Goal: Information Seeking & Learning: Learn about a topic

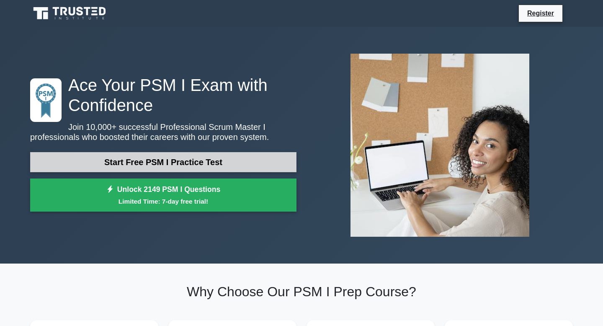
click at [186, 163] on link "Start Free PSM I Practice Test" at bounding box center [163, 162] width 266 height 20
click at [156, 165] on link "Start Free PSM I Practice Test" at bounding box center [163, 162] width 266 height 20
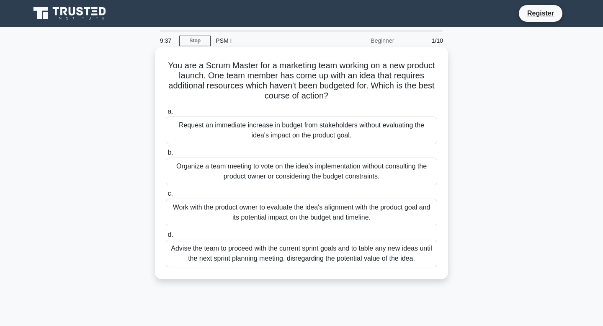
click at [262, 213] on div "Work with the product owner to evaluate the idea's alignment with the product g…" at bounding box center [301, 212] width 271 height 28
click at [166, 196] on input "c. Work with the product owner to evaluate the idea's alignment with the produc…" at bounding box center [166, 193] width 0 height 5
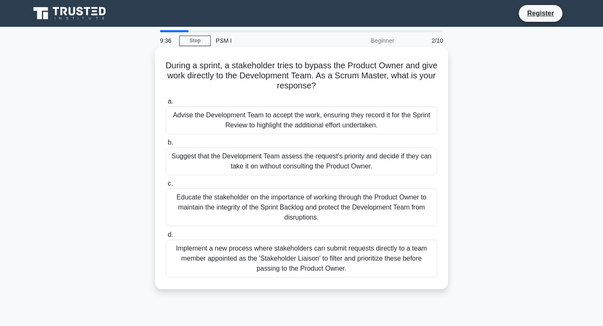
click at [304, 209] on div "Educate the stakeholder on the importance of working through the Product Owner …" at bounding box center [301, 207] width 271 height 38
click at [166, 186] on input "c. Educate the stakeholder on the importance of working through the Product Own…" at bounding box center [166, 183] width 0 height 5
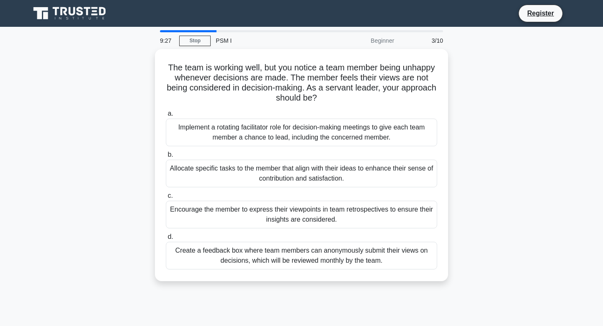
drag, startPoint x: 213, startPoint y: 30, endPoint x: 197, endPoint y: 31, distance: 16.0
click at [197, 31] on main "9:27 Stop PSM I Beginner 3/10 The team is working well, but you notice a team m…" at bounding box center [301, 239] width 603 height 425
click at [194, 42] on link "Stop" at bounding box center [194, 41] width 31 height 10
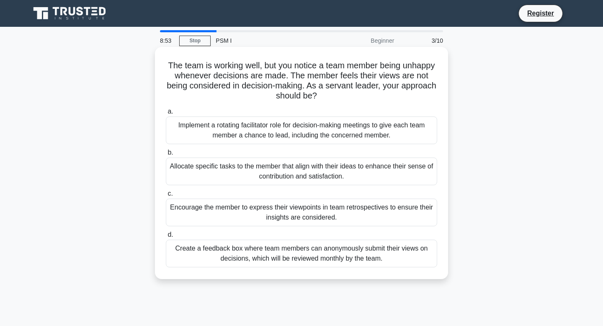
click at [227, 222] on div "Encourage the member to express their viewpoints in team retrospectives to ensu…" at bounding box center [301, 212] width 271 height 28
click at [166, 196] on input "c. Encourage the member to express their viewpoints in team retrospectives to e…" at bounding box center [166, 193] width 0 height 5
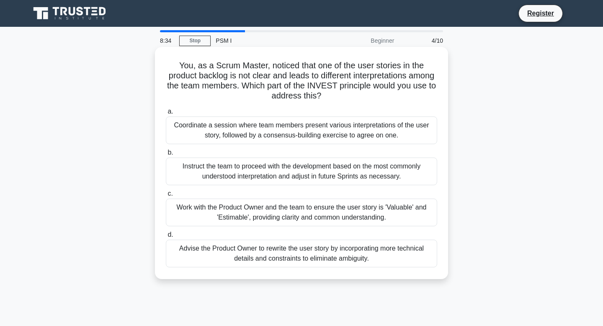
click at [228, 221] on div "Work with the Product Owner and the team to ensure the user story is 'Valuable'…" at bounding box center [301, 212] width 271 height 28
click at [166, 196] on input "c. Work with the Product Owner and the team to ensure the user story is 'Valuab…" at bounding box center [166, 193] width 0 height 5
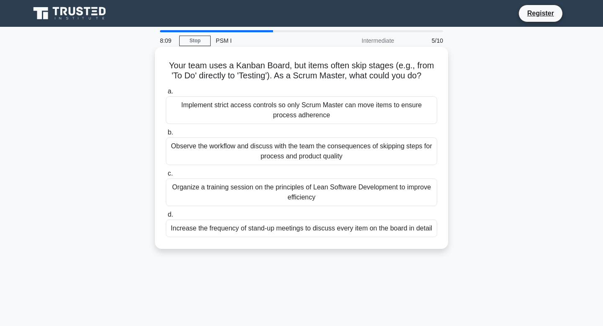
click at [279, 157] on div "Observe the workflow and discuss with the team the consequences of skipping ste…" at bounding box center [301, 151] width 271 height 28
click at [166, 135] on input "b. Observe the workflow and discuss with the team the consequences of skipping …" at bounding box center [166, 132] width 0 height 5
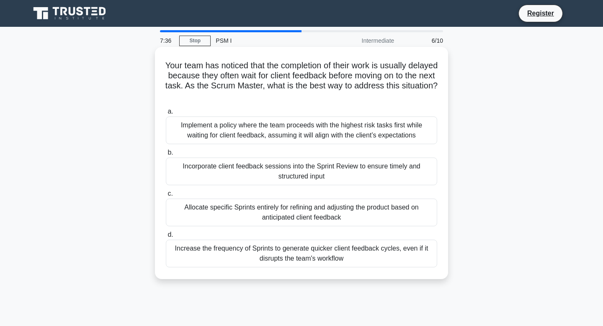
click at [297, 259] on div "Increase the frequency of Sprints to generate quicker client feedback cycles, e…" at bounding box center [301, 253] width 271 height 28
click at [166, 237] on input "d. Increase the frequency of Sprints to generate quicker client feedback cycles…" at bounding box center [166, 234] width 0 height 5
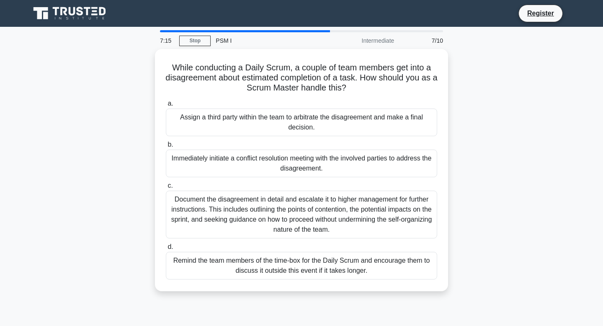
click at [297, 259] on div "Remind the team members of the time-box for the Daily Scrum and encourage them …" at bounding box center [301, 265] width 271 height 28
click at [166, 249] on input "d. Remind the team members of the time-box for the Daily Scrum and encourage th…" at bounding box center [166, 246] width 0 height 5
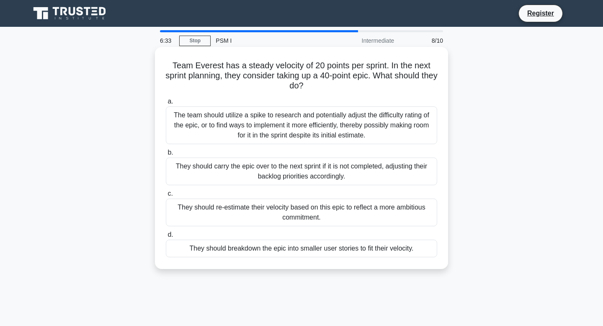
click at [302, 251] on div "They should breakdown the epic into smaller user stories to fit their velocity." at bounding box center [301, 248] width 271 height 18
click at [166, 237] on input "d. They should breakdown the epic into smaller user stories to fit their veloci…" at bounding box center [166, 234] width 0 height 5
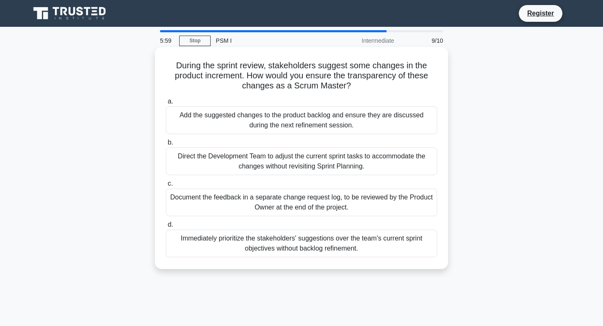
click at [337, 129] on div "Add the suggested changes to the product backlog and ensure they are discussed …" at bounding box center [301, 120] width 271 height 28
click at [166, 104] on input "a. Add the suggested changes to the product backlog and ensure they are discuss…" at bounding box center [166, 101] width 0 height 5
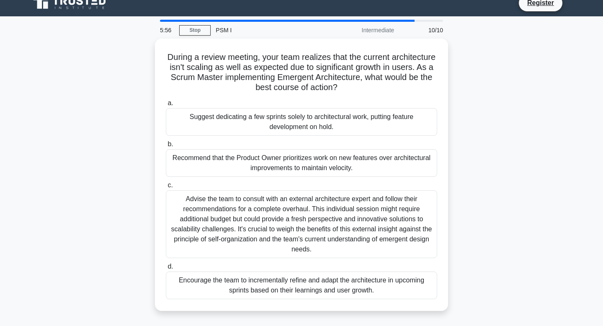
scroll to position [11, 0]
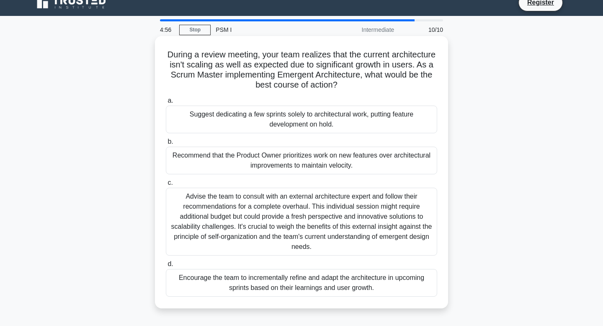
click at [311, 290] on div "Encourage the team to incrementally refine and adapt the architecture in upcomi…" at bounding box center [301, 283] width 271 height 28
click at [166, 267] on input "d. Encourage the team to incrementally refine and adapt the architecture in upc…" at bounding box center [166, 263] width 0 height 5
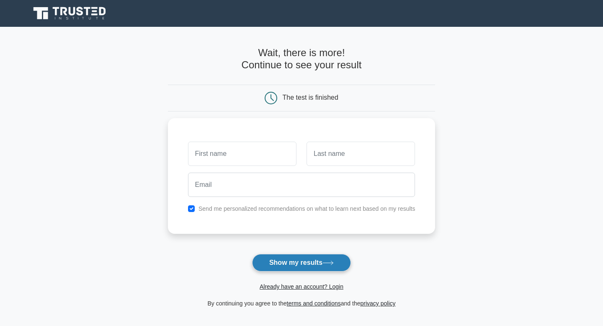
click at [323, 262] on button "Show my results" at bounding box center [301, 263] width 99 height 18
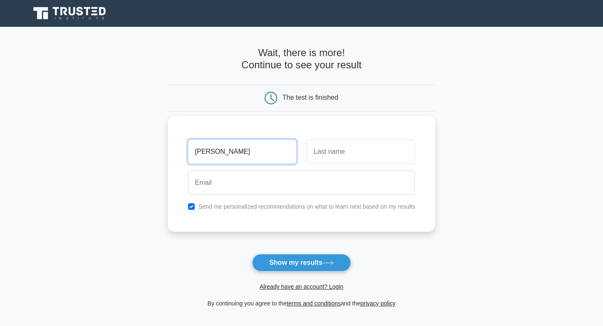
type input "clara"
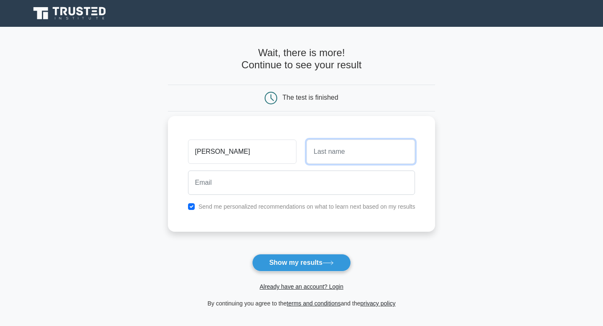
click at [349, 150] on input "text" at bounding box center [360, 151] width 108 height 24
type input "quintal"
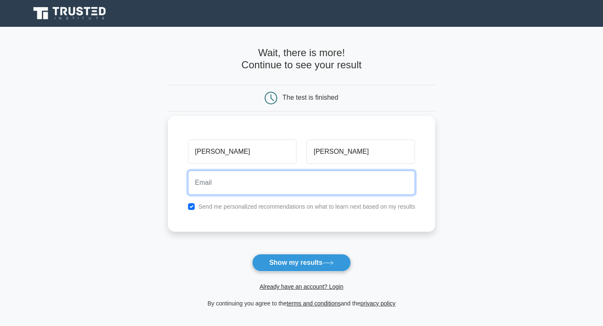
click at [318, 180] on input "email" at bounding box center [301, 182] width 227 height 24
type input "claraquintalc@gmail.com"
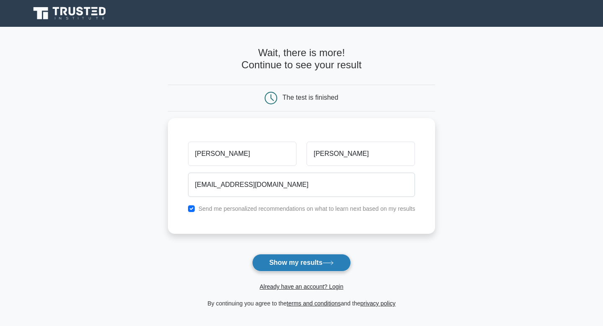
click at [303, 260] on button "Show my results" at bounding box center [301, 263] width 99 height 18
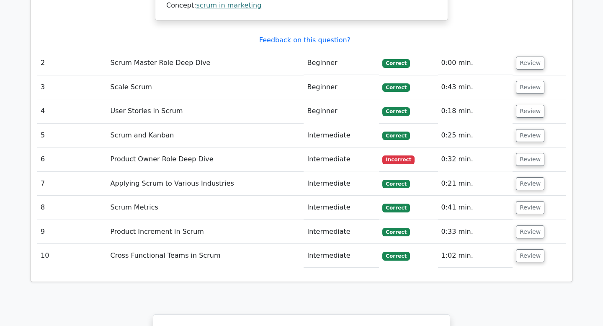
scroll to position [1157, 0]
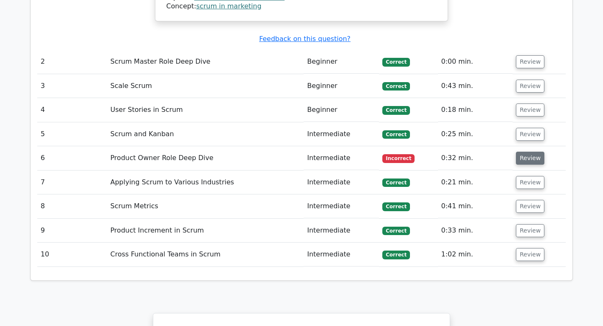
click at [521, 151] on button "Review" at bounding box center [529, 157] width 28 height 13
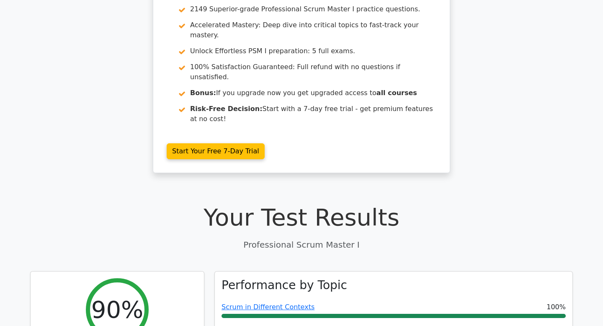
scroll to position [0, 0]
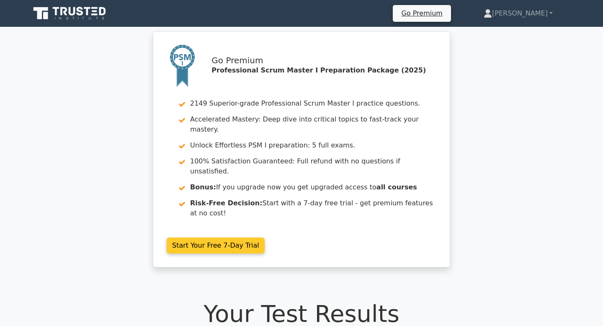
click at [244, 237] on link "Start Your Free 7-Day Trial" at bounding box center [216, 245] width 98 height 16
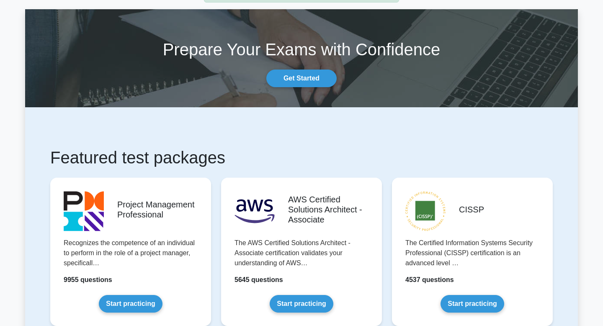
scroll to position [56, 0]
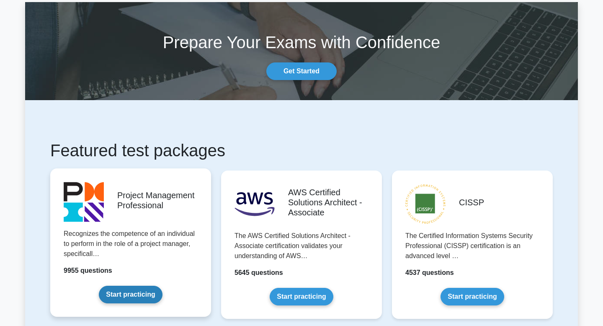
click at [137, 293] on link "Start practicing" at bounding box center [130, 294] width 63 height 18
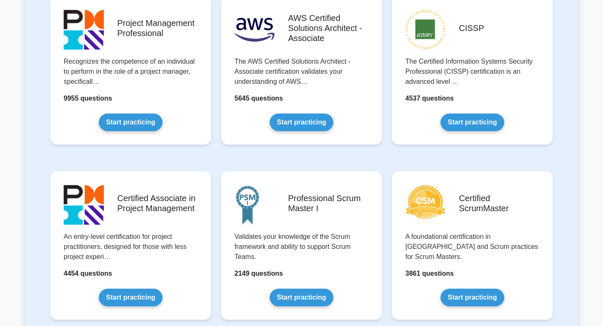
scroll to position [228, 0]
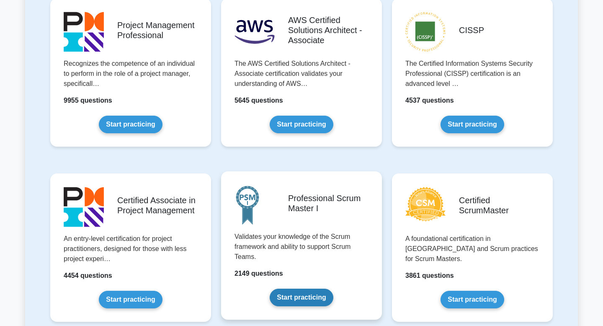
click at [315, 298] on link "Start practicing" at bounding box center [300, 297] width 63 height 18
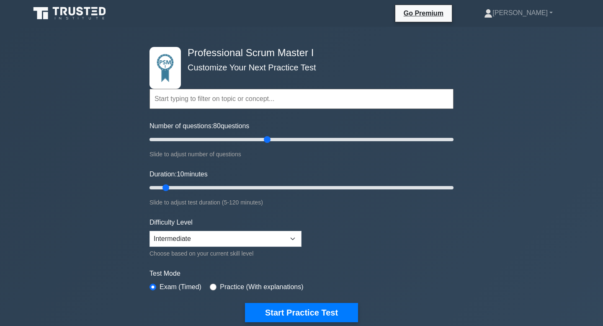
drag, startPoint x: 162, startPoint y: 140, endPoint x: 264, endPoint y: 136, distance: 102.2
type input "80"
click at [264, 136] on input "Number of questions: 80 questions" at bounding box center [301, 139] width 304 height 10
drag, startPoint x: 166, startPoint y: 188, endPoint x: 290, endPoint y: 190, distance: 123.9
type input "60"
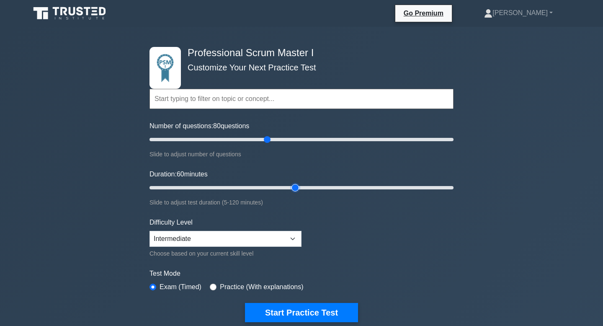
click at [290, 190] on input "Duration: 60 minutes" at bounding box center [301, 187] width 304 height 10
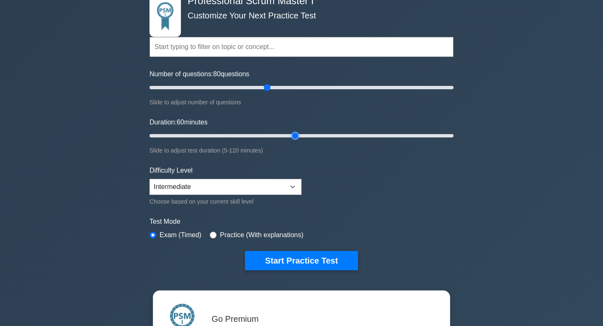
scroll to position [53, 0]
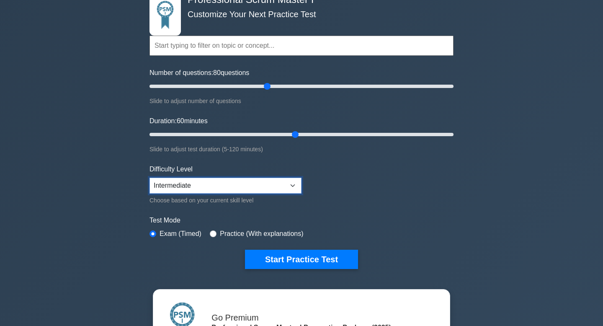
click at [287, 187] on select "Beginner Intermediate Expert" at bounding box center [225, 185] width 152 height 16
select select "expert"
click at [149, 177] on select "Beginner Intermediate Expert" at bounding box center [225, 185] width 152 height 16
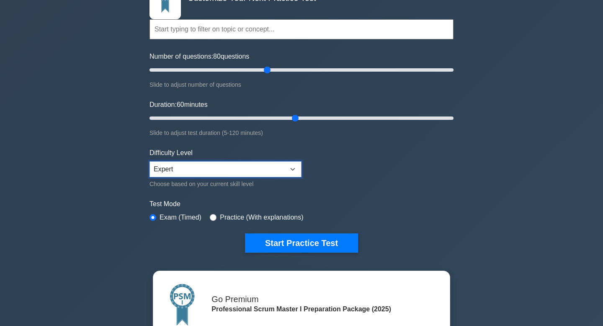
scroll to position [49, 0]
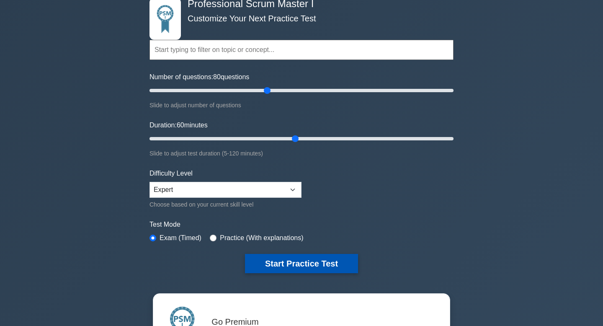
click at [315, 259] on button "Start Practice Test" at bounding box center [301, 263] width 113 height 19
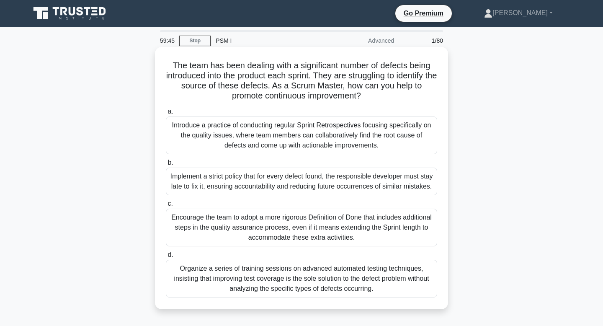
click at [305, 246] on div "Encourage the team to adopt a more rigorous Definition of Done that includes ad…" at bounding box center [301, 227] width 271 height 38
click at [166, 206] on input "c. Encourage the team to adopt a more rigorous Definition of Done that includes…" at bounding box center [166, 203] width 0 height 5
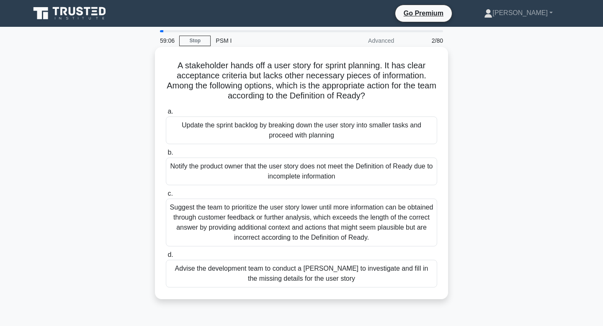
click at [307, 218] on div "Suggest the team to prioritize the user story lower until more information can …" at bounding box center [301, 222] width 271 height 48
click at [166, 196] on input "c. Suggest the team to prioritize the user story lower until more information c…" at bounding box center [166, 193] width 0 height 5
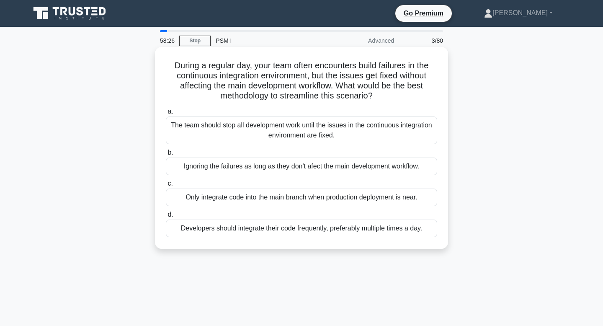
click at [305, 232] on div "Developers should integrate their code frequently, preferably multiple times a …" at bounding box center [301, 228] width 271 height 18
click at [166, 217] on input "d. Developers should integrate their code frequently, preferably multiple times…" at bounding box center [166, 214] width 0 height 5
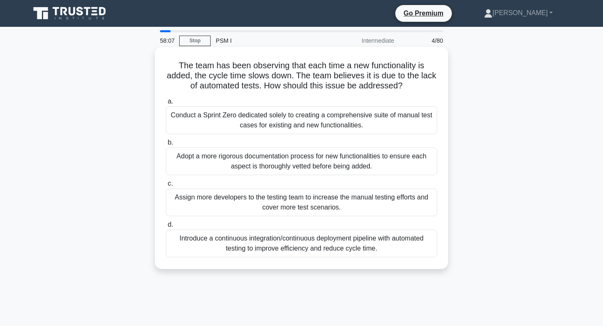
click at [302, 244] on div "Introduce a continuous integration/continuous deployment pipeline with automate…" at bounding box center [301, 243] width 271 height 28
click at [166, 227] on input "d. Introduce a continuous integration/continuous deployment pipeline with autom…" at bounding box center [166, 224] width 0 height 5
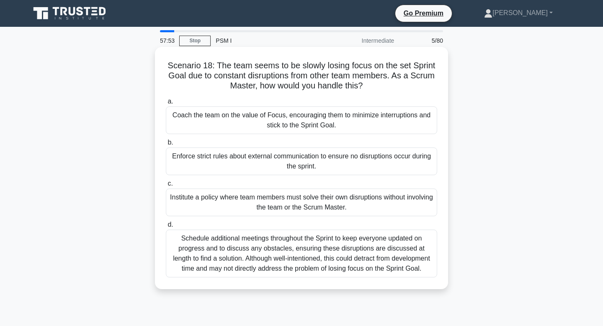
click at [305, 136] on div "a. Coach the team on the value of Focus, encouraging them to minimize interrupt…" at bounding box center [301, 187] width 281 height 184
click at [305, 124] on div "Coach the team on the value of Focus, encouraging them to minimize interruption…" at bounding box center [301, 120] width 271 height 28
click at [166, 104] on input "a. Coach the team on the value of Focus, encouraging them to minimize interrupt…" at bounding box center [166, 101] width 0 height 5
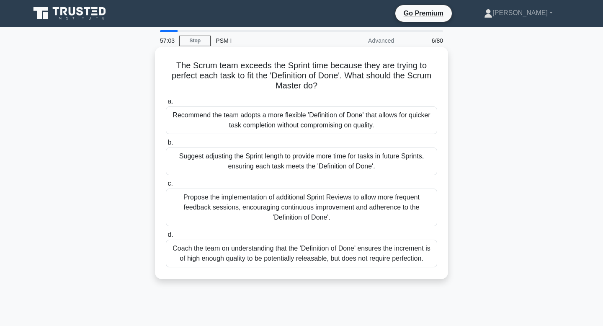
click at [280, 258] on div "Coach the team on understanding that the 'Definition of Done' ensures the incre…" at bounding box center [301, 253] width 271 height 28
click at [166, 237] on input "d. Coach the team on understanding that the 'Definition of Done' ensures the in…" at bounding box center [166, 234] width 0 height 5
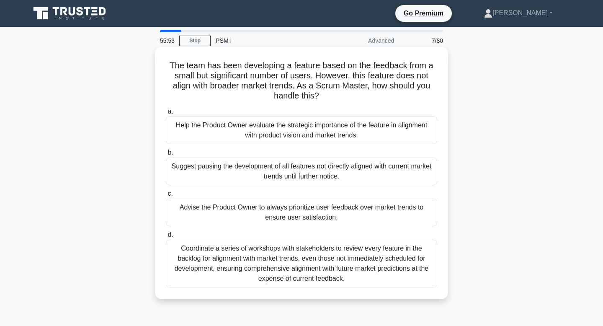
click at [277, 128] on div "Help the Product Owner evaluate the strategic importance of the feature in alig…" at bounding box center [301, 130] width 271 height 28
click at [166, 114] on input "a. Help the Product Owner evaluate the strategic importance of the feature in a…" at bounding box center [166, 111] width 0 height 5
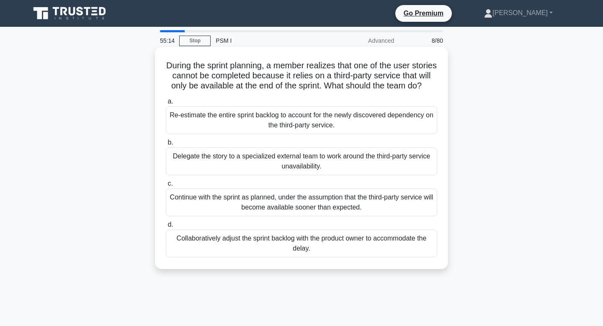
click at [318, 241] on div "Collaboratively adjust the sprint backlog with the product owner to accommodate…" at bounding box center [301, 243] width 271 height 28
click at [166, 227] on input "d. Collaboratively adjust the sprint backlog with the product owner to accommod…" at bounding box center [166, 224] width 0 height 5
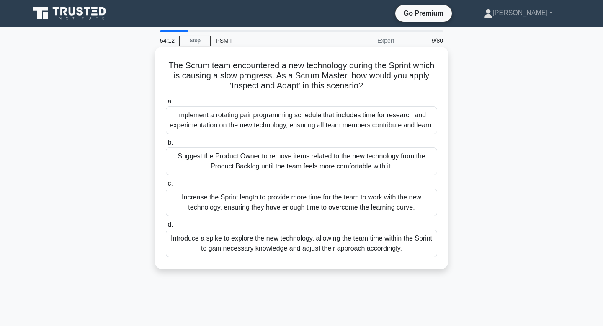
click at [356, 175] on div "Suggest the Product Owner to remove items related to the new technology from th…" at bounding box center [301, 161] width 271 height 28
click at [166, 145] on input "b. Suggest the Product Owner to remove items related to the new technology from…" at bounding box center [166, 142] width 0 height 5
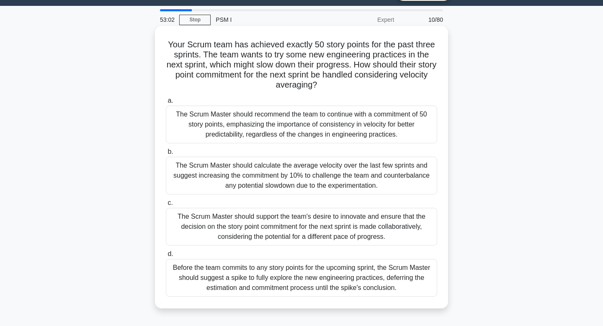
scroll to position [20, 0]
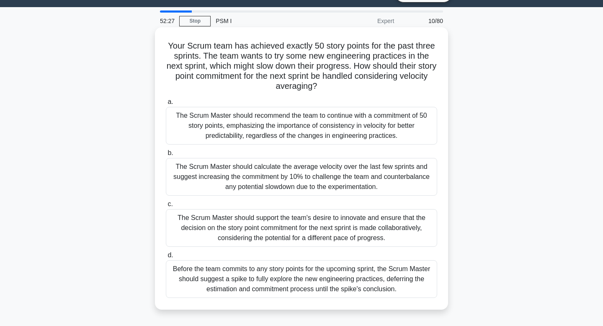
click at [396, 131] on div "The Scrum Master should recommend the team to continue with a commitment of 50 …" at bounding box center [301, 126] width 271 height 38
click at [166, 105] on input "a. The Scrum Master should recommend the team to continue with a commitment of …" at bounding box center [166, 101] width 0 height 5
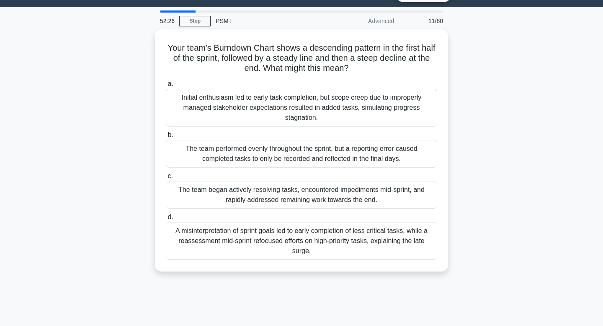
scroll to position [0, 0]
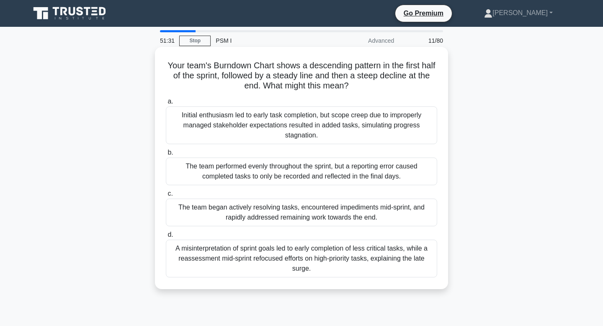
click at [386, 213] on div "The team began actively resolving tasks, encountered impediments mid-sprint, an…" at bounding box center [301, 212] width 271 height 28
click at [166, 196] on input "c. The team began actively resolving tasks, encountered impediments mid-sprint,…" at bounding box center [166, 193] width 0 height 5
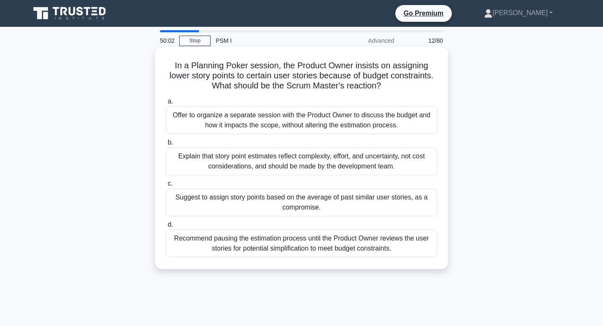
click at [328, 128] on div "Offer to organize a separate session with the Product Owner to discuss the budg…" at bounding box center [301, 120] width 271 height 28
click at [166, 104] on input "a. Offer to organize a separate session with the Product Owner to discuss the b…" at bounding box center [166, 101] width 0 height 5
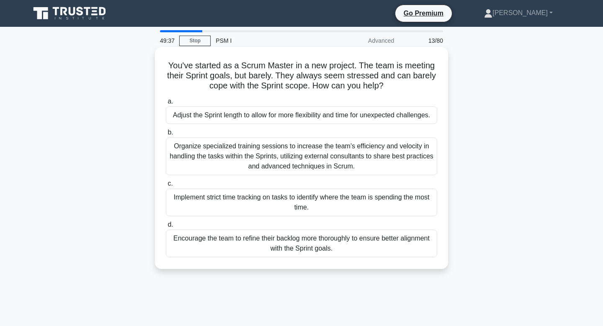
click at [326, 241] on div "Encourage the team to refine their backlog more thoroughly to ensure better ali…" at bounding box center [301, 243] width 271 height 28
click at [166, 227] on input "d. Encourage the team to refine their backlog more thoroughly to ensure better …" at bounding box center [166, 224] width 0 height 5
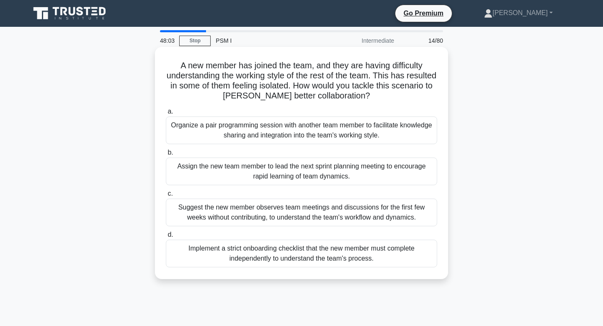
click at [372, 175] on div "Assign the new team member to lead the next sprint planning meeting to encourag…" at bounding box center [301, 171] width 271 height 28
click at [166, 155] on input "b. Assign the new team member to lead the next sprint planning meeting to encou…" at bounding box center [166, 152] width 0 height 5
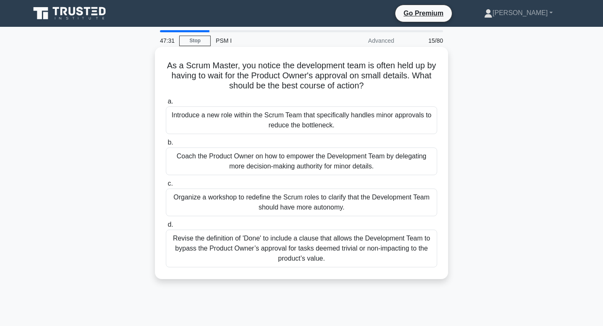
click at [372, 168] on div "Coach the Product Owner on how to empower the Development Team by delegating mo…" at bounding box center [301, 161] width 271 height 28
click at [166, 145] on input "b. Coach the Product Owner on how to empower the Development Team by delegating…" at bounding box center [166, 142] width 0 height 5
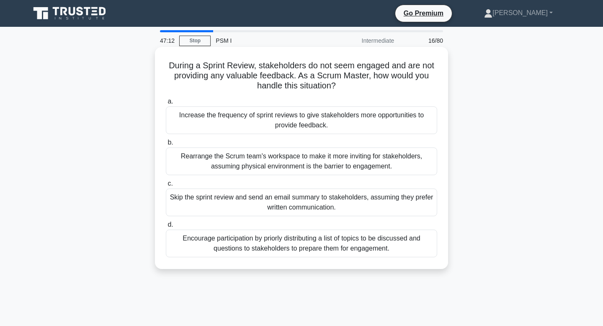
click at [322, 240] on div "Encourage participation by priorly distributing a list of topics to be discusse…" at bounding box center [301, 243] width 271 height 28
click at [166, 227] on input "d. Encourage participation by priorly distributing a list of topics to be discu…" at bounding box center [166, 224] width 0 height 5
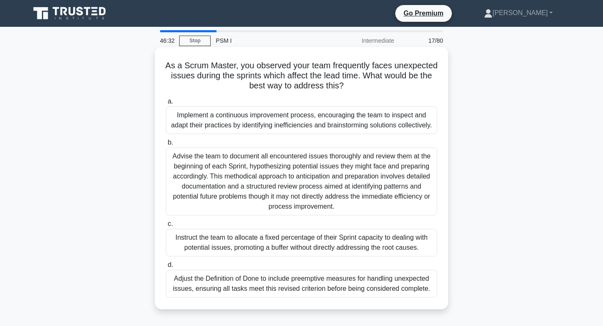
click at [319, 126] on div "Implement a continuous improvement process, encouraging the team to inspect and…" at bounding box center [301, 120] width 271 height 28
click at [166, 104] on input "a. Implement a continuous improvement process, encouraging the team to inspect …" at bounding box center [166, 101] width 0 height 5
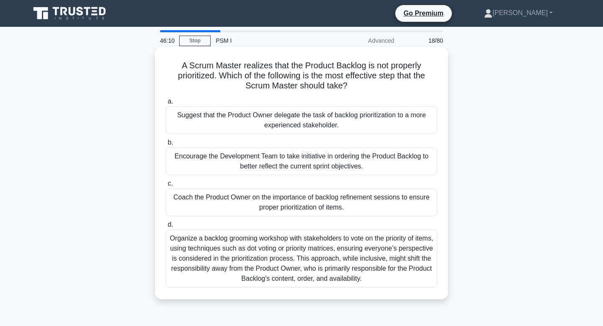
click at [318, 199] on div "Coach the Product Owner on the importance of backlog refinement sessions to ens…" at bounding box center [301, 202] width 271 height 28
click at [166, 186] on input "c. Coach the Product Owner on the importance of backlog refinement sessions to …" at bounding box center [166, 183] width 0 height 5
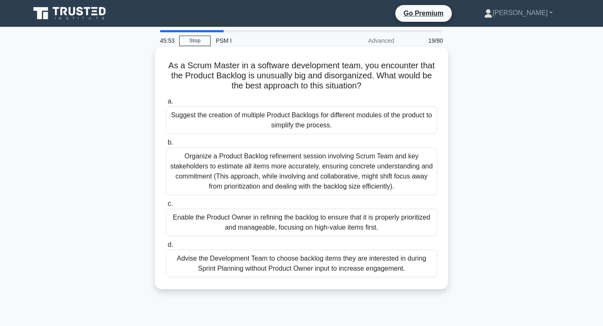
click at [315, 183] on div "Organize a Product Backlog refinement session involving Scrum Team and key stak…" at bounding box center [301, 171] width 271 height 48
click at [166, 145] on input "b. Organize a Product Backlog refinement session involving Scrum Team and key s…" at bounding box center [166, 142] width 0 height 5
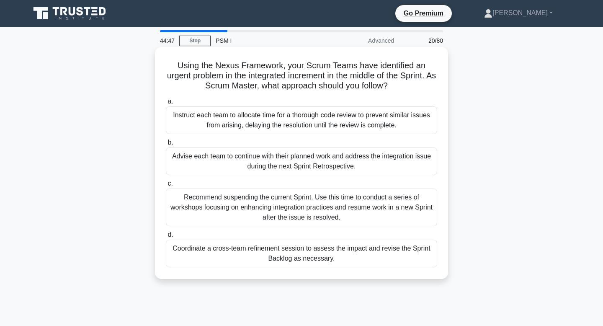
click at [323, 262] on div "Coordinate a cross-team refinement session to assess the impact and revise the …" at bounding box center [301, 253] width 271 height 28
click at [166, 237] on input "d. Coordinate a cross-team refinement session to assess the impact and revise t…" at bounding box center [166, 234] width 0 height 5
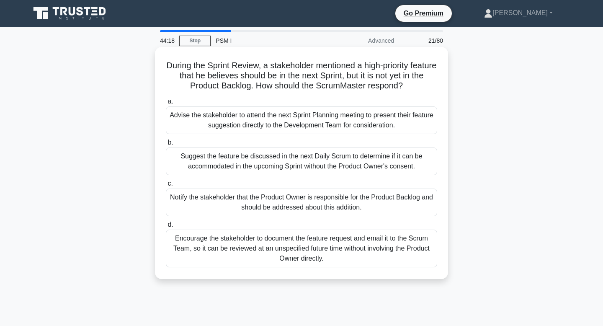
click at [340, 208] on div "Notify the stakeholder that the Product Owner is responsible for the Product Ba…" at bounding box center [301, 202] width 271 height 28
click at [166, 186] on input "c. Notify the stakeholder that the Product Owner is responsible for the Product…" at bounding box center [166, 183] width 0 height 5
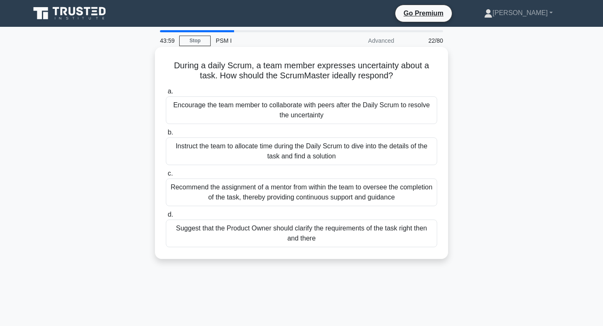
click at [366, 109] on div "Encourage the team member to collaborate with peers after the Daily Scrum to re…" at bounding box center [301, 110] width 271 height 28
click at [166, 94] on input "a. Encourage the team member to collaborate with peers after the Daily Scrum to…" at bounding box center [166, 91] width 0 height 5
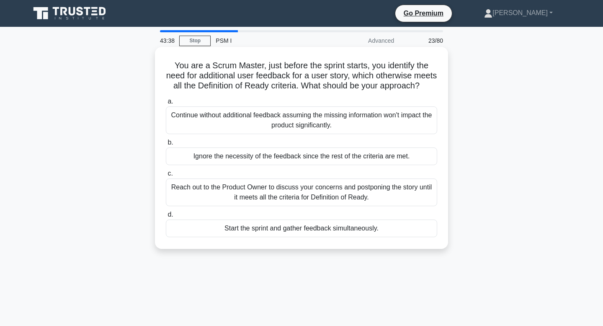
click at [381, 187] on div "Reach out to the Product Owner to discuss your concerns and postponing the stor…" at bounding box center [301, 192] width 271 height 28
click at [166, 176] on input "c. Reach out to the Product Owner to discuss your concerns and postponing the s…" at bounding box center [166, 173] width 0 height 5
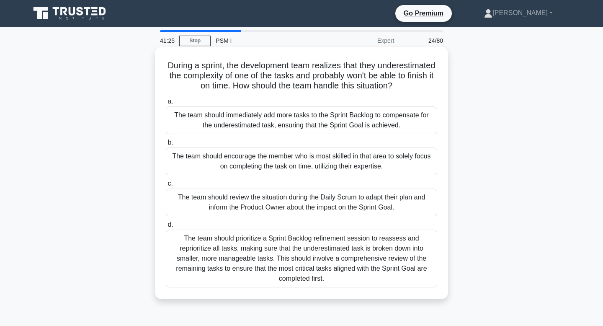
click at [365, 268] on div "The team should prioritize a Sprint Backlog refinement session to reassess and …" at bounding box center [301, 258] width 271 height 58
click at [166, 227] on input "d. The team should prioritize a Sprint Backlog refinement session to reassess a…" at bounding box center [166, 224] width 0 height 5
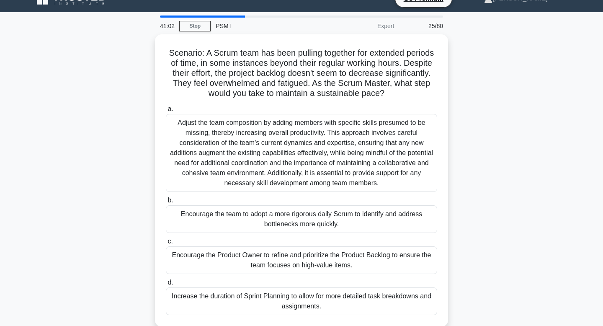
scroll to position [18, 0]
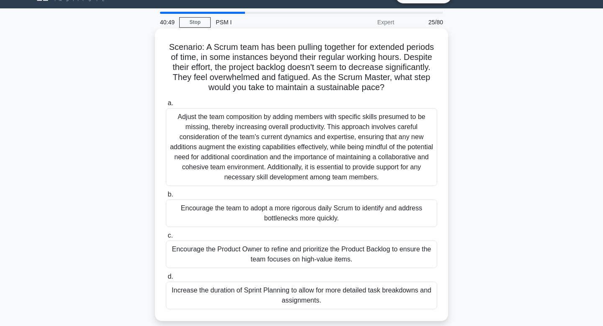
click at [366, 258] on div "Encourage the Product Owner to refine and prioritize the Product Backlog to ens…" at bounding box center [301, 254] width 271 height 28
click at [166, 238] on input "c. Encourage the Product Owner to refine and prioritize the Product Backlog to …" at bounding box center [166, 235] width 0 height 5
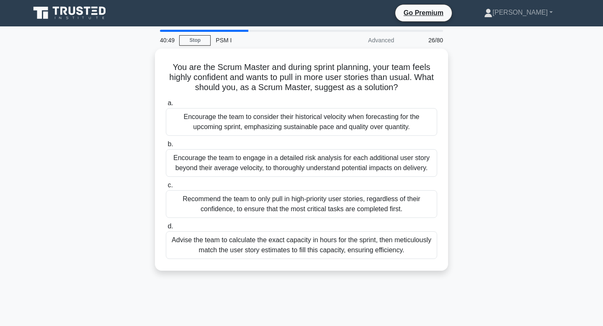
scroll to position [0, 0]
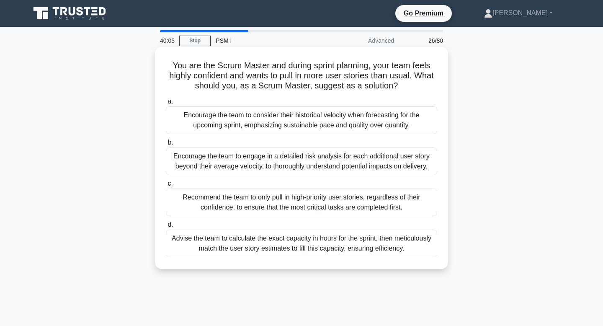
click at [396, 121] on div "Encourage the team to consider their historical velocity when forecasting for t…" at bounding box center [301, 120] width 271 height 28
click at [166, 104] on input "a. Encourage the team to consider their historical velocity when forecasting fo…" at bounding box center [166, 101] width 0 height 5
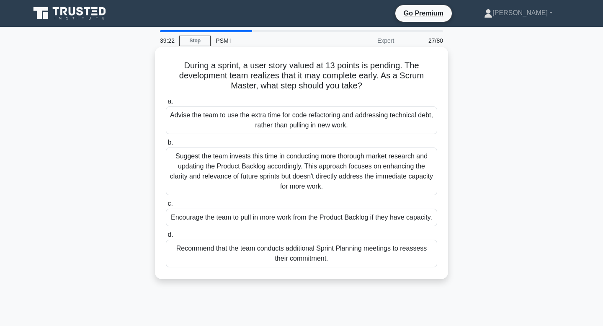
click at [376, 171] on div "Suggest the team invests this time in conducting more thorough market research …" at bounding box center [301, 171] width 271 height 48
click at [166, 145] on input "b. Suggest the team invests this time in conducting more thorough market resear…" at bounding box center [166, 142] width 0 height 5
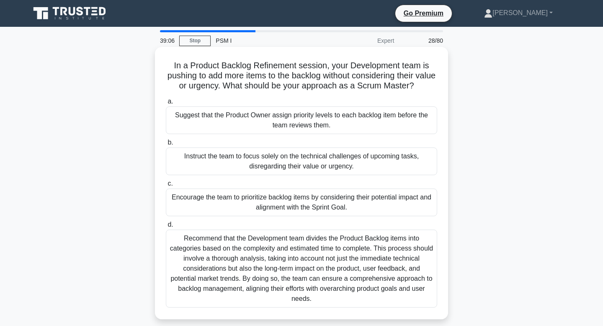
click at [378, 203] on div "Encourage the team to prioritize backlog items by considering their potential i…" at bounding box center [301, 202] width 271 height 28
click at [166, 186] on input "c. Encourage the team to prioritize backlog items by considering their potentia…" at bounding box center [166, 183] width 0 height 5
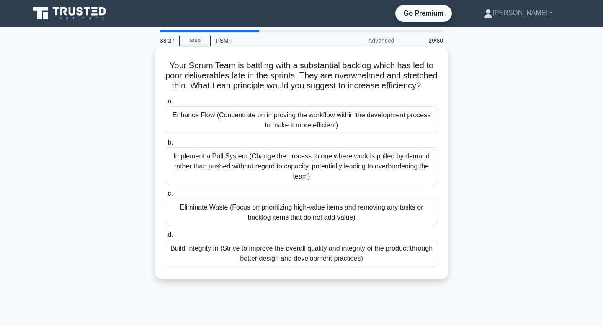
click at [373, 215] on div "Eliminate Waste (Focus on prioritizing high-value items and removing any tasks …" at bounding box center [301, 212] width 271 height 28
click at [166, 196] on input "c. Eliminate Waste (Focus on prioritizing high-value items and removing any tas…" at bounding box center [166, 193] width 0 height 5
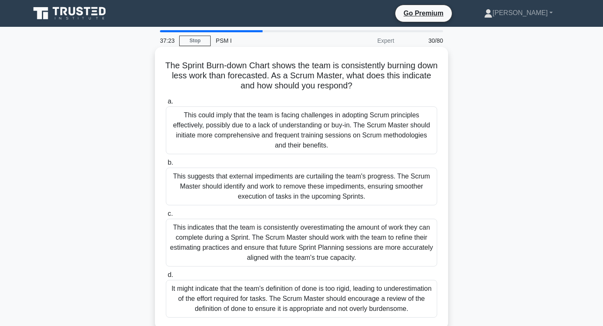
click at [368, 247] on div "This indicates that the team is consistently overestimating the amount of work …" at bounding box center [301, 242] width 271 height 48
click at [166, 216] on input "c. This indicates that the team is consistently overestimating the amount of wo…" at bounding box center [166, 213] width 0 height 5
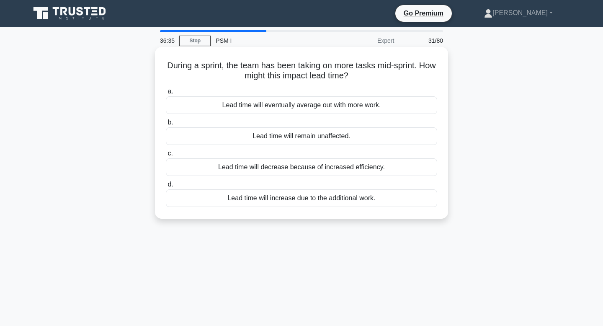
click at [380, 207] on div "Lead time will increase due to the additional work." at bounding box center [301, 198] width 271 height 18
click at [166, 187] on input "d. Lead time will increase due to the additional work." at bounding box center [166, 184] width 0 height 5
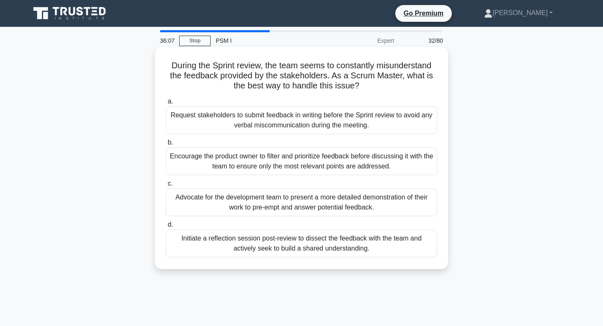
click at [392, 164] on div "Encourage the product owner to filter and prioritize feedback before discussing…" at bounding box center [301, 161] width 271 height 28
click at [166, 145] on input "b. Encourage the product owner to filter and prioritize feedback before discuss…" at bounding box center [166, 142] width 0 height 5
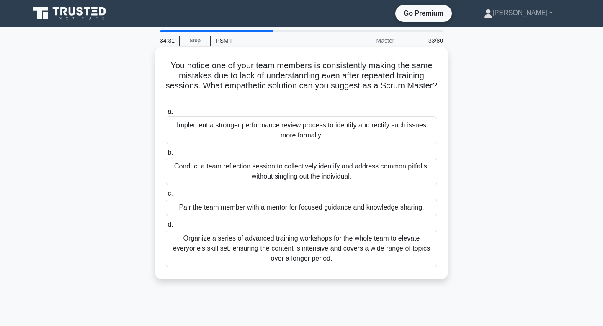
click at [429, 217] on div "a. Implement a stronger performance review process to identify and rectify such…" at bounding box center [301, 187] width 281 height 164
click at [426, 212] on div "Pair the team member with a mentor for focused guidance and knowledge sharing." at bounding box center [301, 207] width 271 height 18
click at [166, 196] on input "c. Pair the team member with a mentor for focused guidance and knowledge sharin…" at bounding box center [166, 193] width 0 height 5
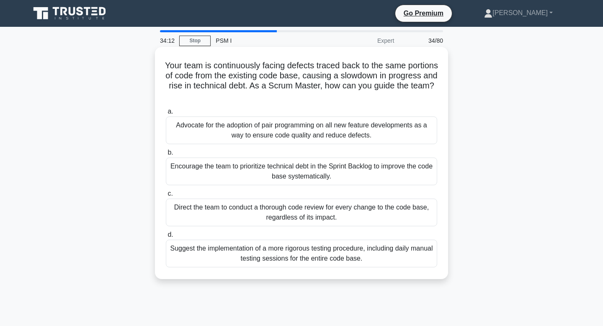
click at [390, 167] on div "Encourage the team to prioritize technical debt in the Sprint Backlog to improv…" at bounding box center [301, 171] width 271 height 28
click at [166, 155] on input "b. Encourage the team to prioritize technical debt in the Sprint Backlog to imp…" at bounding box center [166, 152] width 0 height 5
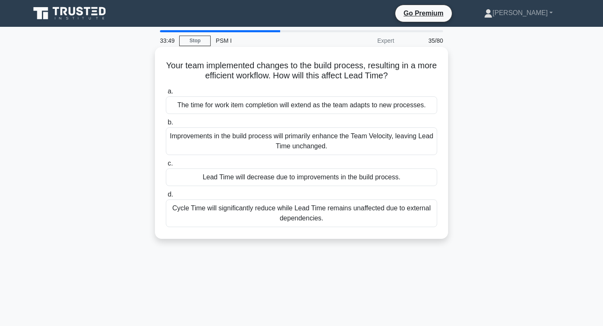
click at [377, 145] on div "Improvements in the build process will primarily enhance the Team Velocity, lea…" at bounding box center [301, 141] width 271 height 28
click at [166, 125] on input "b. Improvements in the build process will primarily enhance the Team Velocity, …" at bounding box center [166, 122] width 0 height 5
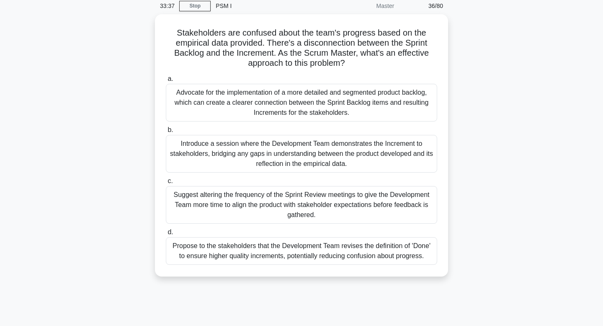
scroll to position [41, 0]
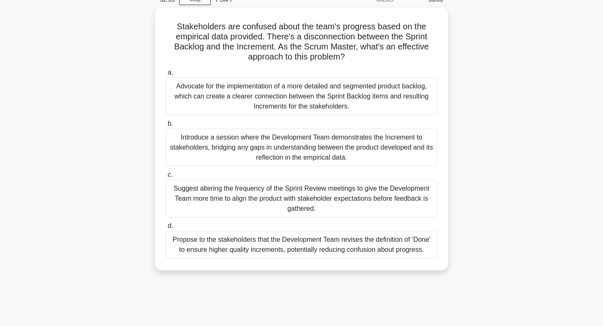
click at [377, 145] on div "Introduce a session where the Development Team demonstrates the Increment to st…" at bounding box center [301, 147] width 271 height 38
click at [166, 126] on input "b. Introduce a session where the Development Team demonstrates the Increment to…" at bounding box center [166, 123] width 0 height 5
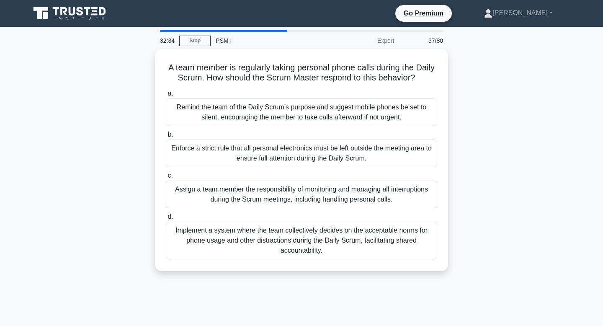
scroll to position [0, 0]
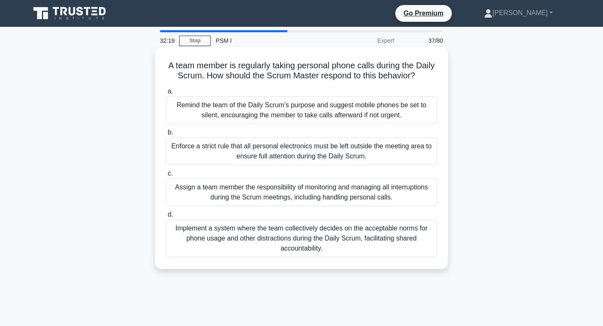
click at [390, 110] on div "Remind the team of the Daily Scrum’s purpose and suggest mobile phones be set t…" at bounding box center [301, 110] width 271 height 28
click at [166, 94] on input "a. Remind the team of the Daily Scrum’s purpose and suggest mobile phones be se…" at bounding box center [166, 91] width 0 height 5
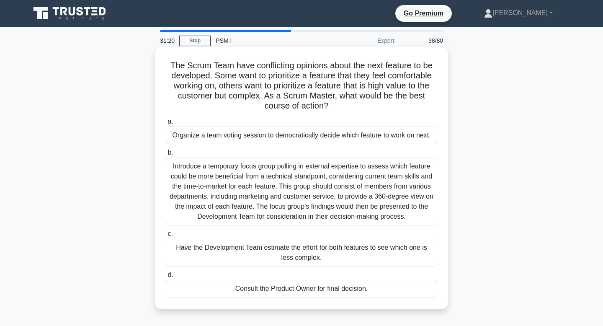
click at [335, 287] on div "Consult the Product Owner for final decision." at bounding box center [301, 289] width 271 height 18
click at [166, 277] on input "d. Consult the Product Owner for final decision." at bounding box center [166, 274] width 0 height 5
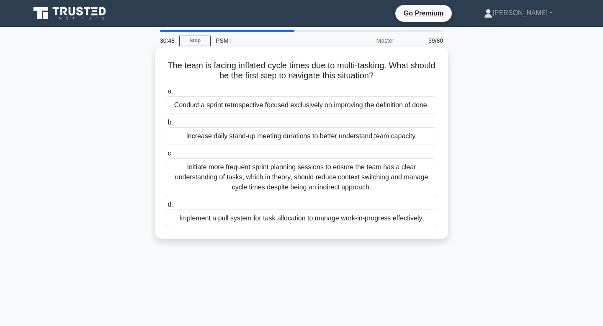
click at [401, 109] on div "Conduct a sprint retrospective focused exclusively on improving the definition …" at bounding box center [301, 105] width 271 height 18
click at [166, 94] on input "a. Conduct a sprint retrospective focused exclusively on improving the definiti…" at bounding box center [166, 91] width 0 height 5
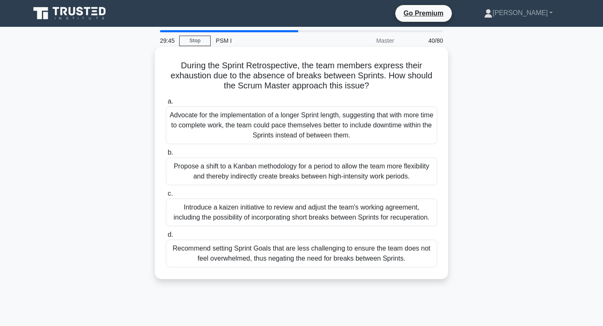
click at [407, 215] on div "Introduce a kaizen initiative to review and adjust the team's working agreement…" at bounding box center [301, 212] width 271 height 28
click at [166, 196] on input "c. Introduce a kaizen initiative to review and adjust the team's working agreem…" at bounding box center [166, 193] width 0 height 5
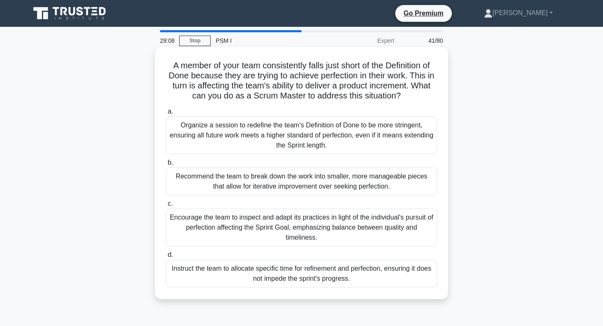
click at [291, 180] on div "Recommend the team to break down the work into smaller, more manageable pieces …" at bounding box center [301, 181] width 271 height 28
click at [166, 165] on input "b. Recommend the team to break down the work into smaller, more manageable piec…" at bounding box center [166, 162] width 0 height 5
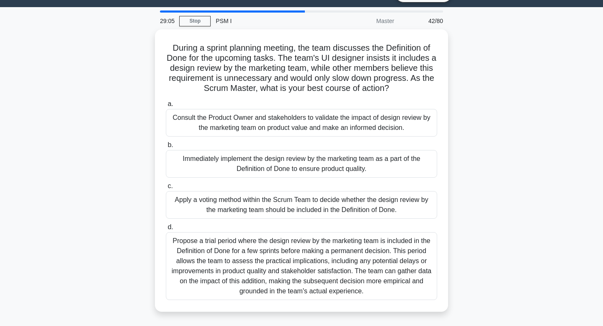
scroll to position [24, 0]
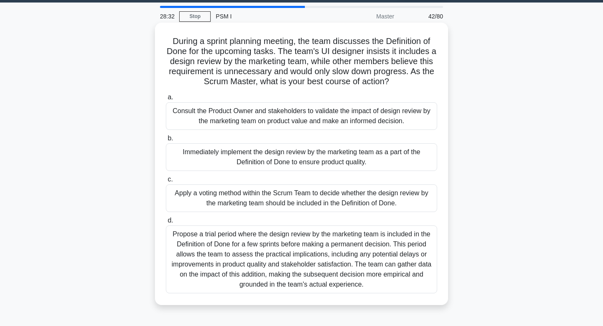
click at [290, 122] on div "Consult the Product Owner and stakeholders to validate the impact of design rev…" at bounding box center [301, 116] width 271 height 28
click at [166, 100] on input "a. Consult the Product Owner and stakeholders to validate the impact of design …" at bounding box center [166, 97] width 0 height 5
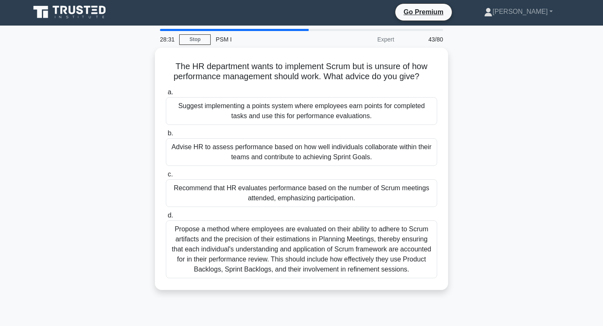
scroll to position [0, 0]
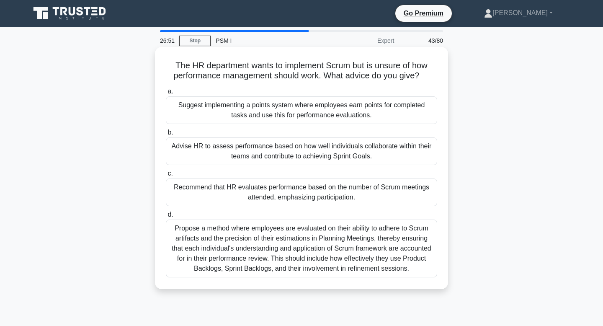
click at [292, 118] on div "Suggest implementing a points system where employees earn points for completed …" at bounding box center [301, 110] width 271 height 28
click at [166, 94] on input "a. Suggest implementing a points system where employees earn points for complet…" at bounding box center [166, 91] width 0 height 5
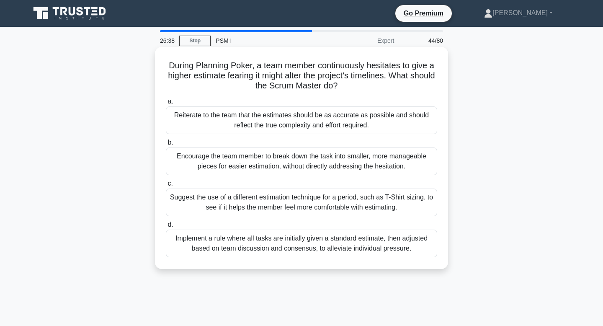
click at [307, 168] on div "Encourage the team member to break down the task into smaller, more manageable …" at bounding box center [301, 161] width 271 height 28
click at [166, 145] on input "b. Encourage the team member to break down the task into smaller, more manageab…" at bounding box center [166, 142] width 0 height 5
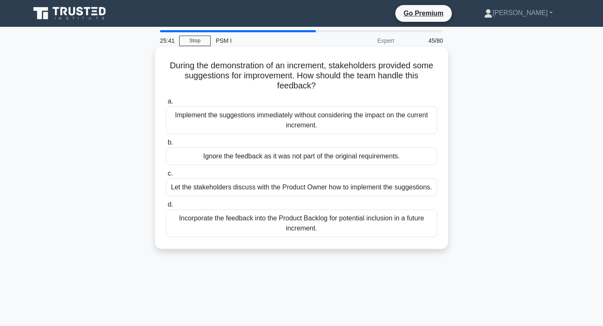
click at [314, 231] on div "Incorporate the feedback into the Product Backlog for potential inclusion in a …" at bounding box center [301, 223] width 271 height 28
click at [166, 207] on input "d. Incorporate the feedback into the Product Backlog for potential inclusion in…" at bounding box center [166, 204] width 0 height 5
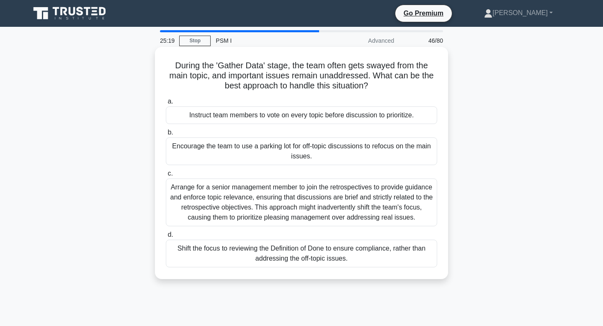
click at [314, 152] on div "Encourage the team to use a parking lot for off-topic discussions to refocus on…" at bounding box center [301, 151] width 271 height 28
click at [166, 135] on input "b. Encourage the team to use a parking lot for off-topic discussions to refocus…" at bounding box center [166, 132] width 0 height 5
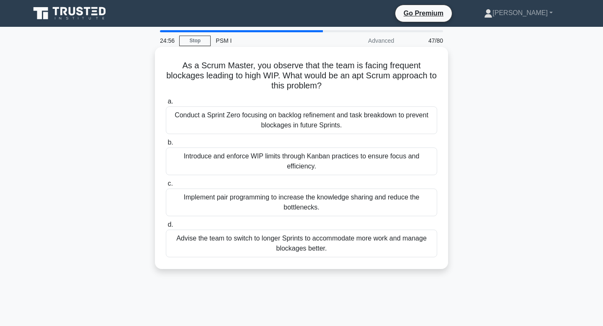
click at [308, 246] on div "Advise the team to switch to longer Sprints to accommodate more work and manage…" at bounding box center [301, 243] width 271 height 28
click at [166, 227] on input "d. Advise the team to switch to longer Sprints to accommodate more work and man…" at bounding box center [166, 224] width 0 height 5
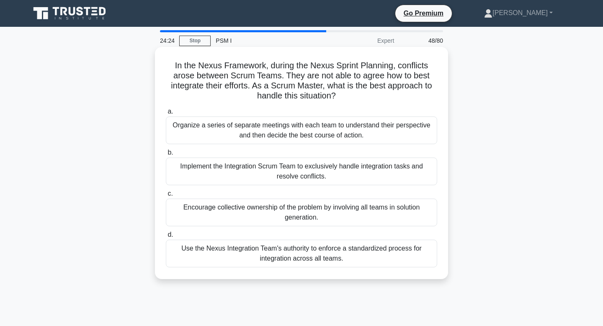
click at [314, 221] on div "Encourage collective ownership of the problem by involving all teams in solutio…" at bounding box center [301, 212] width 271 height 28
click at [166, 196] on input "c. Encourage collective ownership of the problem by involving all teams in solu…" at bounding box center [166, 193] width 0 height 5
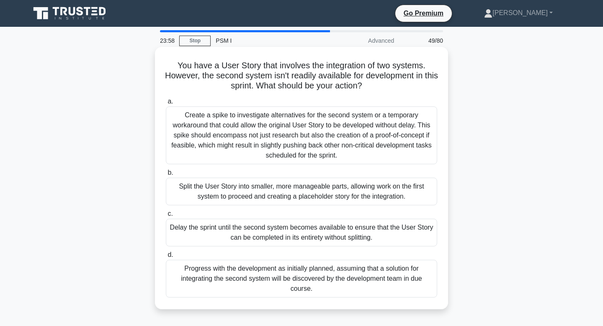
click at [318, 189] on div "Split the User Story into smaller, more manageable parts, allowing work on the …" at bounding box center [301, 191] width 271 height 28
click at [166, 175] on input "b. Split the User Story into smaller, more manageable parts, allowing work on t…" at bounding box center [166, 172] width 0 height 5
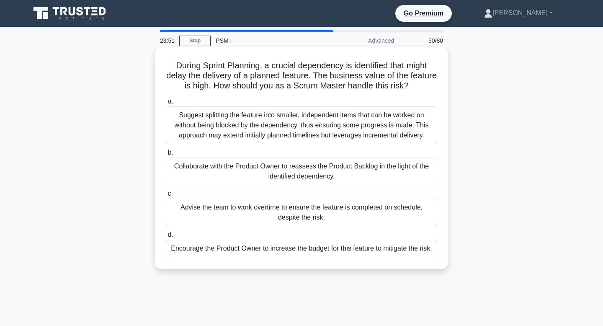
click at [324, 180] on div "Collaborate with the Product Owner to reassess the Product Backlog in the light…" at bounding box center [301, 171] width 271 height 28
click at [166, 155] on input "b. Collaborate with the Product Owner to reassess the Product Backlog in the li…" at bounding box center [166, 152] width 0 height 5
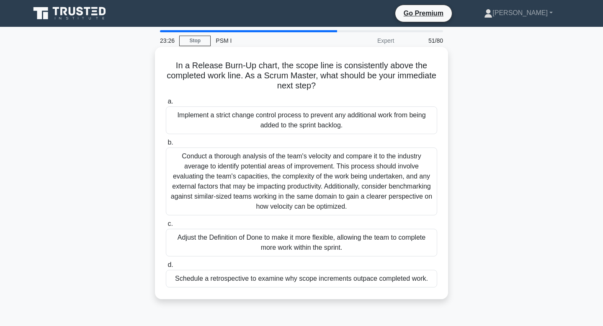
click at [308, 279] on div "Schedule a retrospective to examine why scope increments outpace completed work." at bounding box center [301, 278] width 271 height 18
click at [166, 267] on input "d. Schedule a retrospective to examine why scope increments outpace completed w…" at bounding box center [166, 264] width 0 height 5
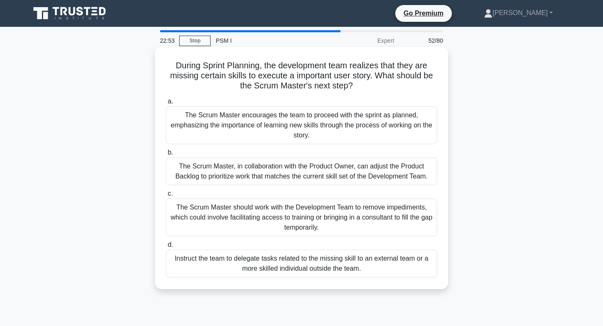
click at [308, 226] on div "The Scrum Master should work with the Development Team to remove impediments, w…" at bounding box center [301, 217] width 271 height 38
click at [166, 196] on input "c. The Scrum Master should work with the Development Team to remove impediments…" at bounding box center [166, 193] width 0 height 5
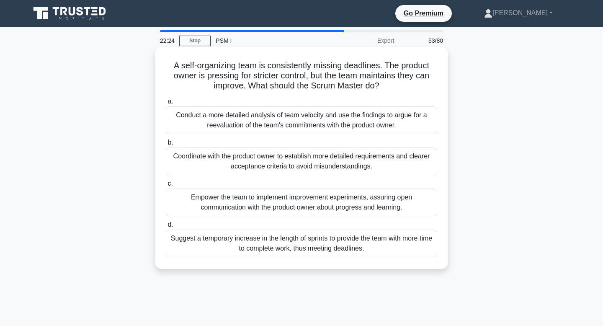
click at [314, 206] on div "Empower the team to implement improvement experiments, assuring open communicat…" at bounding box center [301, 202] width 271 height 28
click at [166, 186] on input "c. Empower the team to implement improvement experiments, assuring open communi…" at bounding box center [166, 183] width 0 height 5
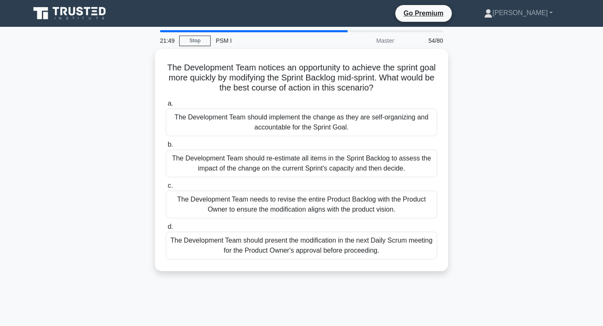
click at [314, 206] on div "The Development Team needs to revise the entire Product Backlog with the Produc…" at bounding box center [301, 204] width 271 height 28
click at [166, 188] on input "c. The Development Team needs to revise the entire Product Backlog with the Pro…" at bounding box center [166, 185] width 0 height 5
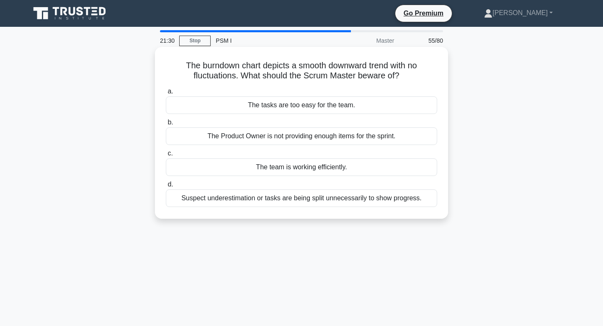
click at [330, 173] on div "The team is working efficiently." at bounding box center [301, 167] width 271 height 18
click at [166, 156] on input "c. The team is working efficiently." at bounding box center [166, 153] width 0 height 5
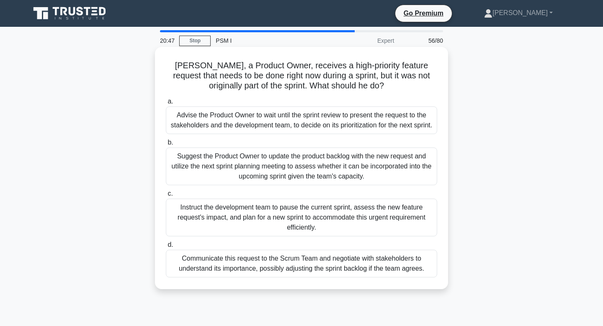
click at [344, 268] on div "Communicate this request to the Scrum Team and negotiate with stakeholders to u…" at bounding box center [301, 263] width 271 height 28
click at [166, 247] on input "d. Communicate this request to the Scrum Team and negotiate with stakeholders t…" at bounding box center [166, 244] width 0 height 5
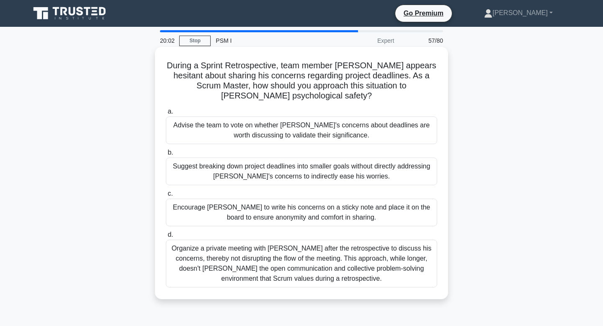
click at [357, 254] on div "Organize a private meeting with Robert after the retrospective to discuss his c…" at bounding box center [301, 263] width 271 height 48
click at [166, 237] on input "d. Organize a private meeting with Robert after the retrospective to discuss hi…" at bounding box center [166, 234] width 0 height 5
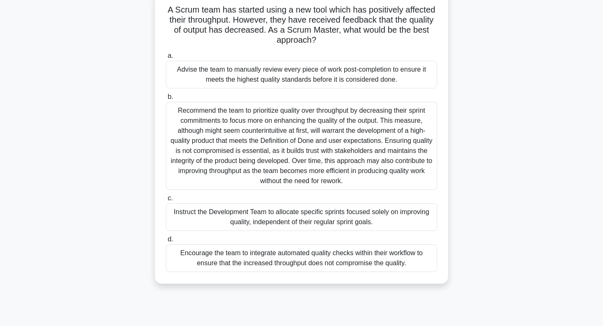
scroll to position [54, 0]
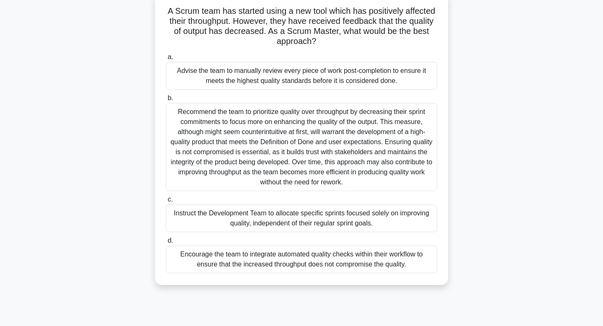
click at [364, 254] on div "Encourage the team to integrate automated quality checks within their workflow …" at bounding box center [301, 259] width 271 height 28
click at [166, 243] on input "d. Encourage the team to integrate automated quality checks within their workfl…" at bounding box center [166, 240] width 0 height 5
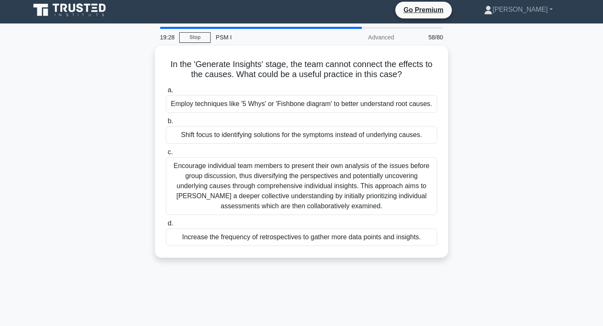
scroll to position [0, 0]
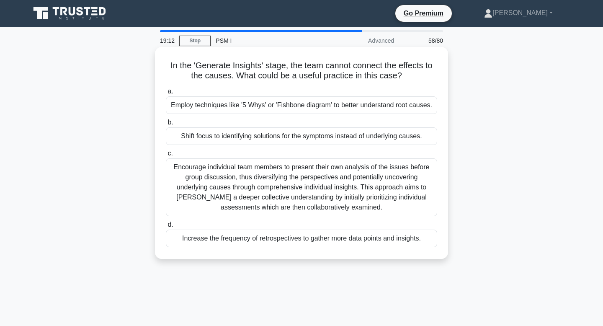
click at [365, 242] on div "Increase the frequency of retrospectives to gather more data points and insight…" at bounding box center [301, 238] width 271 height 18
click at [166, 227] on input "d. Increase the frequency of retrospectives to gather more data points and insi…" at bounding box center [166, 224] width 0 height 5
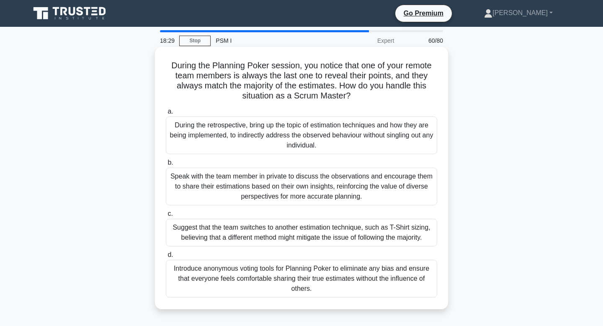
click at [336, 143] on div "During the retrospective, bring up the topic of estimation techniques and how t…" at bounding box center [301, 135] width 271 height 38
click at [166, 114] on input "a. During the retrospective, bring up the topic of estimation techniques and ho…" at bounding box center [166, 111] width 0 height 5
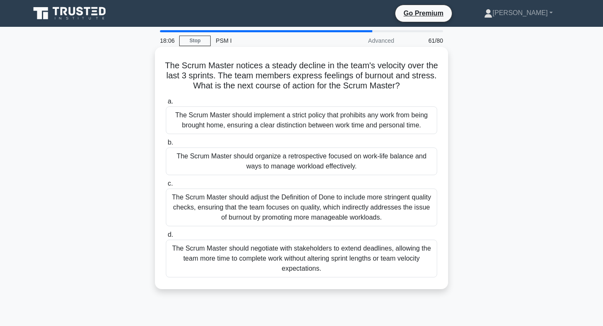
click at [333, 165] on div "The Scrum Master should organize a retrospective focused on work-life balance a…" at bounding box center [301, 161] width 271 height 28
click at [166, 145] on input "b. The Scrum Master should organize a retrospective focused on work-life balanc…" at bounding box center [166, 142] width 0 height 5
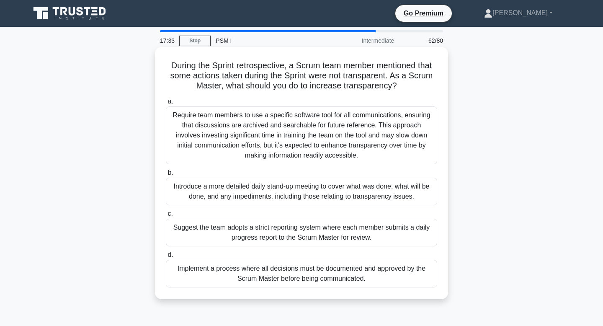
click at [325, 191] on div "Introduce a more detailed daily stand-up meeting to cover what was done, what w…" at bounding box center [301, 191] width 271 height 28
click at [166, 175] on input "b. Introduce a more detailed daily stand-up meeting to cover what was done, wha…" at bounding box center [166, 172] width 0 height 5
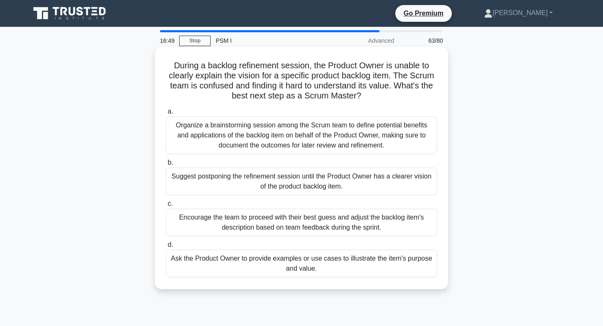
click at [326, 263] on div "Ask the Product Owner to provide examples or use cases to illustrate the item's…" at bounding box center [301, 263] width 271 height 28
click at [166, 247] on input "d. Ask the Product Owner to provide examples or use cases to illustrate the ite…" at bounding box center [166, 244] width 0 height 5
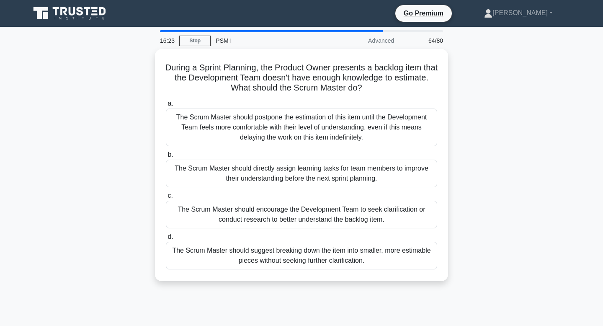
click at [326, 263] on div "The Scrum Master should suggest breaking down the item into smaller, more estim…" at bounding box center [301, 255] width 271 height 28
click at [166, 239] on input "d. The Scrum Master should suggest breaking down the item into smaller, more es…" at bounding box center [166, 236] width 0 height 5
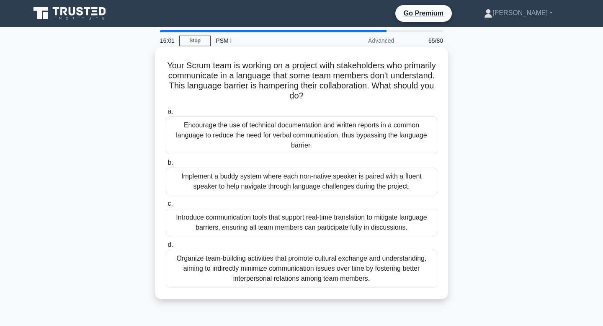
click at [387, 141] on div "Encourage the use of technical documentation and written reports in a common la…" at bounding box center [301, 135] width 271 height 38
click at [166, 114] on input "a. Encourage the use of technical documentation and written reports in a common…" at bounding box center [166, 111] width 0 height 5
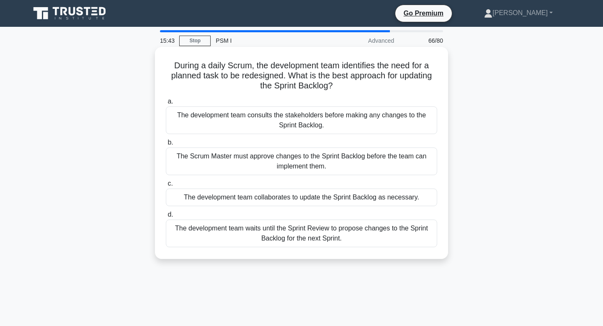
click at [364, 200] on div "The development team collaborates to update the Sprint Backlog as necessary." at bounding box center [301, 197] width 271 height 18
click at [166, 186] on input "c. The development team collaborates to update the Sprint Backlog as necessary." at bounding box center [166, 183] width 0 height 5
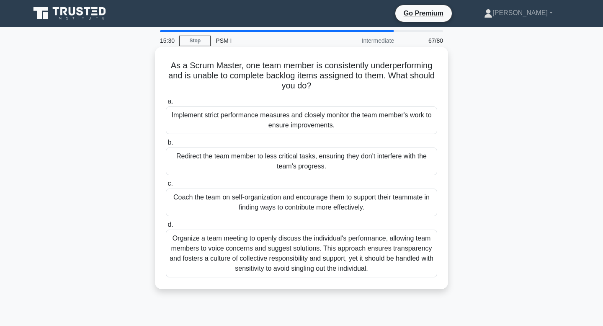
click at [378, 205] on div "Coach the team on self-organization and encourage them to support their teammat…" at bounding box center [301, 202] width 271 height 28
click at [166, 186] on input "c. Coach the team on self-organization and encourage them to support their team…" at bounding box center [166, 183] width 0 height 5
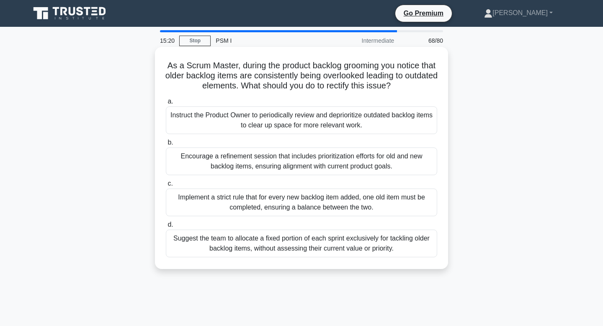
click at [369, 157] on div "Encourage a refinement session that includes prioritization efforts for old and…" at bounding box center [301, 161] width 271 height 28
click at [166, 145] on input "b. Encourage a refinement session that includes prioritization efforts for old …" at bounding box center [166, 142] width 0 height 5
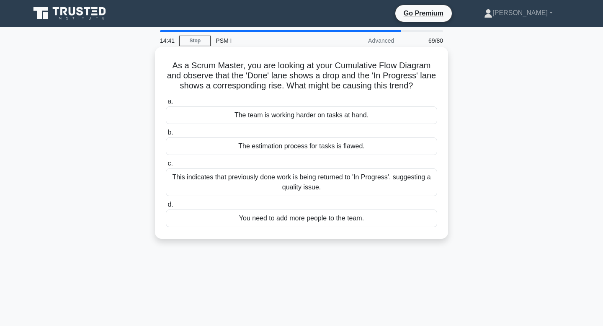
click at [369, 118] on div "The team is working harder on tasks at hand." at bounding box center [301, 115] width 271 height 18
click at [166, 104] on input "a. The team is working harder on tasks at hand." at bounding box center [166, 101] width 0 height 5
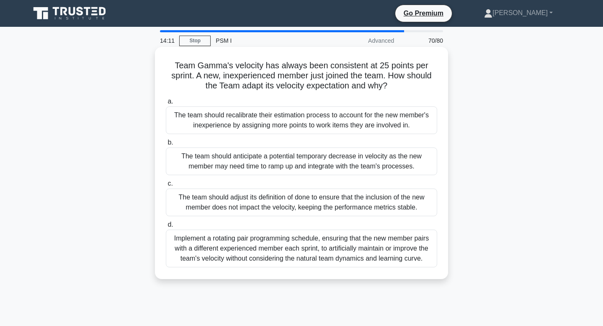
click at [369, 255] on div "Implement a rotating pair programming schedule, ensuring that the new member pa…" at bounding box center [301, 248] width 271 height 38
click at [166, 227] on input "d. Implement a rotating pair programming schedule, ensuring that the new member…" at bounding box center [166, 224] width 0 height 5
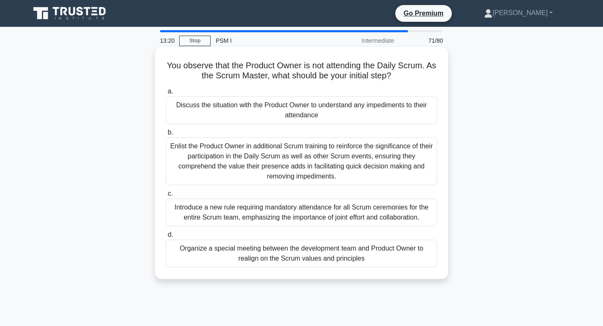
click at [389, 111] on div "Discuss the situation with the Product Owner to understand any impediments to t…" at bounding box center [301, 110] width 271 height 28
click at [166, 94] on input "a. Discuss the situation with the Product Owner to understand any impediments t…" at bounding box center [166, 91] width 0 height 5
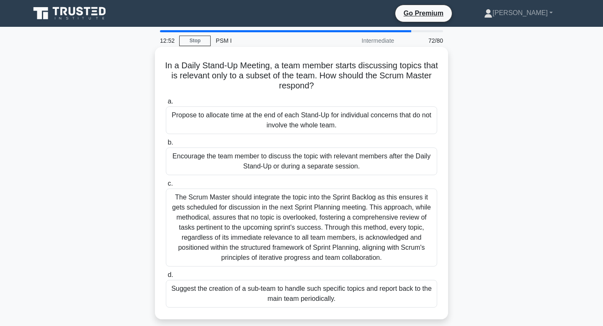
click at [390, 159] on div "Encourage the team member to discuss the topic with relevant members after the …" at bounding box center [301, 161] width 271 height 28
click at [166, 145] on input "b. Encourage the team member to discuss the topic with relevant members after t…" at bounding box center [166, 142] width 0 height 5
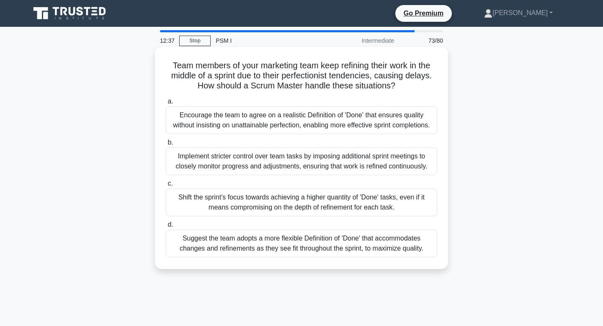
click at [350, 125] on div "Encourage the team to agree on a realistic Definition of 'Done' that ensures qu…" at bounding box center [301, 120] width 271 height 28
click at [166, 104] on input "a. Encourage the team to agree on a realistic Definition of 'Done' that ensures…" at bounding box center [166, 101] width 0 height 5
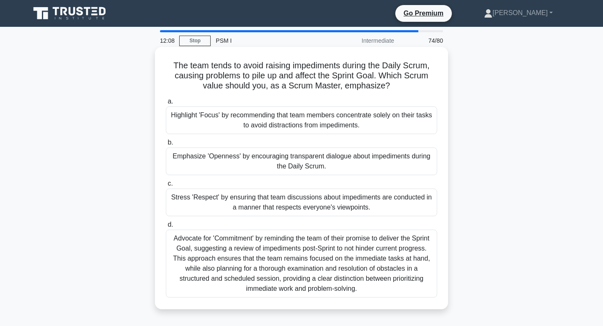
click at [359, 239] on div "Advocate for 'Commitment' by reminding the team of their promise to deliver the…" at bounding box center [301, 263] width 271 height 68
click at [166, 227] on input "d. Advocate for 'Commitment' by reminding the team of their promise to deliver …" at bounding box center [166, 224] width 0 height 5
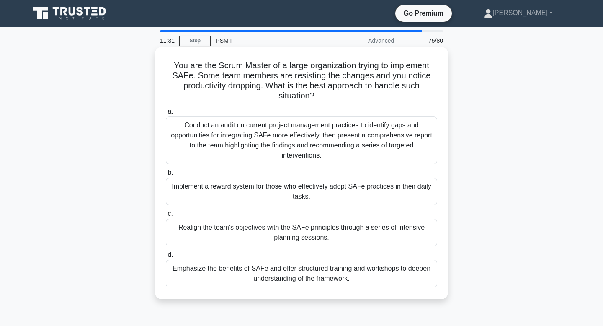
click at [362, 277] on div "Emphasize the benefits of SAFe and offer structured training and workshops to d…" at bounding box center [301, 273] width 271 height 28
click at [166, 257] on input "d. Emphasize the benefits of SAFe and offer structured training and workshops t…" at bounding box center [166, 254] width 0 height 5
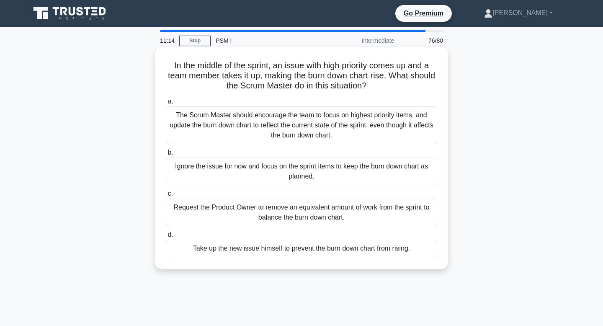
click at [381, 123] on div "The Scrum Master should encourage the team to focus on highest priority items, …" at bounding box center [301, 125] width 271 height 38
click at [166, 104] on input "a. The Scrum Master should encourage the team to focus on highest priority item…" at bounding box center [166, 101] width 0 height 5
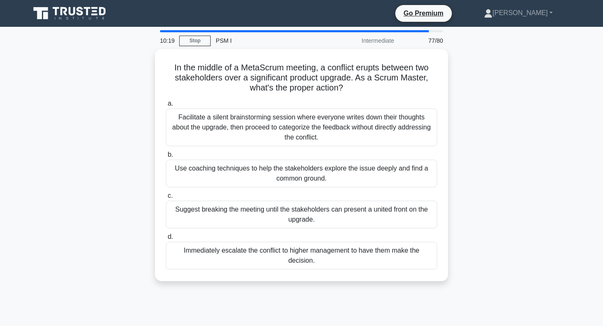
click at [381, 123] on div "Facilitate a silent brainstorming session where everyone writes down their thou…" at bounding box center [301, 127] width 271 height 38
click at [166, 106] on input "a. Facilitate a silent brainstorming session where everyone writes down their t…" at bounding box center [166, 103] width 0 height 5
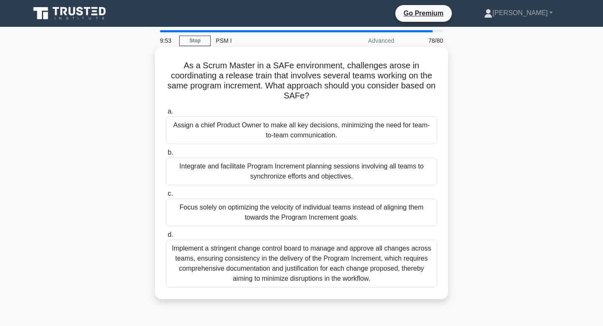
drag, startPoint x: 311, startPoint y: 97, endPoint x: 188, endPoint y: 63, distance: 127.9
click at [188, 63] on h5 "As a Scrum Master in a SAFe environment, challenges arose in coordinating a rel…" at bounding box center [301, 80] width 273 height 41
copy h5 "As a Scrum Master in a SAFe environment, challenges arose in coordinating a rel…"
click at [306, 262] on div "Implement a stringent change control board to manage and approve all changes ac…" at bounding box center [301, 263] width 271 height 48
click at [166, 237] on input "d. Implement a stringent change control board to manage and approve all changes…" at bounding box center [166, 234] width 0 height 5
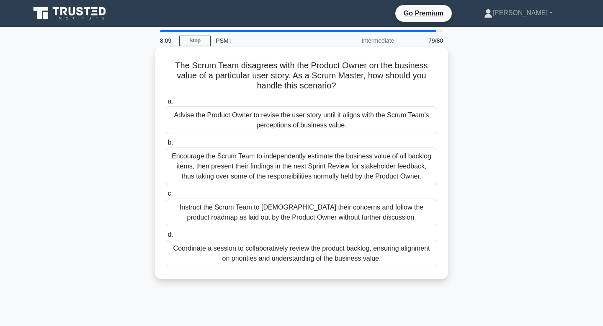
click at [295, 169] on div "Encourage the Scrum Team to independently estimate the business value of all ba…" at bounding box center [301, 166] width 271 height 38
click at [166, 145] on input "b. Encourage the Scrum Team to independently estimate the business value of all…" at bounding box center [166, 142] width 0 height 5
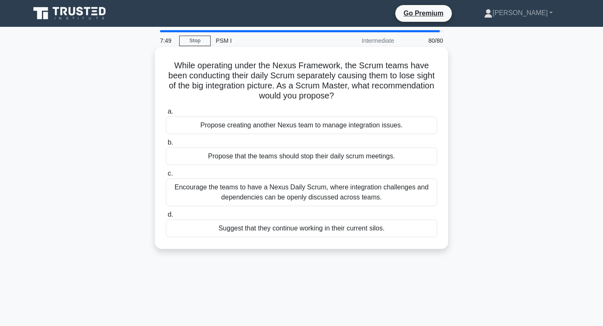
click at [300, 190] on div "Encourage the teams to have a Nexus Daily Scrum, where integration challenges a…" at bounding box center [301, 192] width 271 height 28
click at [166, 176] on input "c. Encourage the teams to have a Nexus Daily Scrum, where integration challenge…" at bounding box center [166, 173] width 0 height 5
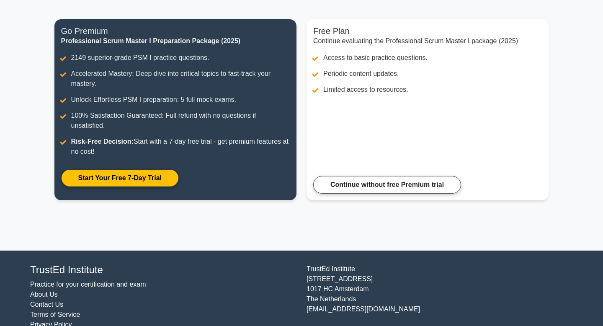
scroll to position [97, 0]
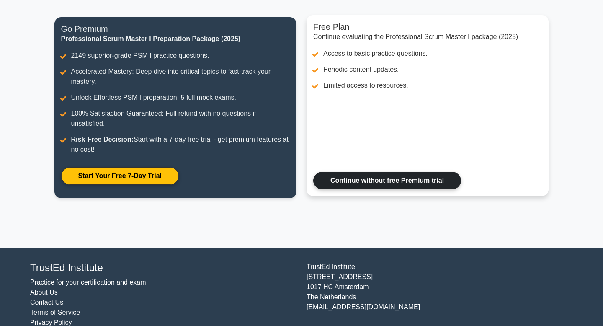
click at [359, 178] on link "Continue without free Premium trial" at bounding box center [387, 181] width 148 height 18
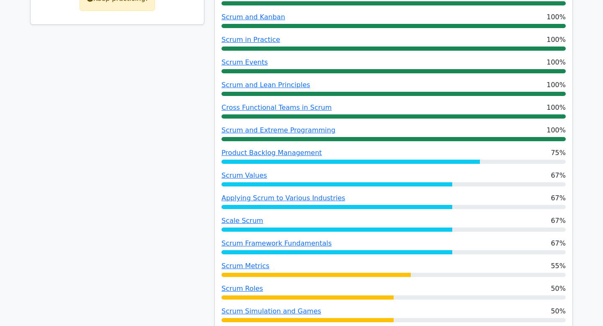
scroll to position [475, 0]
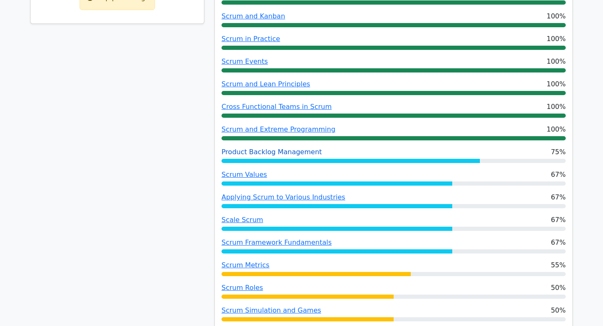
click at [301, 148] on link "Product Backlog Management" at bounding box center [271, 152] width 100 height 8
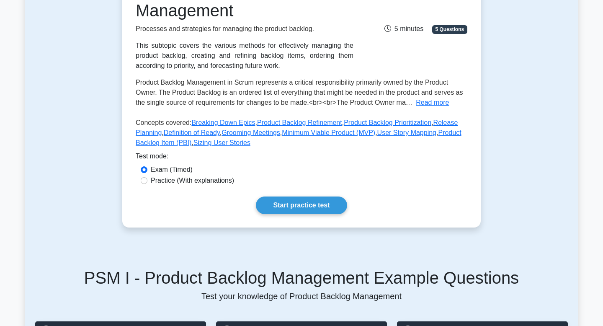
scroll to position [140, 0]
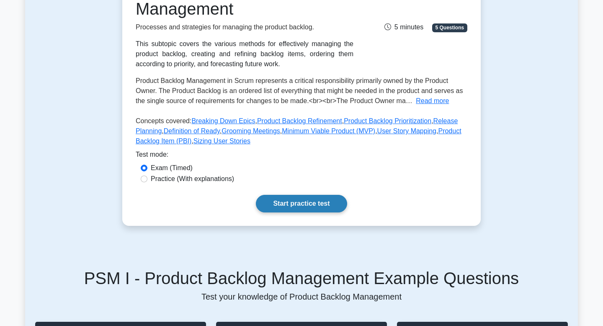
click at [305, 210] on link "Start practice test" at bounding box center [301, 204] width 91 height 18
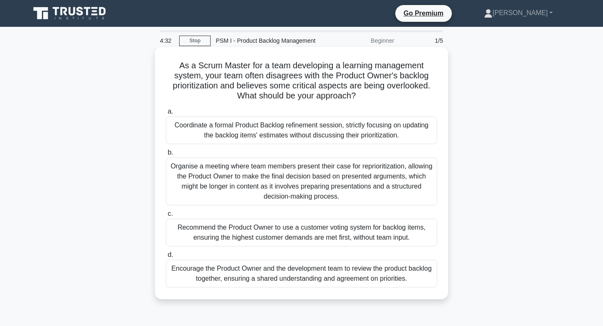
click at [318, 271] on div "Encourage the Product Owner and the development team to review the product back…" at bounding box center [301, 273] width 271 height 28
click at [166, 257] on input "d. Encourage the Product Owner and the development team to review the product b…" at bounding box center [166, 254] width 0 height 5
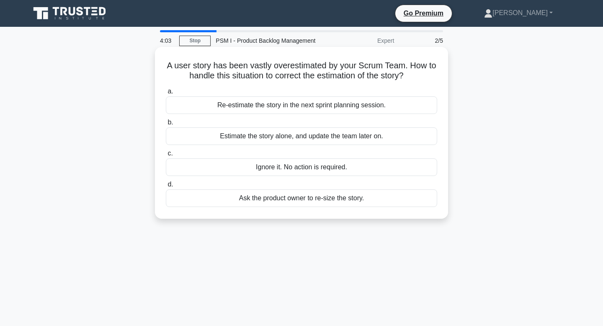
click at [331, 200] on div "Ask the product owner to re-size the story." at bounding box center [301, 198] width 271 height 18
click at [166, 187] on input "d. Ask the product owner to re-size the story." at bounding box center [166, 184] width 0 height 5
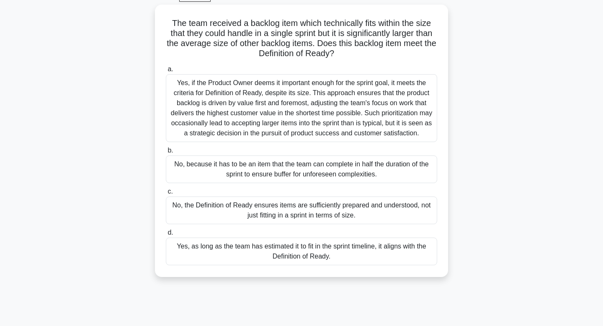
scroll to position [43, 0]
click at [298, 90] on div "Yes, if the Product Owner deems it important enough for the sprint goal, it mee…" at bounding box center [301, 107] width 271 height 68
click at [166, 71] on input "a. Yes, if the Product Owner deems it important enough for the sprint goal, it …" at bounding box center [166, 68] width 0 height 5
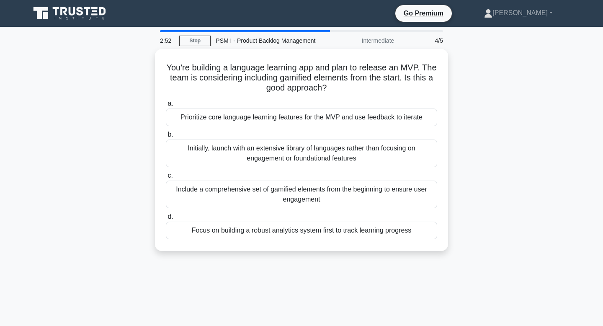
scroll to position [0, 0]
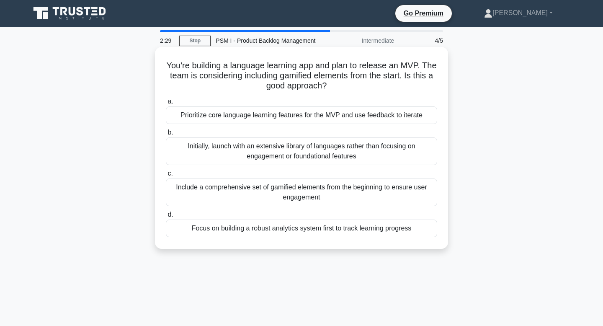
click at [364, 113] on div "Prioritize core language learning features for the MVP and use feedback to iter…" at bounding box center [301, 115] width 271 height 18
click at [166, 104] on input "a. Prioritize core language learning features for the MVP and use feedback to i…" at bounding box center [166, 101] width 0 height 5
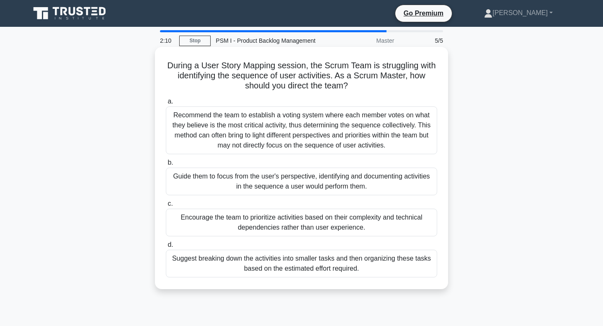
click at [388, 211] on div "Encourage the team to prioritize activities based on their complexity and techn…" at bounding box center [301, 222] width 271 height 28
click at [166, 206] on input "c. Encourage the team to prioritize activities based on their complexity and te…" at bounding box center [166, 203] width 0 height 5
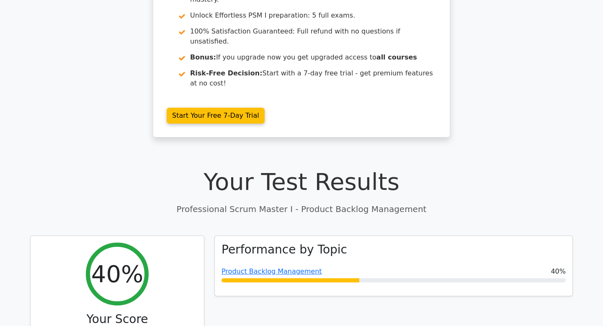
scroll to position [146, 0]
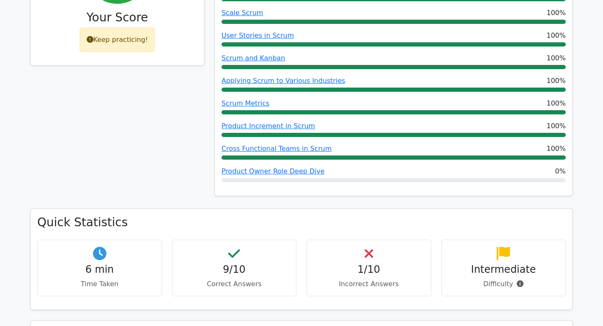
scroll to position [433, 0]
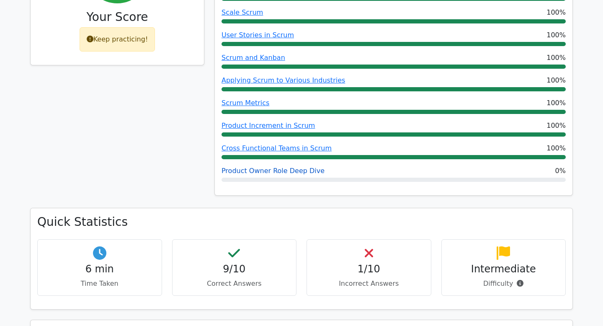
click at [299, 167] on link "Product Owner Role Deep Dive" at bounding box center [272, 171] width 103 height 8
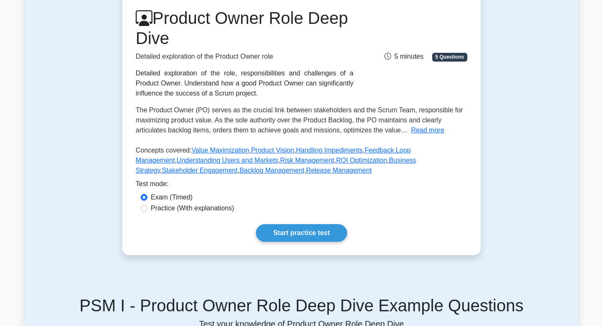
scroll to position [113, 0]
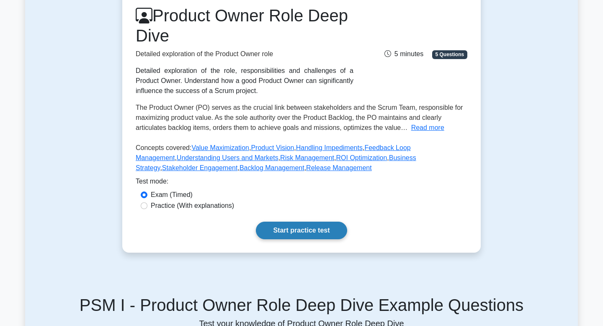
click at [308, 231] on link "Start practice test" at bounding box center [301, 230] width 91 height 18
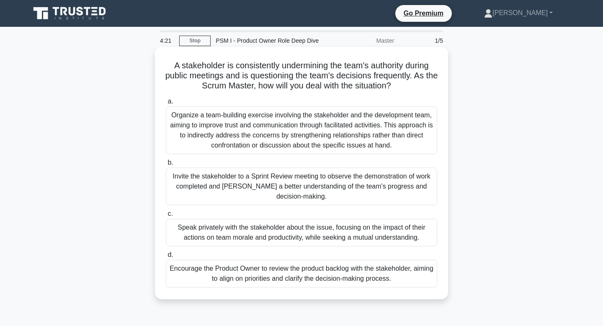
click at [303, 278] on div "Encourage the Product Owner to review the product backlog with the stakeholder,…" at bounding box center [301, 273] width 271 height 28
click at [166, 257] on input "d. Encourage the Product Owner to review the product backlog with the stakehold…" at bounding box center [166, 254] width 0 height 5
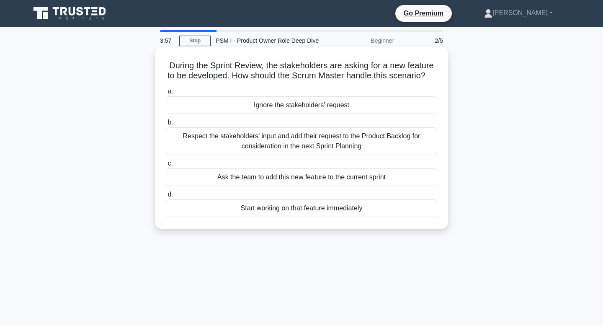
click at [323, 182] on div "Ask the team to add this new feature to the current sprint" at bounding box center [301, 177] width 271 height 18
click at [166, 166] on input "c. Ask the team to add this new feature to the current sprint" at bounding box center [166, 163] width 0 height 5
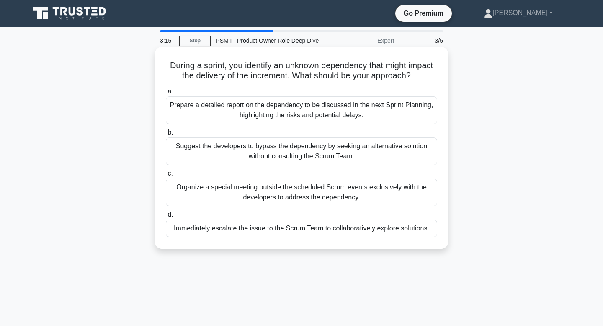
click at [383, 115] on div "Prepare a detailed report on the dependency to be discussed in the next Sprint …" at bounding box center [301, 110] width 271 height 28
click at [166, 94] on input "a. Prepare a detailed report on the dependency to be discussed in the next Spri…" at bounding box center [166, 91] width 0 height 5
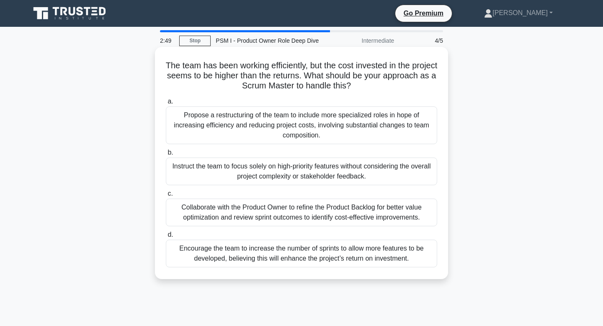
click at [313, 220] on div "Collaborate with the Product Owner to refine the Product Backlog for better val…" at bounding box center [301, 212] width 271 height 28
click at [166, 196] on input "c. Collaborate with the Product Owner to refine the Product Backlog for better …" at bounding box center [166, 193] width 0 height 5
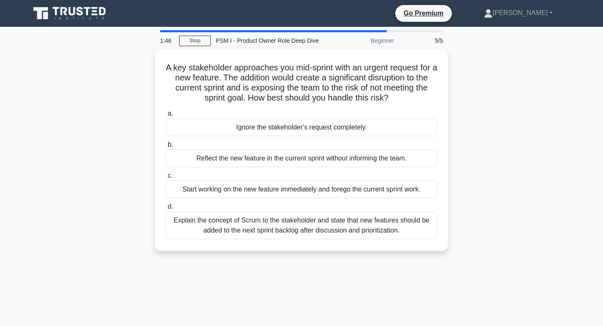
click at [313, 220] on div "Explain the concept of Scrum to the stakeholder and state that new features sho…" at bounding box center [301, 225] width 271 height 28
click at [166, 209] on input "d. Explain the concept of Scrum to the stakeholder and state that new features …" at bounding box center [166, 206] width 0 height 5
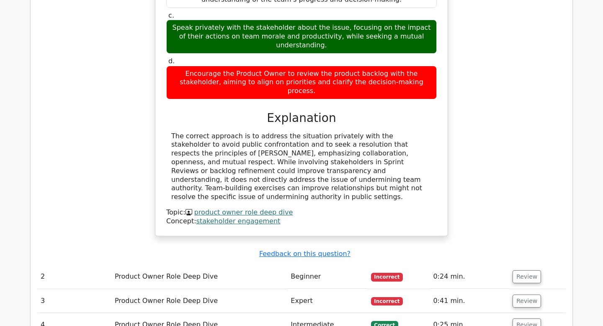
scroll to position [844, 0]
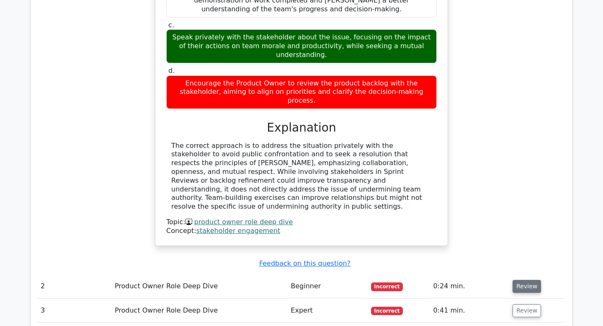
click at [522, 280] on button "Review" at bounding box center [526, 286] width 28 height 13
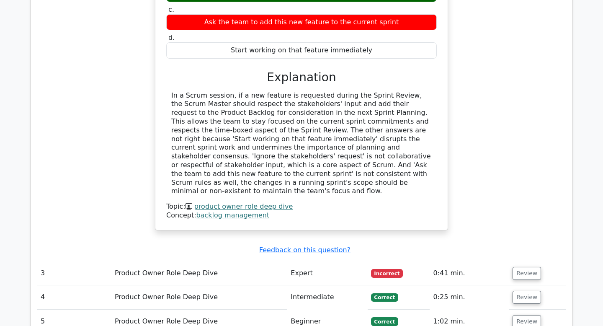
scroll to position [1251, 0]
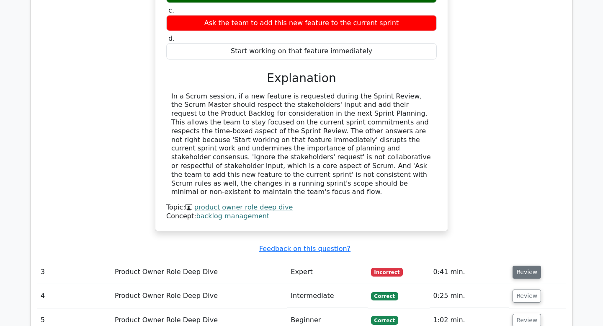
click at [518, 265] on button "Review" at bounding box center [526, 271] width 28 height 13
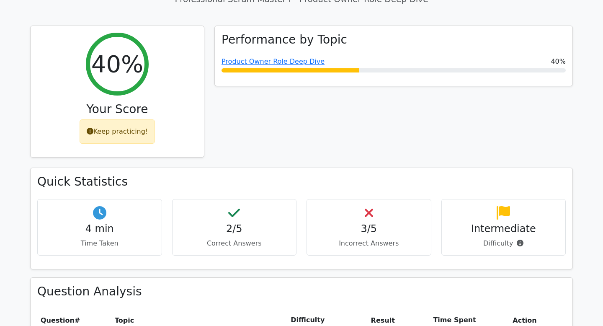
scroll to position [343, 0]
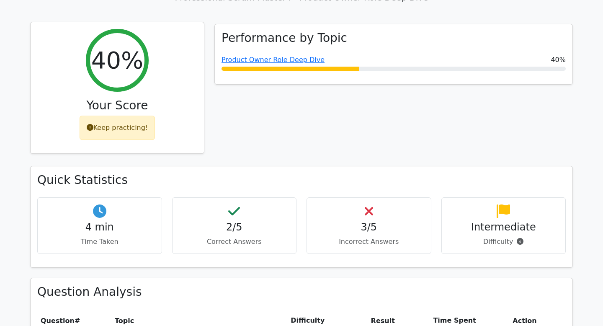
click at [134, 115] on div "Keep practicing!" at bounding box center [118, 127] width 76 height 24
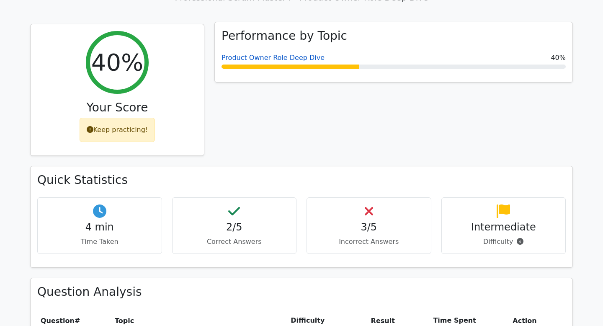
click at [306, 54] on link "Product Owner Role Deep Dive" at bounding box center [272, 58] width 103 height 8
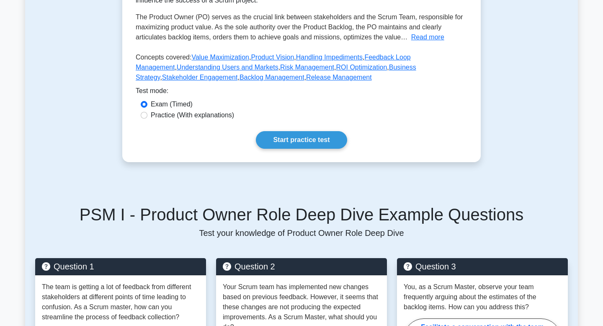
scroll to position [207, 0]
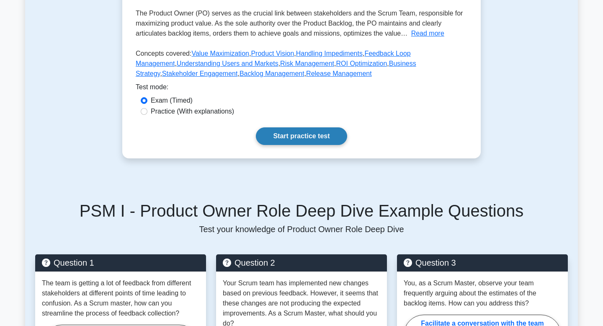
click at [310, 141] on link "Start practice test" at bounding box center [301, 136] width 91 height 18
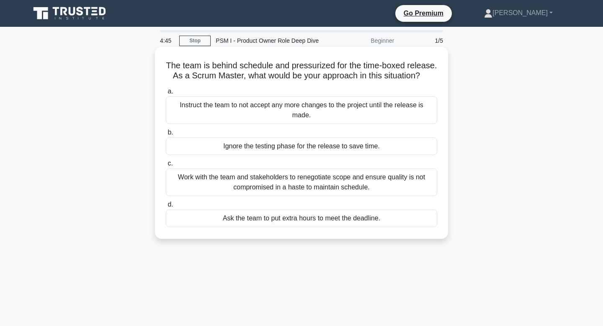
click at [297, 187] on div "Work with the team and stakeholders to renegotiate scope and ensure quality is …" at bounding box center [301, 182] width 271 height 28
click at [166, 166] on input "c. Work with the team and stakeholders to renegotiate scope and ensure quality …" at bounding box center [166, 163] width 0 height 5
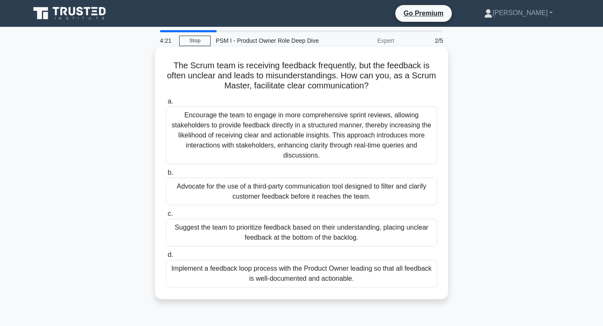
click at [312, 154] on div "Encourage the team to engage in more comprehensive sprint reviews, allowing sta…" at bounding box center [301, 135] width 271 height 58
click at [166, 104] on input "a. Encourage the team to engage in more comprehensive sprint reviews, allowing …" at bounding box center [166, 101] width 0 height 5
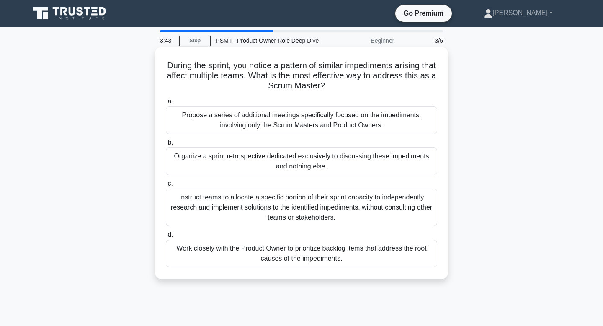
click at [295, 243] on div "Work closely with the Product Owner to prioritize backlog items that address th…" at bounding box center [301, 253] width 271 height 28
click at [166, 237] on input "d. Work closely with the Product Owner to prioritize backlog items that address…" at bounding box center [166, 234] width 0 height 5
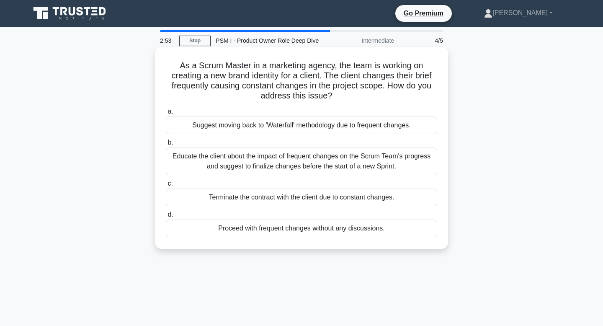
click at [336, 164] on div "Educate the client about the impact of frequent changes on the Scrum Team's pro…" at bounding box center [301, 161] width 271 height 28
click at [166, 145] on input "b. Educate the client about the impact of frequent changes on the Scrum Team's …" at bounding box center [166, 142] width 0 height 5
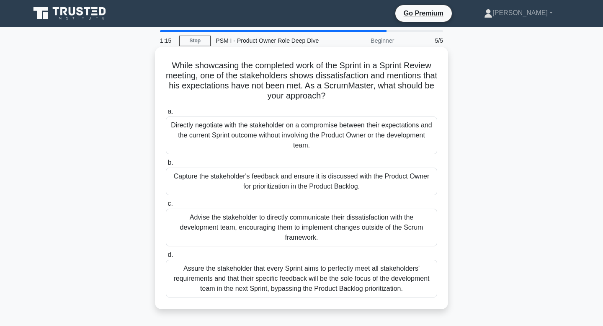
click at [314, 185] on div "Capture the stakeholder's feedback and ensure it is discussed with the Product …" at bounding box center [301, 181] width 271 height 28
click at [166, 165] on input "b. Capture the stakeholder's feedback and ensure it is discussed with the Produ…" at bounding box center [166, 162] width 0 height 5
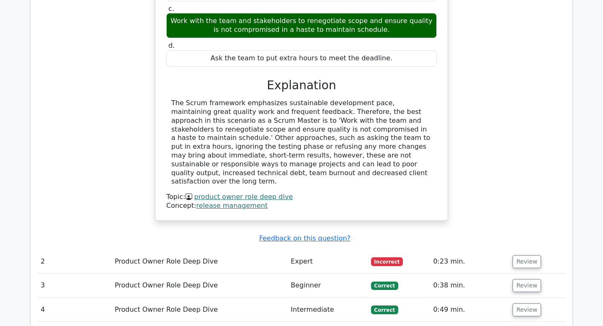
scroll to position [812, 0]
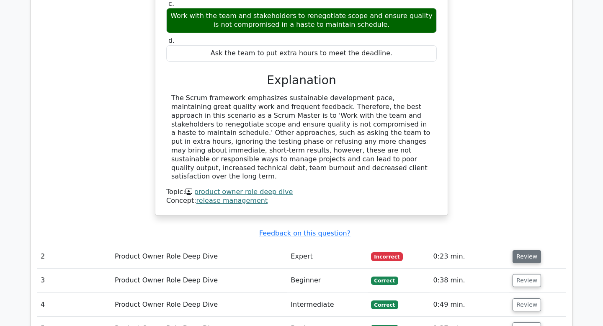
click at [518, 250] on button "Review" at bounding box center [526, 256] width 28 height 13
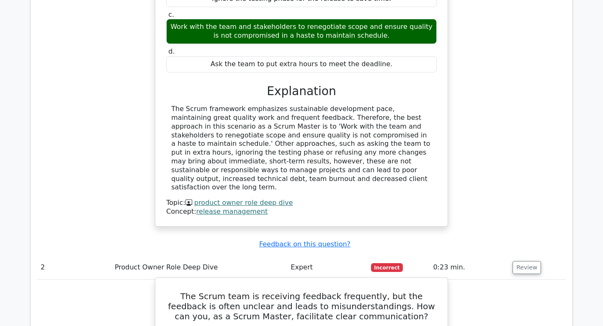
scroll to position [789, 0]
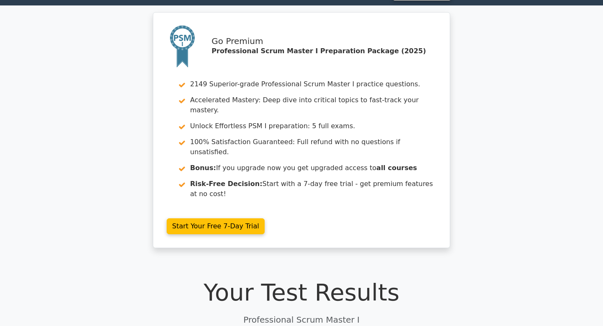
scroll to position [23, 0]
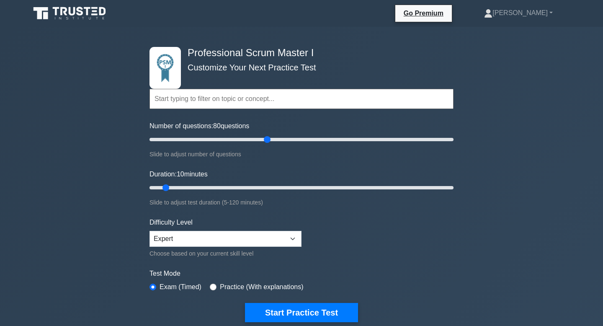
drag, startPoint x: 161, startPoint y: 136, endPoint x: 265, endPoint y: 149, distance: 104.5
type input "80"
click at [265, 144] on input "Number of questions: 80 questions" at bounding box center [301, 139] width 304 height 10
drag, startPoint x: 166, startPoint y: 187, endPoint x: 286, endPoint y: 192, distance: 119.8
click at [286, 192] on input "Duration: 55 minutes" at bounding box center [301, 187] width 304 height 10
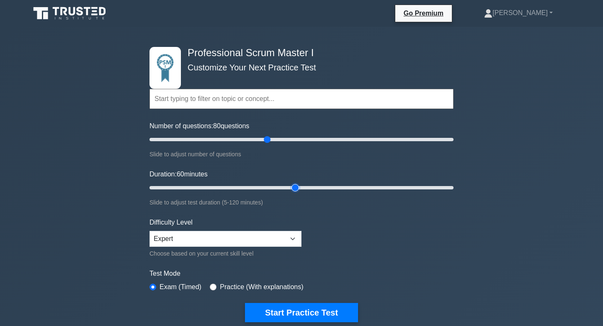
drag, startPoint x: 283, startPoint y: 189, endPoint x: 292, endPoint y: 189, distance: 9.2
type input "60"
click at [292, 189] on input "Duration: 60 minutes" at bounding box center [301, 187] width 304 height 10
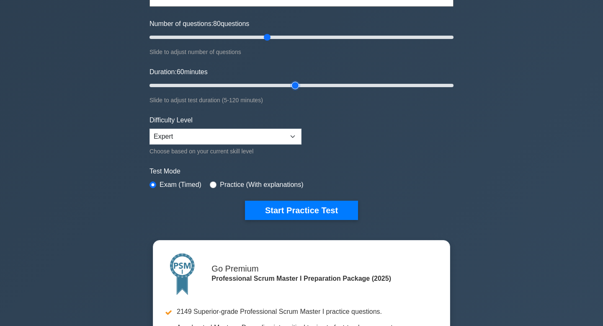
scroll to position [103, 0]
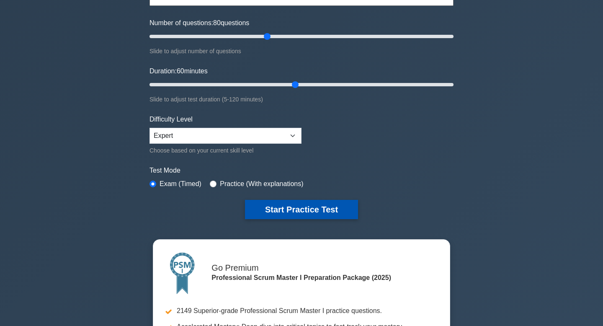
click at [320, 209] on button "Start Practice Test" at bounding box center [301, 209] width 113 height 19
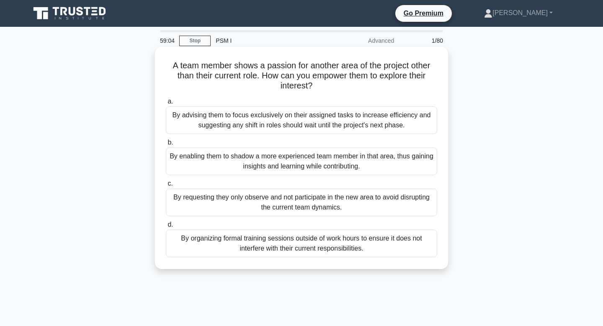
click at [307, 252] on div "By organizing formal training sessions outside of work hours to ensure it does …" at bounding box center [301, 243] width 271 height 28
click at [166, 227] on input "d. By organizing formal training sessions outside of work hours to ensure it do…" at bounding box center [166, 224] width 0 height 5
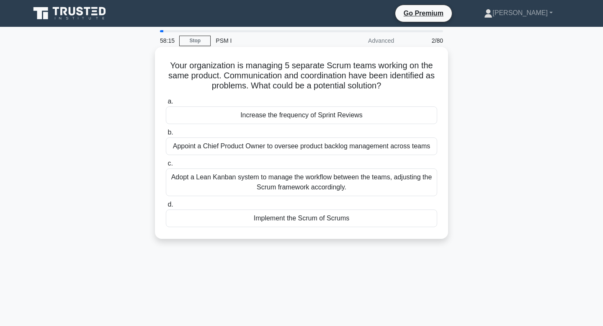
click at [358, 117] on div "Increase the frequency of Sprint Reviews" at bounding box center [301, 115] width 271 height 18
click at [166, 104] on input "a. Increase the frequency of Sprint Reviews" at bounding box center [166, 101] width 0 height 5
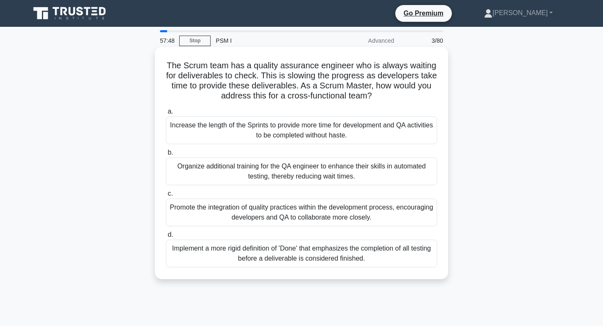
click at [379, 207] on div "Promote the integration of quality practices within the development process, en…" at bounding box center [301, 212] width 271 height 28
click at [166, 196] on input "c. Promote the integration of quality practices within the development process,…" at bounding box center [166, 193] width 0 height 5
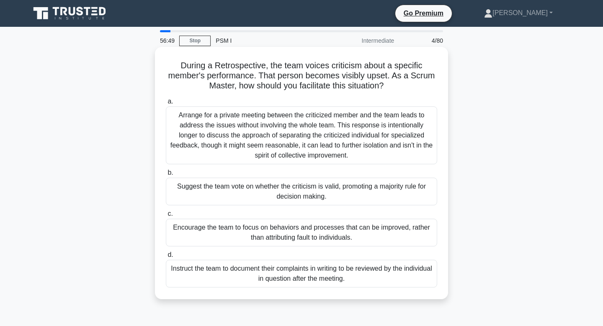
click at [347, 135] on div "Arrange for a private meeting between the criticized member and the team leads …" at bounding box center [301, 135] width 271 height 58
click at [166, 104] on input "a. Arrange for a private meeting between the criticized member and the team lea…" at bounding box center [166, 101] width 0 height 5
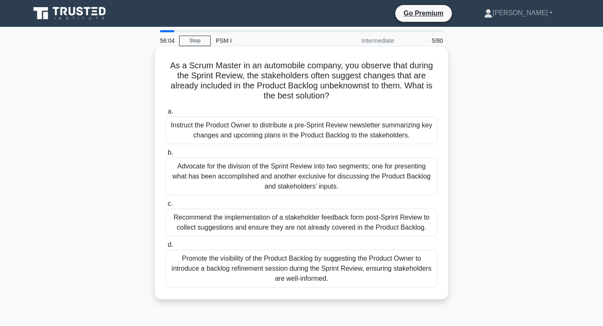
click at [335, 263] on div "Promote the visibility of the Product Backlog by suggesting the Product Owner t…" at bounding box center [301, 268] width 271 height 38
click at [166, 247] on input "d. Promote the visibility of the Product Backlog by suggesting the Product Owne…" at bounding box center [166, 244] width 0 height 5
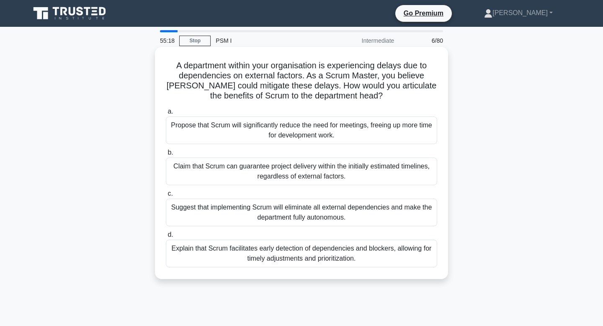
click at [344, 216] on div "Suggest that implementing Scrum will eliminate all external dependencies and ma…" at bounding box center [301, 212] width 271 height 28
click at [166, 196] on input "c. Suggest that implementing Scrum will eliminate all external dependencies and…" at bounding box center [166, 193] width 0 height 5
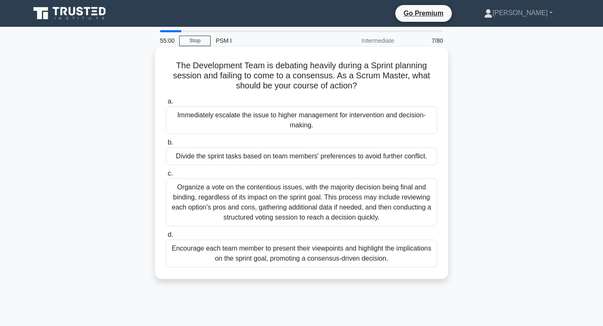
click at [329, 260] on div "Encourage each team member to present their viewpoints and highlight the implic…" at bounding box center [301, 253] width 271 height 28
click at [166, 237] on input "d. Encourage each team member to present their viewpoints and highlight the imp…" at bounding box center [166, 234] width 0 height 5
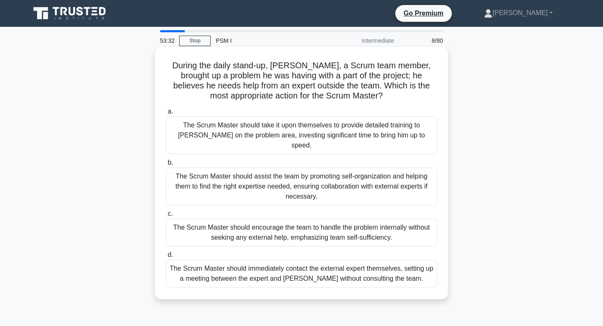
click at [358, 180] on div "The Scrum Master should assist the team by promoting self-organization and help…" at bounding box center [301, 186] width 271 height 38
click at [166, 165] on input "b. The Scrum Master should assist the team by promoting self-organization and h…" at bounding box center [166, 162] width 0 height 5
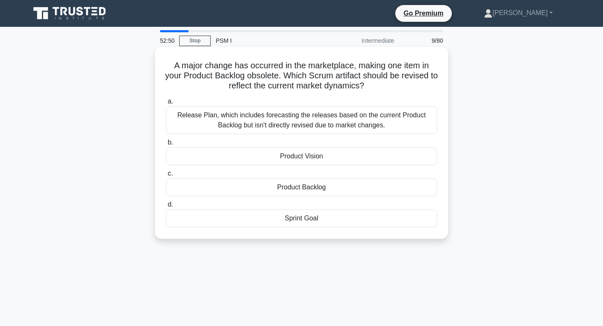
click at [344, 219] on div "Sprint Goal" at bounding box center [301, 218] width 271 height 18
click at [166, 207] on input "d. Sprint Goal" at bounding box center [166, 204] width 0 height 5
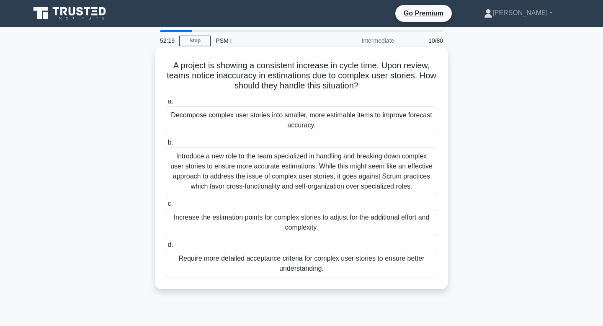
click at [359, 123] on div "Decompose complex user stories into smaller, more estimable items to improve fo…" at bounding box center [301, 120] width 271 height 28
click at [166, 104] on input "a. Decompose complex user stories into smaller, more estimable items to improve…" at bounding box center [166, 101] width 0 height 5
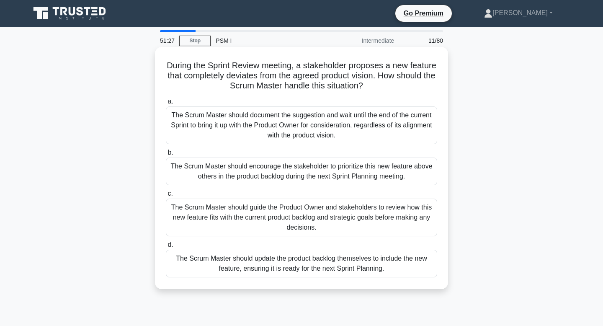
click at [369, 221] on div "The Scrum Master should guide the Product Owner and stakeholders to review how …" at bounding box center [301, 217] width 271 height 38
click at [166, 196] on input "c. The Scrum Master should guide the Product Owner and stakeholders to review h…" at bounding box center [166, 193] width 0 height 5
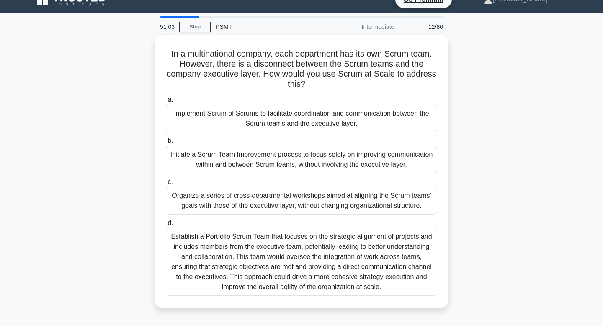
scroll to position [21, 0]
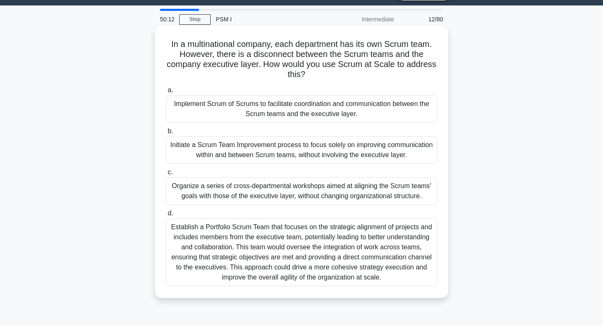
click at [372, 156] on div "Initiate a Scrum Team Improvement process to focus solely on improving communic…" at bounding box center [301, 150] width 271 height 28
click at [166, 134] on input "b. Initiate a Scrum Team Improvement process to focus solely on improving commu…" at bounding box center [166, 130] width 0 height 5
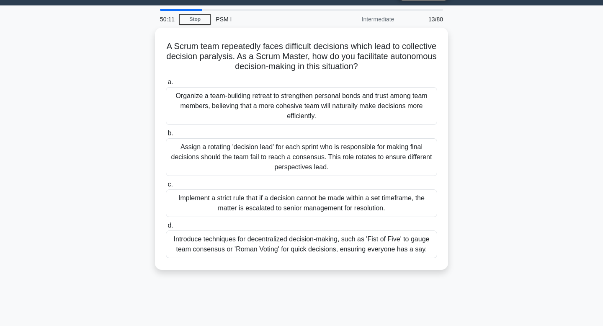
scroll to position [0, 0]
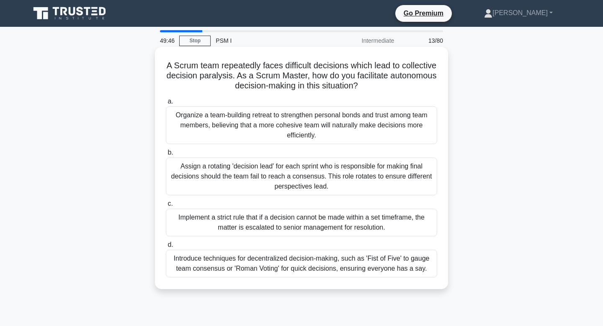
click at [349, 270] on div "Introduce techniques for decentralized decision-making, such as 'Fist of Five' …" at bounding box center [301, 263] width 271 height 28
click at [166, 247] on input "d. Introduce techniques for decentralized decision-making, such as 'Fist of Fiv…" at bounding box center [166, 244] width 0 height 5
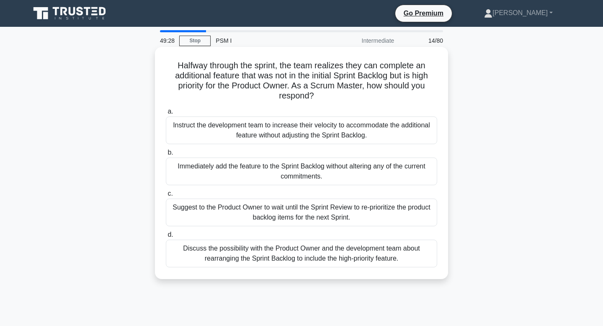
click at [354, 261] on div "Discuss the possibility with the Product Owner and the development team about r…" at bounding box center [301, 253] width 271 height 28
click at [166, 237] on input "d. Discuss the possibility with the Product Owner and the development team abou…" at bounding box center [166, 234] width 0 height 5
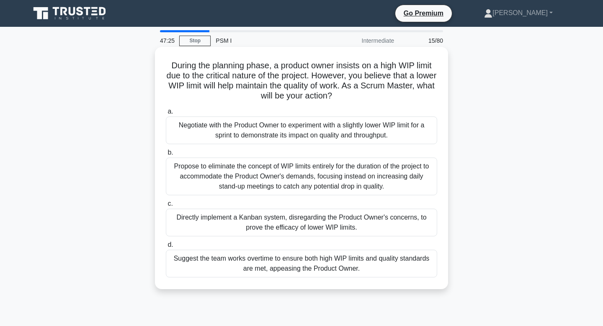
click at [354, 137] on div "Negotiate with the Product Owner to experiment with a slightly lower WIP limit …" at bounding box center [301, 130] width 271 height 28
click at [166, 114] on input "a. Negotiate with the Product Owner to experiment with a slightly lower WIP lim…" at bounding box center [166, 111] width 0 height 5
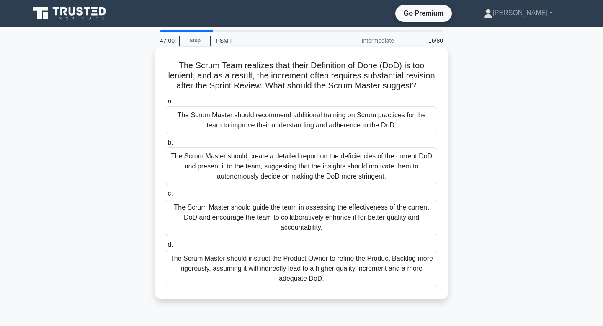
click at [334, 210] on div "The Scrum Master should guide the team in assessing the effectiveness of the cu…" at bounding box center [301, 217] width 271 height 38
click at [166, 196] on input "c. The Scrum Master should guide the team in assessing the effectiveness of the…" at bounding box center [166, 193] width 0 height 5
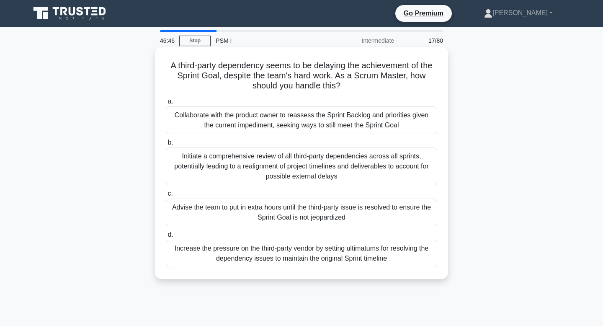
click at [327, 127] on div "Collaborate with the product owner to reassess the Sprint Backlog and prioritie…" at bounding box center [301, 120] width 271 height 28
click at [166, 104] on input "a. Collaborate with the product owner to reassess the Sprint Backlog and priori…" at bounding box center [166, 101] width 0 height 5
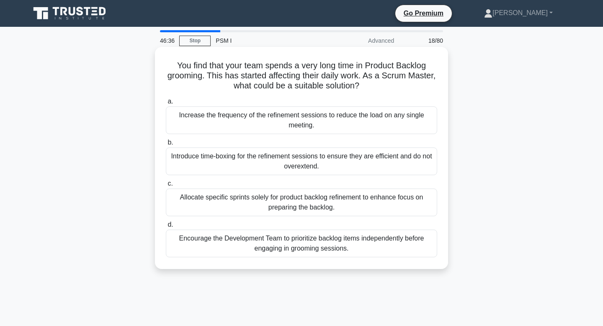
click at [330, 252] on div "Encourage the Development Team to prioritize backlog items independently before…" at bounding box center [301, 243] width 271 height 28
click at [166, 227] on input "d. Encourage the Development Team to prioritize backlog items independently bef…" at bounding box center [166, 224] width 0 height 5
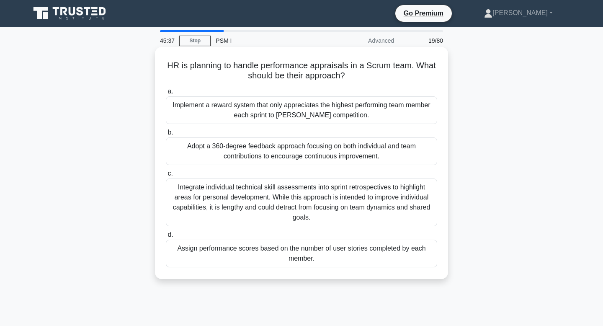
click at [341, 210] on div "Integrate individual technical skill assessments into sprint retrospectives to …" at bounding box center [301, 202] width 271 height 48
click at [166, 176] on input "c. Integrate individual technical skill assessments into sprint retrospectives …" at bounding box center [166, 173] width 0 height 5
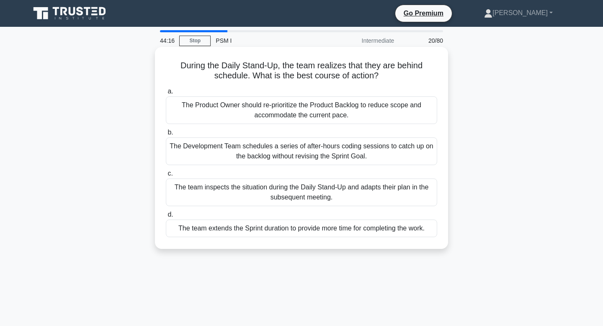
click at [365, 119] on div "The Product Owner should re-prioritize the Product Backlog to reduce scope and …" at bounding box center [301, 110] width 271 height 28
click at [166, 94] on input "a. The Product Owner should re-prioritize the Product Backlog to reduce scope a…" at bounding box center [166, 91] width 0 height 5
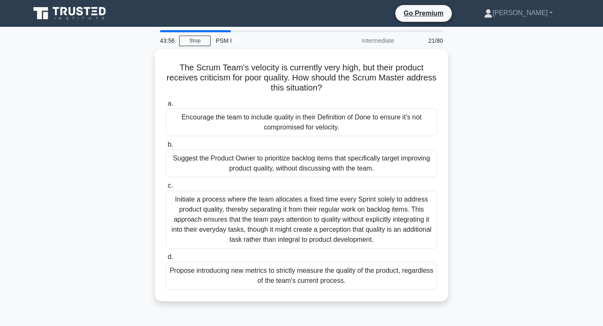
click at [365, 119] on div "Encourage the team to include quality in their Definition of Done to ensure it'…" at bounding box center [301, 122] width 271 height 28
click at [166, 106] on input "a. Encourage the team to include quality in their Definition of Done to ensure …" at bounding box center [166, 103] width 0 height 5
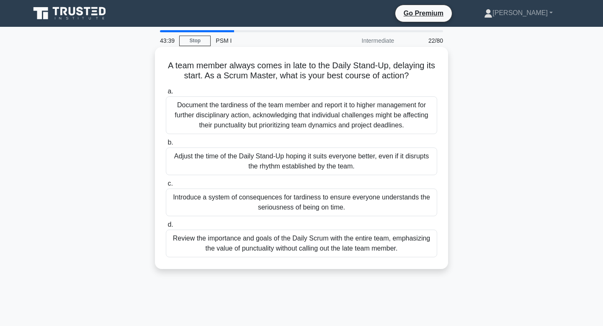
click at [318, 244] on div "Review the importance and goals of the Daily Scrum with the entire team, emphas…" at bounding box center [301, 243] width 271 height 28
click at [166, 227] on input "d. Review the importance and goals of the Daily Scrum with the entire team, emp…" at bounding box center [166, 224] width 0 height 5
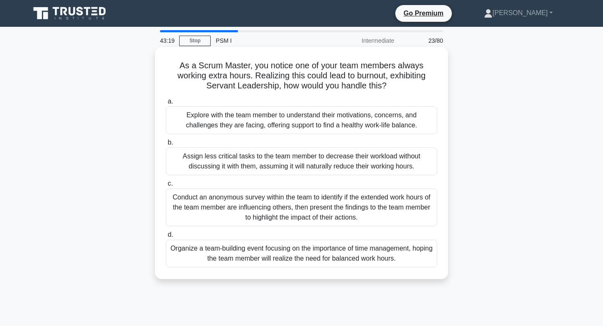
click at [331, 130] on div "Explore with the team member to understand their motivations, concerns, and cha…" at bounding box center [301, 120] width 271 height 28
click at [306, 126] on div "Explore with the team member to understand their motivations, concerns, and cha…" at bounding box center [301, 120] width 271 height 28
click at [166, 104] on input "a. Explore with the team member to understand their motivations, concerns, and …" at bounding box center [166, 101] width 0 height 5
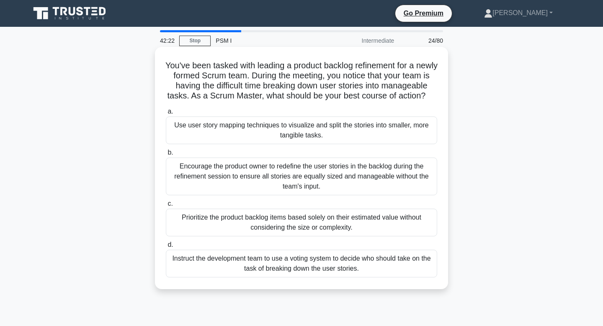
click at [289, 264] on div "Instruct the development team to use a voting system to decide who should take …" at bounding box center [301, 263] width 271 height 28
click at [166, 247] on input "d. Instruct the development team to use a voting system to decide who should ta…" at bounding box center [166, 244] width 0 height 5
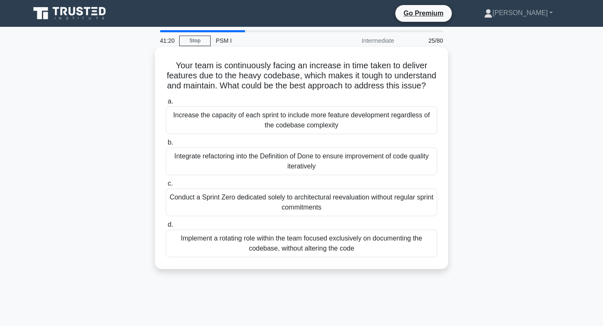
click at [314, 169] on div "Integrate refactoring into the Definition of Done to ensure improvement of code…" at bounding box center [301, 161] width 271 height 28
click at [166, 145] on input "b. Integrate refactoring into the Definition of Done to ensure improvement of c…" at bounding box center [166, 142] width 0 height 5
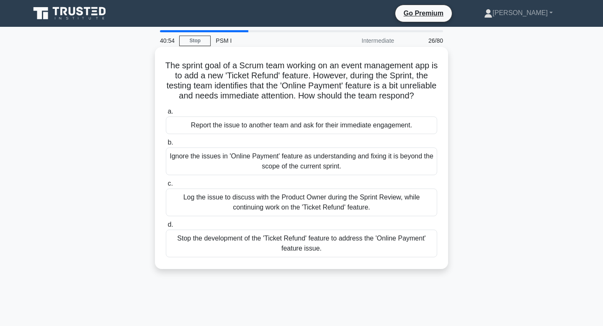
click at [317, 203] on div "Log the issue to discuss with the Product Owner during the Sprint Review, while…" at bounding box center [301, 202] width 271 height 28
click at [166, 186] on input "c. Log the issue to discuss with the Product Owner during the Sprint Review, wh…" at bounding box center [166, 183] width 0 height 5
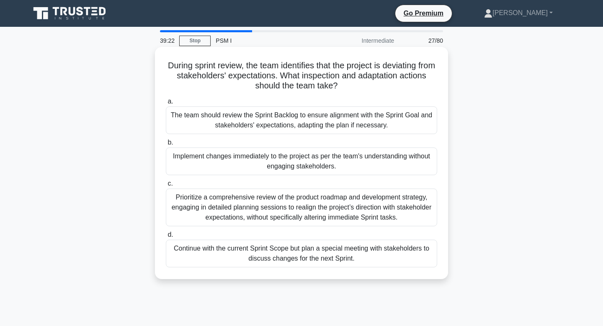
click at [309, 117] on div "The team should review the Sprint Backlog to ensure alignment with the Sprint G…" at bounding box center [301, 120] width 271 height 28
click at [166, 104] on input "a. The team should review the Sprint Backlog to ensure alignment with the Sprin…" at bounding box center [166, 101] width 0 height 5
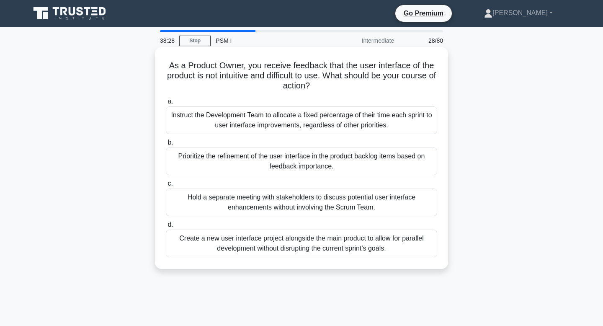
click at [311, 153] on div "Prioritize the refinement of the user interface in the product backlog items ba…" at bounding box center [301, 161] width 271 height 28
click at [166, 145] on input "b. Prioritize the refinement of the user interface in the product backlog items…" at bounding box center [166, 142] width 0 height 5
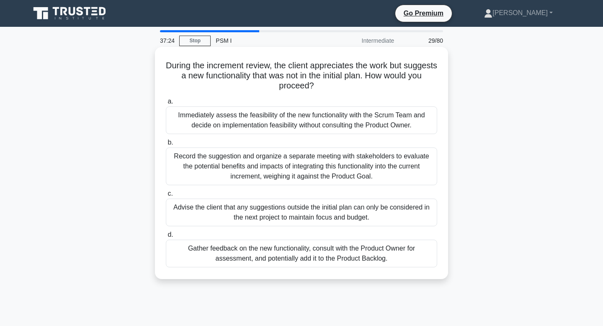
click at [303, 251] on div "Gather feedback on the new functionality, consult with the Product Owner for as…" at bounding box center [301, 253] width 271 height 28
click at [166, 237] on input "d. Gather feedback on the new functionality, consult with the Product Owner for…" at bounding box center [166, 234] width 0 height 5
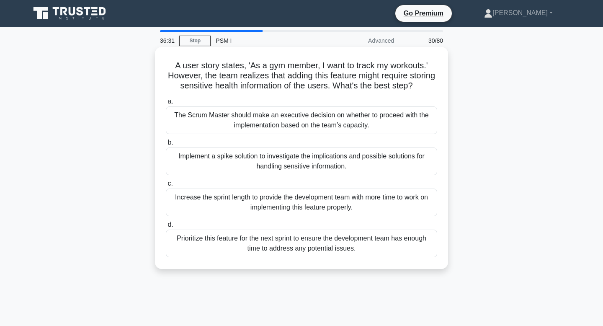
click at [326, 160] on div "Implement a spike solution to investigate the implications and possible solutio…" at bounding box center [301, 161] width 271 height 28
click at [166, 145] on input "b. Implement a spike solution to investigate the implications and possible solu…" at bounding box center [166, 142] width 0 height 5
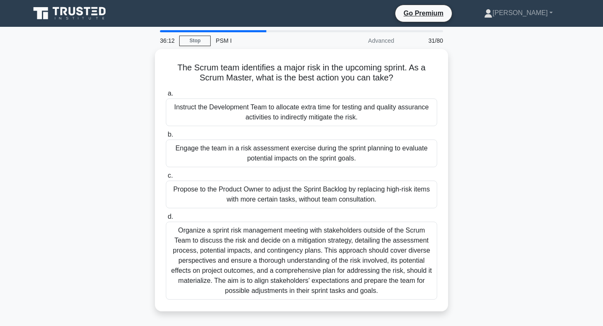
click at [326, 160] on div "Engage the team in a risk assessment exercise during the sprint planning to eva…" at bounding box center [301, 153] width 271 height 28
click at [166, 137] on input "b. Engage the team in a risk assessment exercise during the sprint planning to …" at bounding box center [166, 134] width 0 height 5
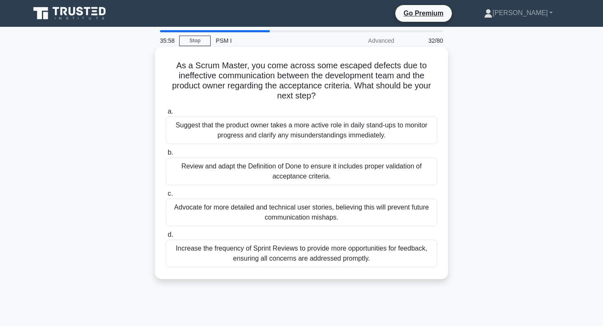
click at [318, 125] on div "Suggest that the product owner takes a more active role in daily stand-ups to m…" at bounding box center [301, 130] width 271 height 28
click at [166, 114] on input "a. Suggest that the product owner takes a more active role in daily stand-ups t…" at bounding box center [166, 111] width 0 height 5
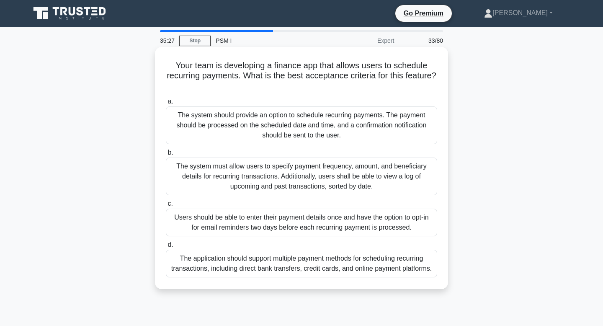
click at [317, 258] on div "The application should support multiple payment methods for scheduling recurrin…" at bounding box center [301, 263] width 271 height 28
click at [166, 247] on input "d. The application should support multiple payment methods for scheduling recur…" at bounding box center [166, 244] width 0 height 5
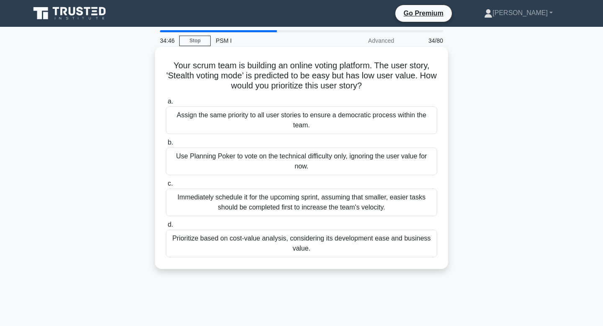
click at [318, 252] on div "Prioritize based on cost-value analysis, considering its development ease and b…" at bounding box center [301, 243] width 271 height 28
click at [166, 227] on input "d. Prioritize based on cost-value analysis, considering its development ease an…" at bounding box center [166, 224] width 0 height 5
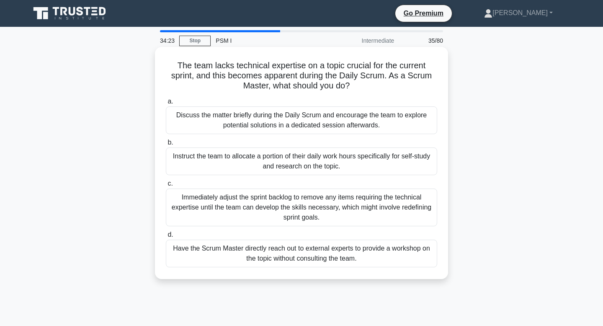
click at [333, 168] on div "Instruct the team to allocate a portion of their daily work hours specifically …" at bounding box center [301, 161] width 271 height 28
click at [166, 145] on input "b. Instruct the team to allocate a portion of their daily work hours specifical…" at bounding box center [166, 142] width 0 height 5
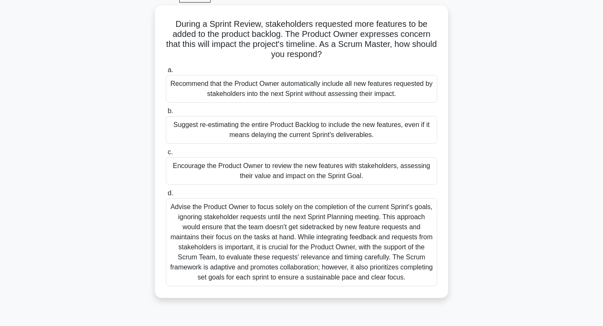
scroll to position [49, 0]
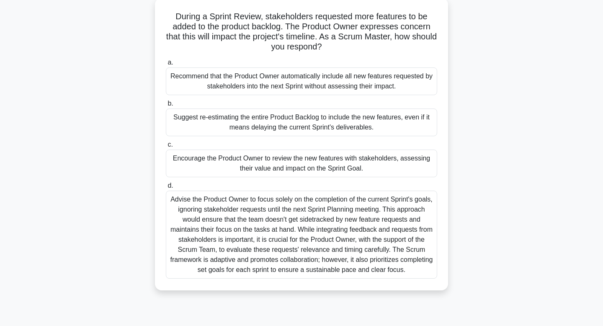
click at [333, 168] on div "Encourage the Product Owner to review the new features with stakeholders, asses…" at bounding box center [301, 163] width 271 height 28
click at [166, 147] on input "c. Encourage the Product Owner to review the new features with stakeholders, as…" at bounding box center [166, 144] width 0 height 5
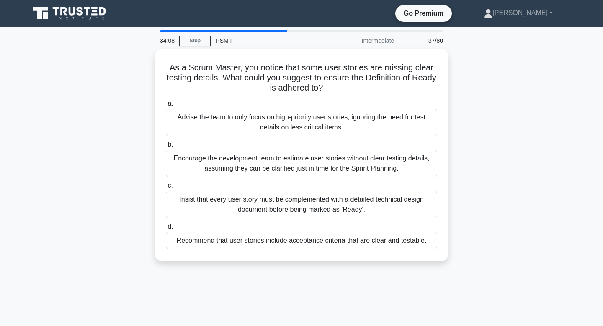
scroll to position [0, 0]
click at [333, 168] on div "Encourage the development team to estimate user stories without clear testing d…" at bounding box center [301, 163] width 271 height 28
click at [166, 147] on input "b. Encourage the development team to estimate user stories without clear testin…" at bounding box center [166, 144] width 0 height 5
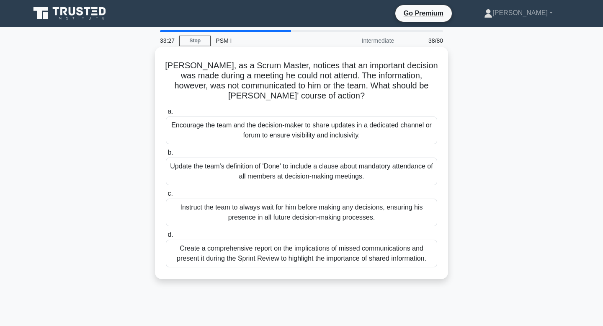
click at [331, 123] on div "Encourage the team and the decision-maker to share updates in a dedicated chann…" at bounding box center [301, 130] width 271 height 28
click at [166, 114] on input "a. Encourage the team and the decision-maker to share updates in a dedicated ch…" at bounding box center [166, 111] width 0 height 5
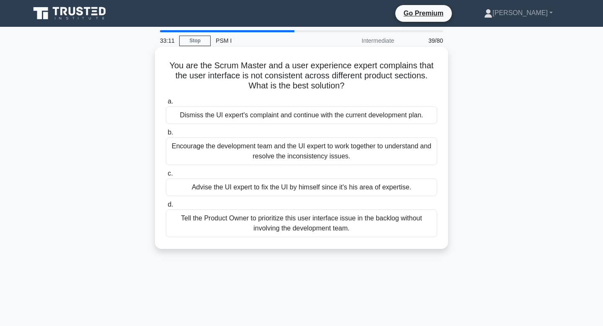
click at [320, 151] on div "Encourage the development team and the UI expert to work together to understand…" at bounding box center [301, 151] width 271 height 28
click at [166, 135] on input "b. Encourage the development team and the UI expert to work together to underst…" at bounding box center [166, 132] width 0 height 5
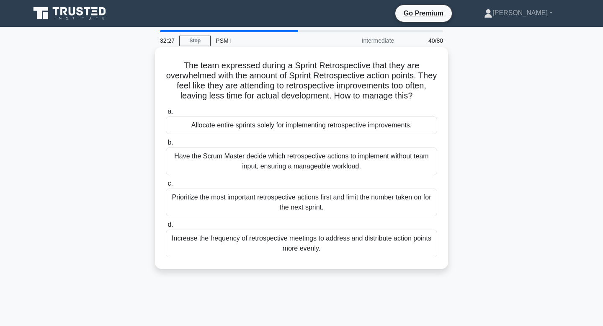
click at [327, 210] on div "Prioritize the most important retrospective actions first and limit the number …" at bounding box center [301, 202] width 271 height 28
click at [166, 186] on input "c. Prioritize the most important retrospective actions first and limit the numb…" at bounding box center [166, 183] width 0 height 5
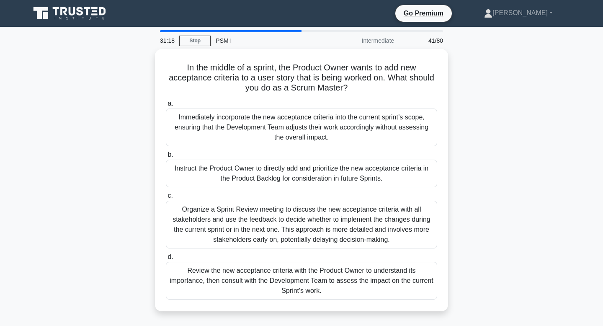
click at [327, 210] on div "Organize a Sprint Review meeting to discuss the new acceptance criteria with al…" at bounding box center [301, 224] width 271 height 48
click at [166, 198] on input "c. Organize a Sprint Review meeting to discuss the new acceptance criteria with…" at bounding box center [166, 195] width 0 height 5
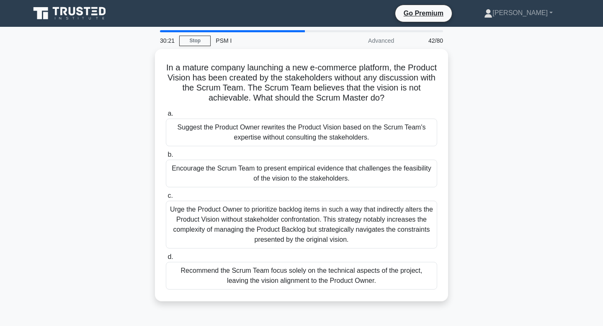
click at [327, 210] on div "Urge the Product Owner to prioritize backlog items in such a way that indirectl…" at bounding box center [301, 224] width 271 height 48
click at [166, 198] on input "c. Urge the Product Owner to prioritize backlog items in such a way that indire…" at bounding box center [166, 195] width 0 height 5
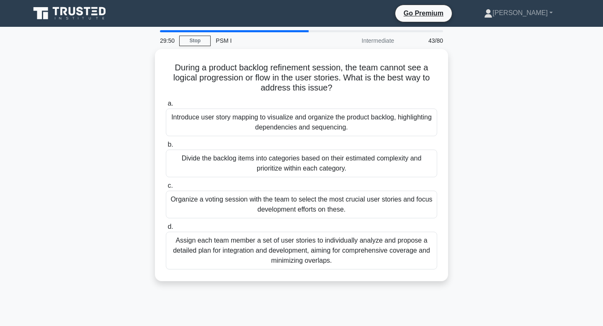
click at [327, 210] on div "Organize a voting session with the team to select the most crucial user stories…" at bounding box center [301, 204] width 271 height 28
click at [166, 188] on input "c. Organize a voting session with the team to select the most crucial user stor…" at bounding box center [166, 185] width 0 height 5
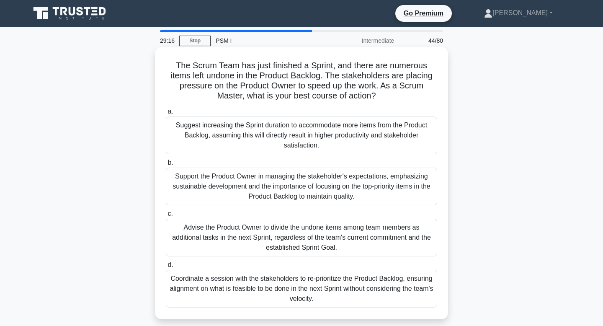
click at [337, 182] on div "Support the Product Owner in managing the stakeholder's expectations, emphasizi…" at bounding box center [301, 186] width 271 height 38
click at [166, 165] on input "b. Support the Product Owner in managing the stakeholder's expectations, emphas…" at bounding box center [166, 162] width 0 height 5
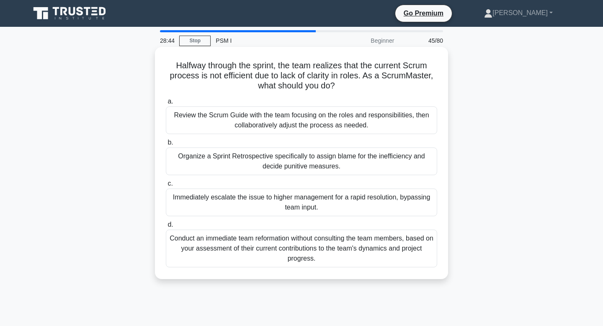
click at [339, 171] on div "Organize a Sprint Retrospective specifically to assign blame for the inefficien…" at bounding box center [301, 161] width 271 height 28
click at [166, 145] on input "b. Organize a Sprint Retrospective specifically to assign blame for the ineffic…" at bounding box center [166, 142] width 0 height 5
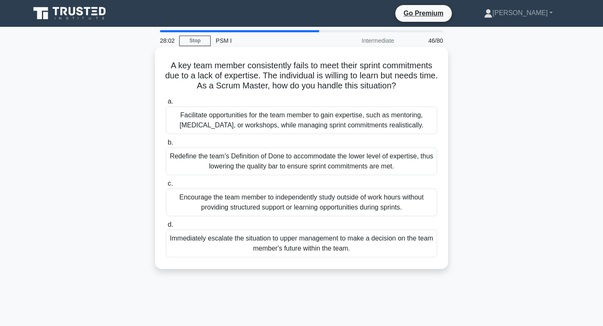
click at [338, 211] on div "Encourage the team member to independently study outside of work hours without …" at bounding box center [301, 202] width 271 height 28
click at [166, 186] on input "c. Encourage the team member to independently study outside of work hours witho…" at bounding box center [166, 183] width 0 height 5
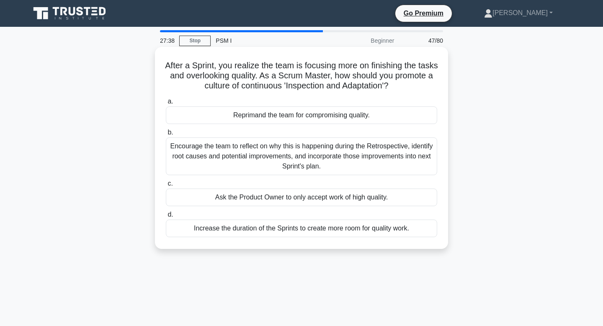
click at [342, 166] on div "Encourage the team to reflect on why this is happening during the Retrospective…" at bounding box center [301, 156] width 271 height 38
click at [166, 135] on input "b. Encourage the team to reflect on why this is happening during the Retrospect…" at bounding box center [166, 132] width 0 height 5
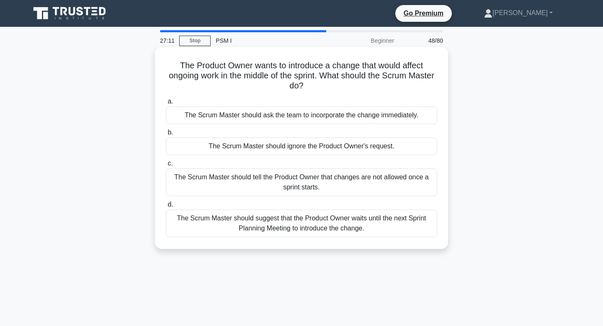
click at [339, 212] on div "The Scrum Master should suggest that the Product Owner waits until the next Spr…" at bounding box center [301, 223] width 271 height 28
click at [166, 207] on input "d. The Scrum Master should suggest that the Product Owner waits until the next …" at bounding box center [166, 204] width 0 height 5
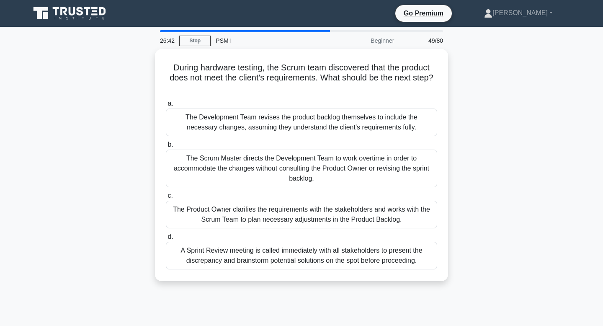
click at [339, 212] on div "The Product Owner clarifies the requirements with the stakeholders and works wi…" at bounding box center [301, 214] width 271 height 28
click at [166, 198] on input "c. The Product Owner clarifies the requirements with the stakeholders and works…" at bounding box center [166, 195] width 0 height 5
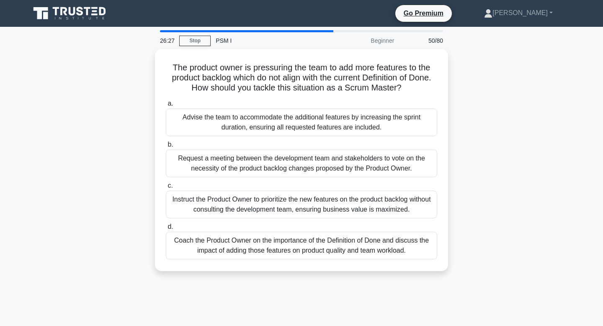
click at [339, 212] on div "Instruct the Product Owner to prioritize the new features on the product backlo…" at bounding box center [301, 204] width 271 height 28
click at [166, 188] on input "c. Instruct the Product Owner to prioritize the new features on the product bac…" at bounding box center [166, 185] width 0 height 5
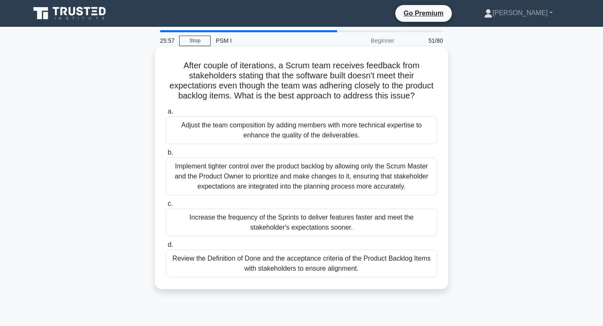
click at [342, 265] on div "Review the Definition of Done and the acceptance criteria of the Product Backlo…" at bounding box center [301, 263] width 271 height 28
click at [166, 247] on input "d. Review the Definition of Done and the acceptance criteria of the Product Bac…" at bounding box center [166, 244] width 0 height 5
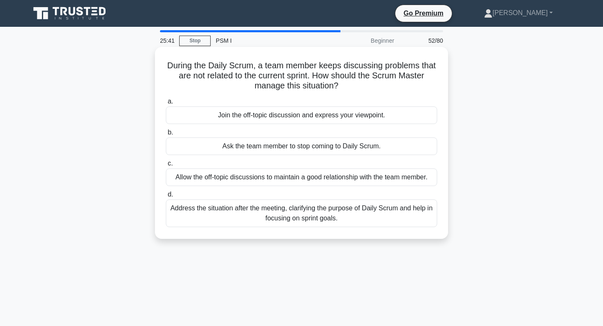
click at [352, 218] on div "Address the situation after the meeting, clarifying the purpose of Daily Scrum …" at bounding box center [301, 213] width 271 height 28
click at [166, 197] on input "d. Address the situation after the meeting, clarifying the purpose of Daily Scr…" at bounding box center [166, 194] width 0 height 5
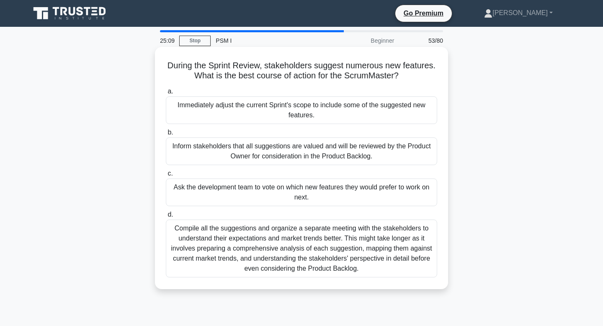
click at [357, 157] on div "Inform stakeholders that all suggestions are valued and will be reviewed by the…" at bounding box center [301, 151] width 271 height 28
click at [166, 135] on input "b. Inform stakeholders that all suggestions are valued and will be reviewed by …" at bounding box center [166, 132] width 0 height 5
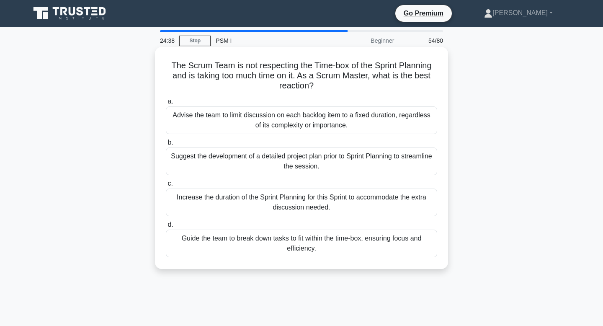
click at [349, 241] on div "Guide the team to break down tasks to fit within the time-box, ensuring focus a…" at bounding box center [301, 243] width 271 height 28
click at [166, 227] on input "d. Guide the team to break down tasks to fit within the time-box, ensuring focu…" at bounding box center [166, 224] width 0 height 5
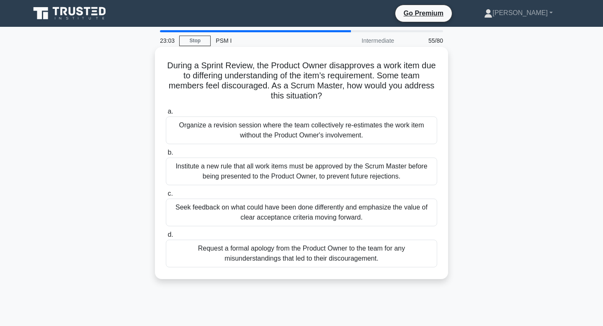
click at [349, 137] on div "Organize a revision session where the team collectively re-estimates the work i…" at bounding box center [301, 130] width 271 height 28
click at [166, 114] on input "a. Organize a revision session where the team collectively re-estimates the wor…" at bounding box center [166, 111] width 0 height 5
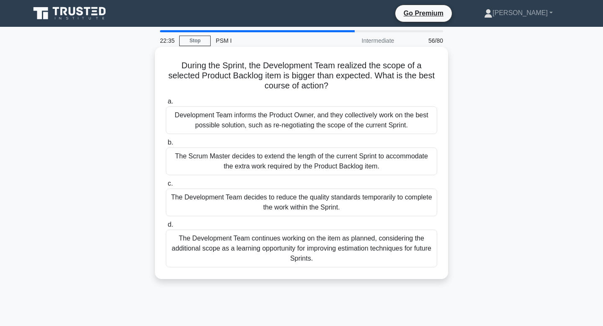
click at [351, 245] on div "The Development Team continues working on the item as planned, considering the …" at bounding box center [301, 248] width 271 height 38
click at [166, 227] on input "d. The Development Team continues working on the item as planned, considering t…" at bounding box center [166, 224] width 0 height 5
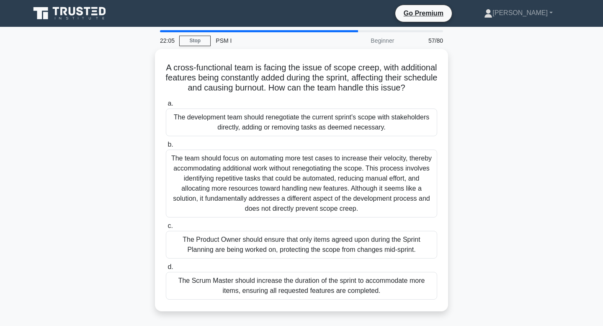
click at [351, 245] on div "The Product Owner should ensure that only items agreed upon during the Sprint P…" at bounding box center [301, 245] width 271 height 28
click at [166, 228] on input "c. The Product Owner should ensure that only items agreed upon during the Sprin…" at bounding box center [166, 225] width 0 height 5
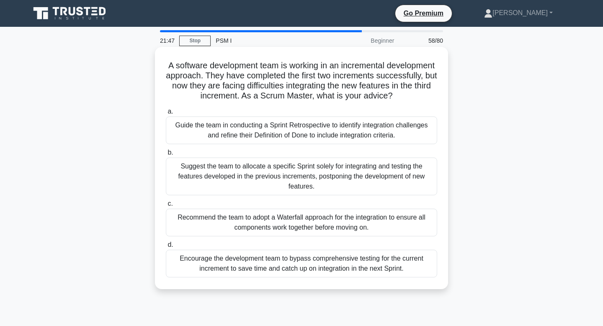
click at [344, 264] on div "Encourage the development team to bypass comprehensive testing for the current …" at bounding box center [301, 263] width 271 height 28
click at [166, 247] on input "d. Encourage the development team to bypass comprehensive testing for the curre…" at bounding box center [166, 244] width 0 height 5
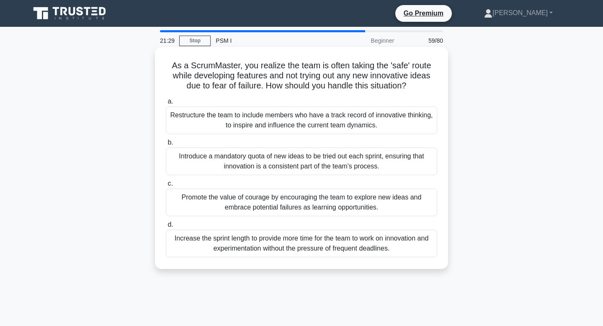
click at [377, 205] on div "Promote the value of courage by encouraging the team to explore new ideas and e…" at bounding box center [301, 202] width 271 height 28
click at [166, 186] on input "c. Promote the value of courage by encouraging the team to explore new ideas an…" at bounding box center [166, 183] width 0 height 5
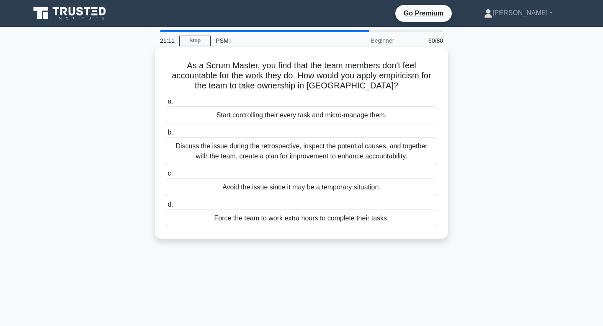
click at [360, 161] on div "Discuss the issue during the retrospective, inspect the potential causes, and t…" at bounding box center [301, 151] width 271 height 28
click at [166, 135] on input "b. Discuss the issue during the retrospective, inspect the potential causes, an…" at bounding box center [166, 132] width 0 height 5
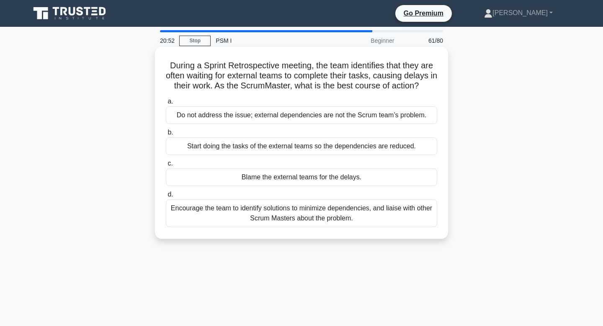
click at [346, 220] on div "Encourage the team to identify solutions to minimize dependencies, and liaise w…" at bounding box center [301, 213] width 271 height 28
click at [166, 197] on input "d. Encourage the team to identify solutions to minimize dependencies, and liais…" at bounding box center [166, 194] width 0 height 5
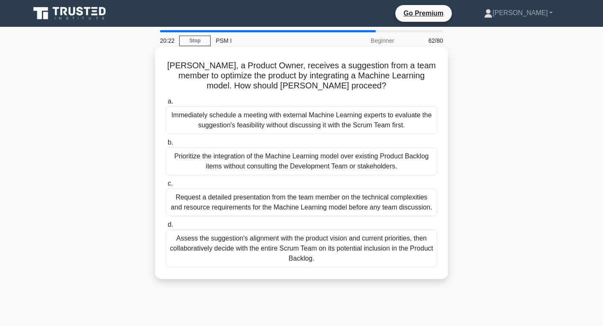
click at [349, 204] on div "Request a detailed presentation from the team member on the technical complexit…" at bounding box center [301, 202] width 271 height 28
click at [166, 186] on input "c. Request a detailed presentation from the team member on the technical comple…" at bounding box center [166, 183] width 0 height 5
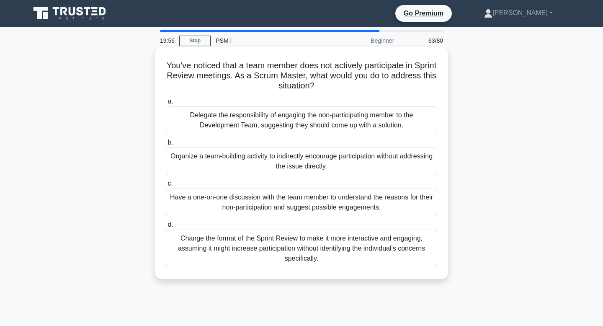
click at [359, 165] on div "Organize a team-building activity to indirectly encourage participation without…" at bounding box center [301, 161] width 271 height 28
click at [166, 145] on input "b. Organize a team-building activity to indirectly encourage participation with…" at bounding box center [166, 142] width 0 height 5
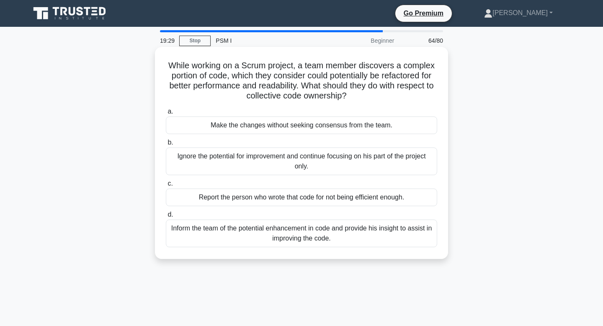
click at [349, 235] on div "Inform the team of the potential enhancement in code and provide his insight to…" at bounding box center [301, 233] width 271 height 28
click at [166, 217] on input "d. Inform the team of the potential enhancement in code and provide his insight…" at bounding box center [166, 214] width 0 height 5
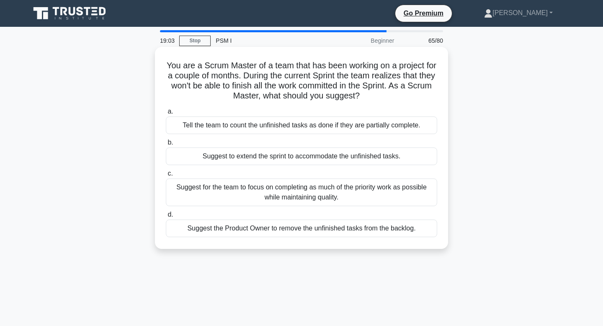
click at [356, 200] on div "Suggest for the team to focus on completing as much of the priority work as pos…" at bounding box center [301, 192] width 271 height 28
click at [166, 176] on input "c. Suggest for the team to focus on completing as much of the priority work as …" at bounding box center [166, 173] width 0 height 5
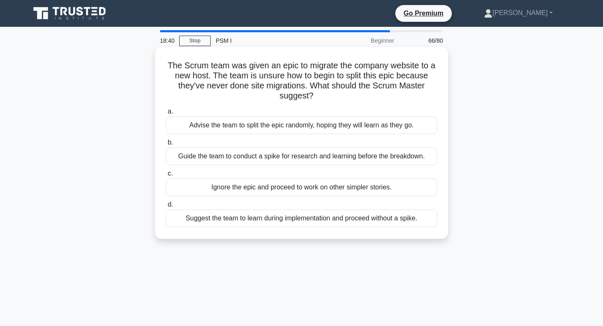
click at [335, 159] on div "Guide the team to conduct a spike for research and learning before the breakdow…" at bounding box center [301, 156] width 271 height 18
click at [166, 145] on input "b. Guide the team to conduct a spike for research and learning before the break…" at bounding box center [166, 142] width 0 height 5
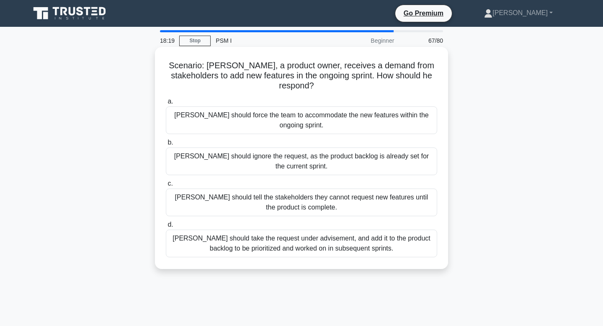
click at [321, 231] on div "Peter should take the request under advisement, and add it to the product backl…" at bounding box center [301, 243] width 271 height 28
click at [166, 227] on input "d. Peter should take the request under advisement, and add it to the product ba…" at bounding box center [166, 224] width 0 height 5
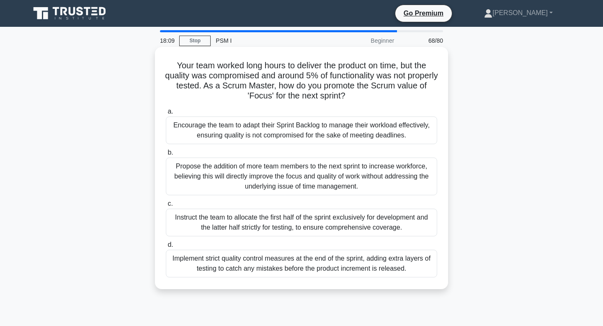
click at [328, 131] on div "Encourage the team to adapt their Sprint Backlog to manage their workload effec…" at bounding box center [301, 130] width 271 height 28
click at [166, 114] on input "a. Encourage the team to adapt their Sprint Backlog to manage their workload ef…" at bounding box center [166, 111] width 0 height 5
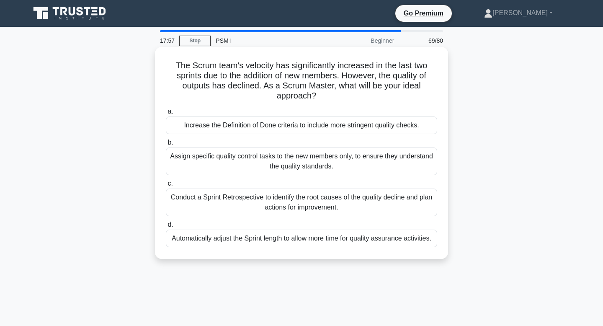
click at [324, 208] on div "Conduct a Sprint Retrospective to identify the root causes of the quality decli…" at bounding box center [301, 202] width 271 height 28
click at [166, 186] on input "c. Conduct a Sprint Retrospective to identify the root causes of the quality de…" at bounding box center [166, 183] width 0 height 5
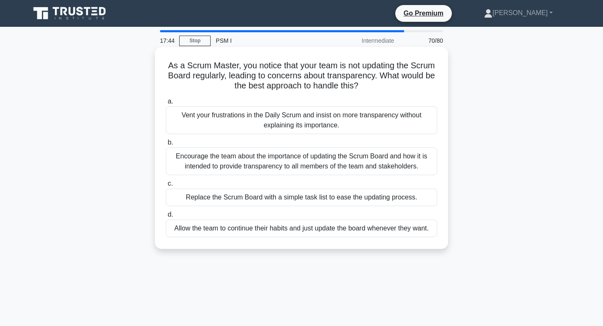
click at [319, 167] on div "Encourage the team about the importance of updating the Scrum Board and how it …" at bounding box center [301, 161] width 271 height 28
click at [166, 145] on input "b. Encourage the team about the importance of updating the Scrum Board and how …" at bounding box center [166, 142] width 0 height 5
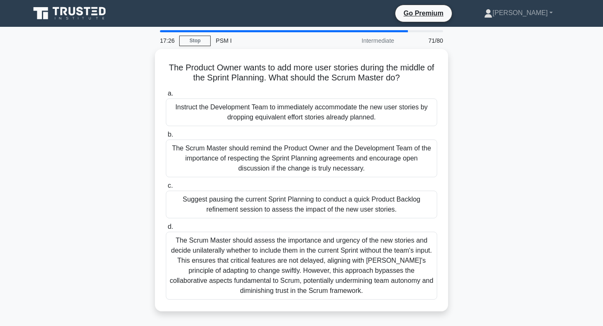
click at [319, 167] on div "The Scrum Master should remind the Product Owner and the Development Team of th…" at bounding box center [301, 158] width 271 height 38
click at [166, 137] on input "b. The Scrum Master should remind the Product Owner and the Development Team of…" at bounding box center [166, 134] width 0 height 5
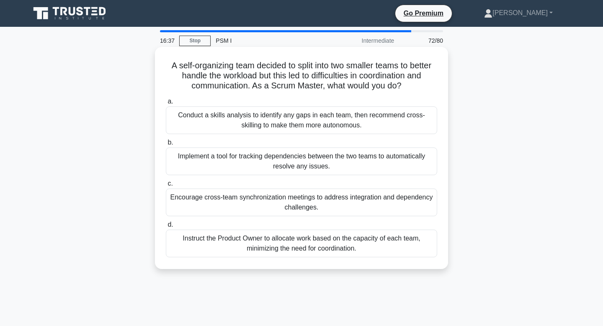
click at [321, 199] on div "Encourage cross-team synchronization meetings to address integration and depend…" at bounding box center [301, 202] width 271 height 28
click at [166, 186] on input "c. Encourage cross-team synchronization meetings to address integration and dep…" at bounding box center [166, 183] width 0 height 5
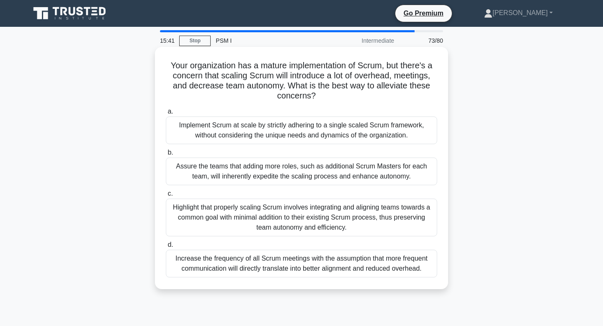
click at [314, 217] on div "Highlight that properly scaling Scrum involves integrating and aligning teams t…" at bounding box center [301, 217] width 271 height 38
click at [166, 196] on input "c. Highlight that properly scaling Scrum involves integrating and aligning team…" at bounding box center [166, 193] width 0 height 5
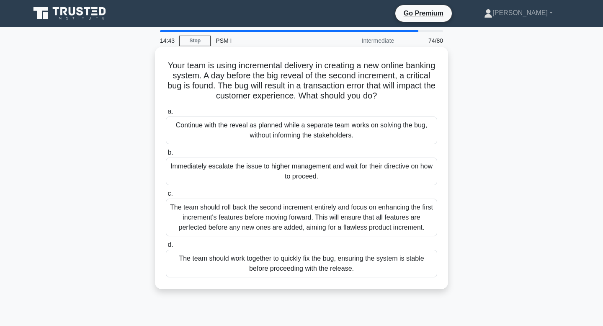
click at [326, 261] on div "The team should work together to quickly fix the bug, ensuring the system is st…" at bounding box center [301, 263] width 271 height 28
click at [166, 247] on input "d. The team should work together to quickly fix the bug, ensuring the system is…" at bounding box center [166, 244] width 0 height 5
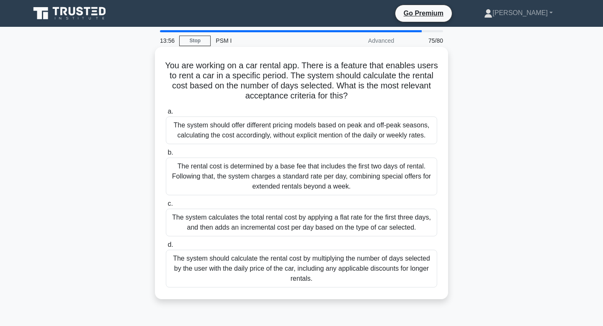
click at [326, 261] on div "The system should calculate the rental cost by multiplying the number of days s…" at bounding box center [301, 268] width 271 height 38
click at [166, 247] on input "d. The system should calculate the rental cost by multiplying the number of day…" at bounding box center [166, 244] width 0 height 5
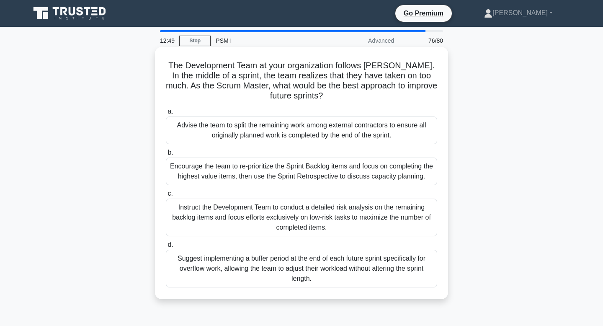
click at [394, 178] on div "Encourage the team to re-prioritize the Sprint Backlog items and focus on compl…" at bounding box center [301, 171] width 271 height 28
click at [166, 155] on input "b. Encourage the team to re-prioritize the Sprint Backlog items and focus on co…" at bounding box center [166, 152] width 0 height 5
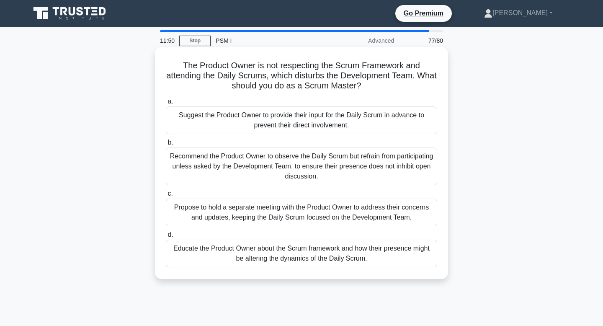
click at [374, 253] on div "Educate the Product Owner about the Scrum framework and how their presence migh…" at bounding box center [301, 253] width 271 height 28
click at [166, 237] on input "d. Educate the Product Owner about the Scrum framework and how their presence m…" at bounding box center [166, 234] width 0 height 5
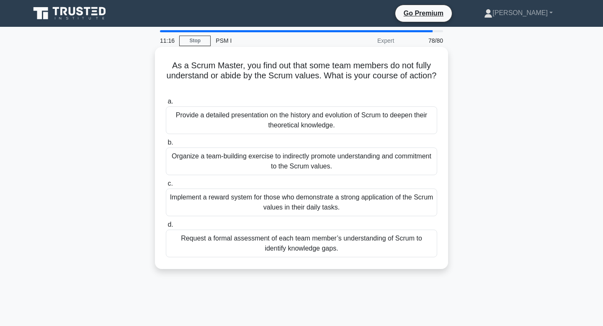
click at [341, 159] on div "Organize a team-building exercise to indirectly promote understanding and commi…" at bounding box center [301, 161] width 271 height 28
click at [166, 145] on input "b. Organize a team-building exercise to indirectly promote understanding and co…" at bounding box center [166, 142] width 0 height 5
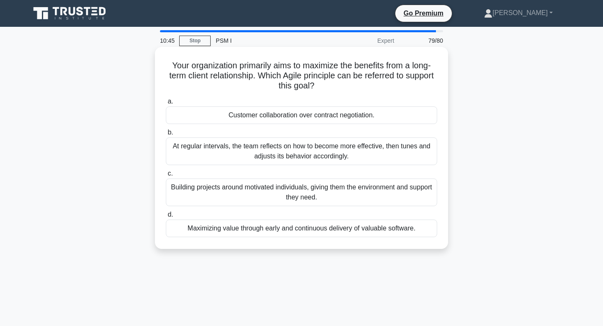
click at [353, 226] on div "Maximizing value through early and continuous delivery of valuable software." at bounding box center [301, 228] width 271 height 18
click at [166, 217] on input "d. Maximizing value through early and continuous delivery of valuable software." at bounding box center [166, 214] width 0 height 5
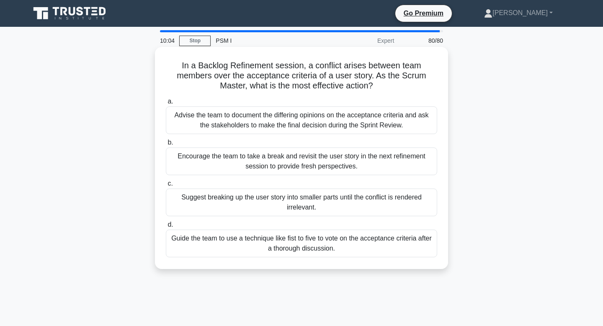
click at [351, 167] on div "Encourage the team to take a break and revisit the user story in the next refin…" at bounding box center [301, 161] width 271 height 28
click at [166, 145] on input "b. Encourage the team to take a break and revisit the user story in the next re…" at bounding box center [166, 142] width 0 height 5
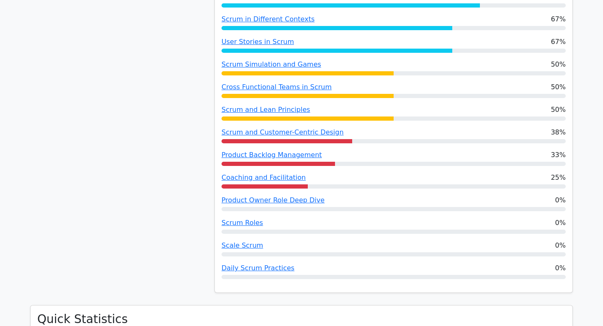
scroll to position [723, 0]
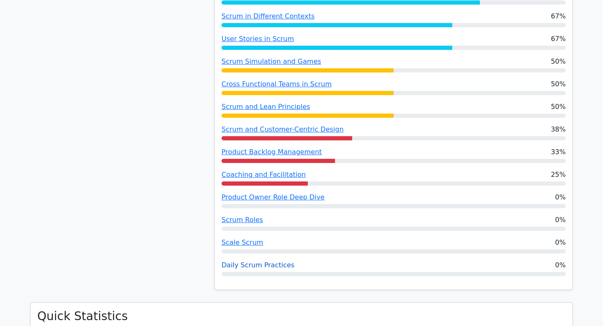
click at [276, 261] on link "Daily Scrum Practices" at bounding box center [257, 265] width 73 height 8
click at [251, 238] on link "Scale Scrum" at bounding box center [241, 242] width 41 height 8
click at [252, 215] on link "Scrum Roles" at bounding box center [241, 219] width 41 height 8
click at [245, 193] on link "Product Owner Role Deep Dive" at bounding box center [272, 197] width 103 height 8
click at [246, 193] on link "Product Owner Role Deep Dive" at bounding box center [272, 197] width 103 height 8
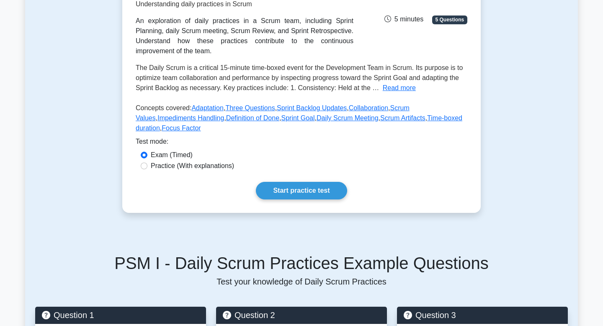
scroll to position [146, 0]
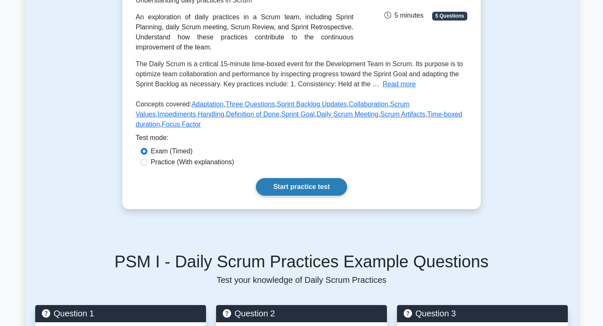
click at [284, 193] on link "Start practice test" at bounding box center [301, 187] width 91 height 18
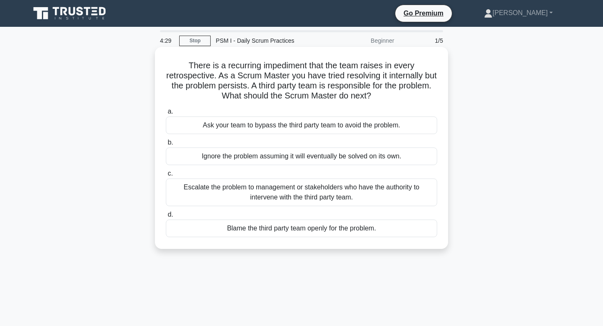
click at [306, 200] on div "Escalate the problem to management or stakeholders who have the authority to in…" at bounding box center [301, 192] width 271 height 28
click at [166, 176] on input "c. Escalate the problem to management or stakeholders who have the authority to…" at bounding box center [166, 173] width 0 height 5
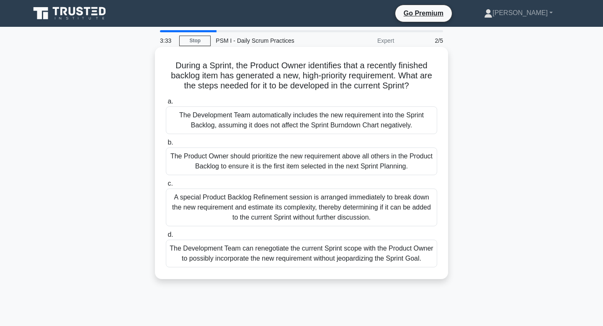
click at [313, 167] on div "The Product Owner should prioritize the new requirement above all others in the…" at bounding box center [301, 161] width 271 height 28
click at [166, 145] on input "b. The Product Owner should prioritize the new requirement above all others in …" at bounding box center [166, 142] width 0 height 5
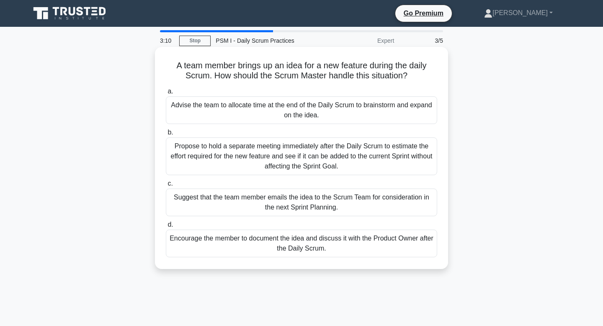
click at [353, 248] on div "Encourage the member to document the idea and discuss it with the Product Owner…" at bounding box center [301, 243] width 271 height 28
click at [166, 227] on input "d. Encourage the member to document the idea and discuss it with the Product Ow…" at bounding box center [166, 224] width 0 height 5
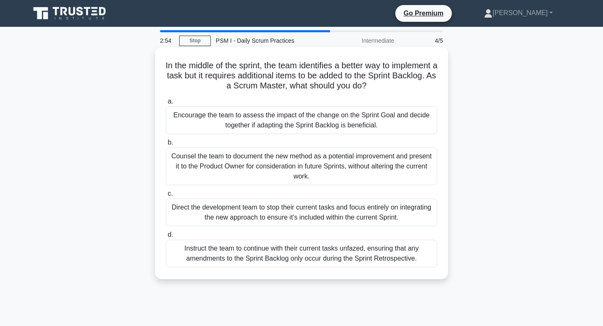
click at [388, 120] on div "Encourage the team to assess the impact of the change on the Sprint Goal and de…" at bounding box center [301, 120] width 271 height 28
click at [166, 104] on input "a. Encourage the team to assess the impact of the change on the Sprint Goal and…" at bounding box center [166, 101] width 0 height 5
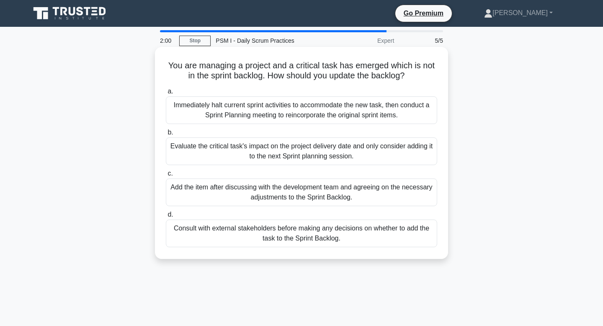
click at [384, 147] on div "Evaluate the critical task's impact on the project delivery date and only consi…" at bounding box center [301, 151] width 271 height 28
click at [166, 135] on input "b. Evaluate the critical task's impact on the project delivery date and only co…" at bounding box center [166, 132] width 0 height 5
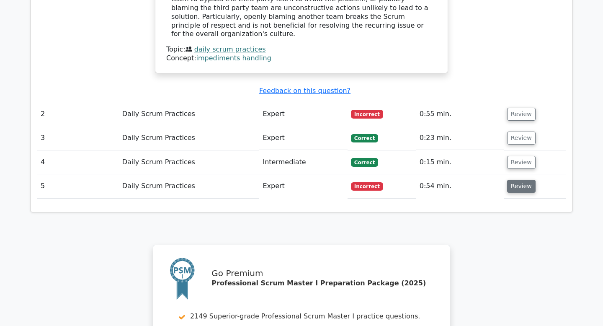
scroll to position [1019, 0]
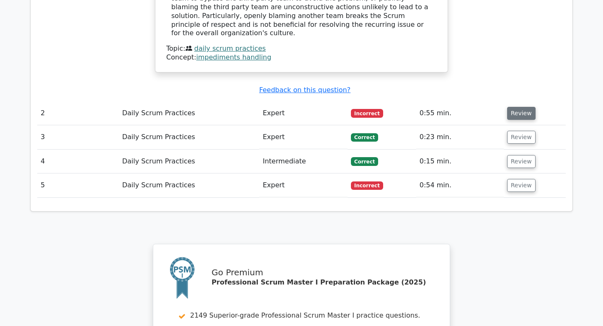
click at [511, 107] on button "Review" at bounding box center [521, 113] width 28 height 13
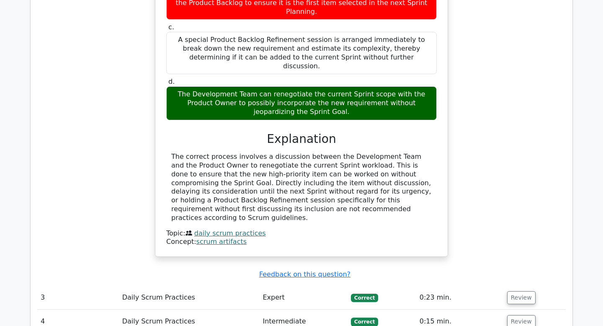
scroll to position [1272, 0]
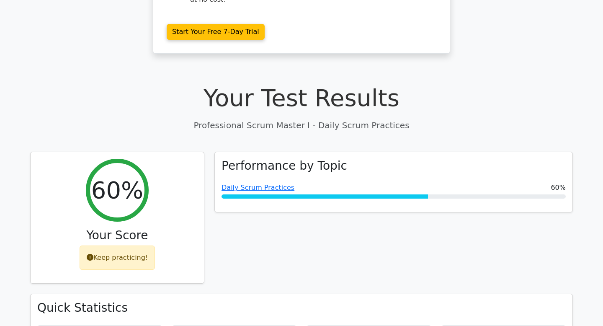
scroll to position [192, 0]
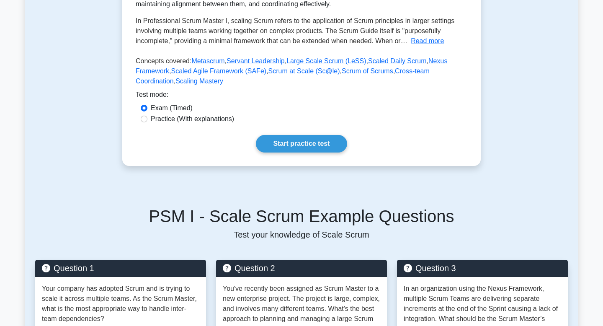
scroll to position [190, 0]
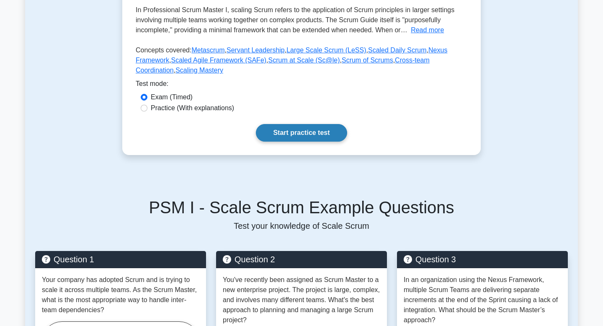
click at [300, 138] on link "Start practice test" at bounding box center [301, 133] width 91 height 18
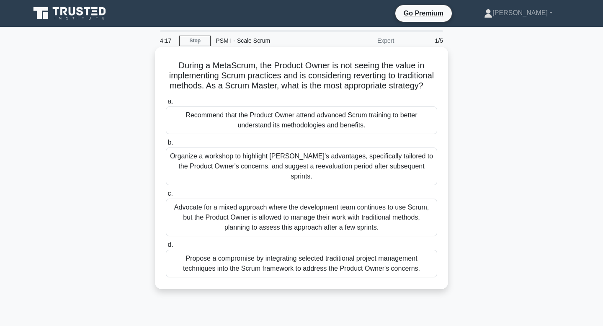
click at [316, 114] on div "Recommend that the Product Owner attend advanced Scrum training to better under…" at bounding box center [301, 120] width 271 height 28
click at [166, 104] on input "a. Recommend that the Product Owner attend advanced Scrum training to better un…" at bounding box center [166, 101] width 0 height 5
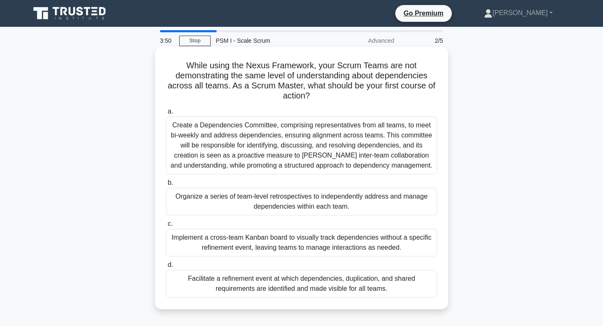
click at [308, 279] on div "Facilitate a refinement event at which dependencies, duplication, and shared re…" at bounding box center [301, 283] width 271 height 28
click at [166, 267] on input "d. Facilitate a refinement event at which dependencies, duplication, and shared…" at bounding box center [166, 264] width 0 height 5
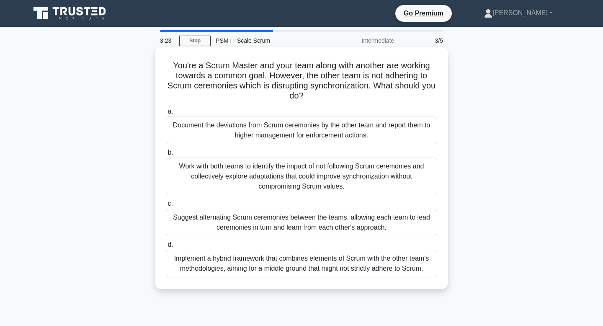
click at [333, 183] on div "Work with both teams to identify the impact of not following Scrum ceremonies a…" at bounding box center [301, 176] width 271 height 38
click at [166, 155] on input "b. Work with both teams to identify the impact of not following Scrum ceremonie…" at bounding box center [166, 152] width 0 height 5
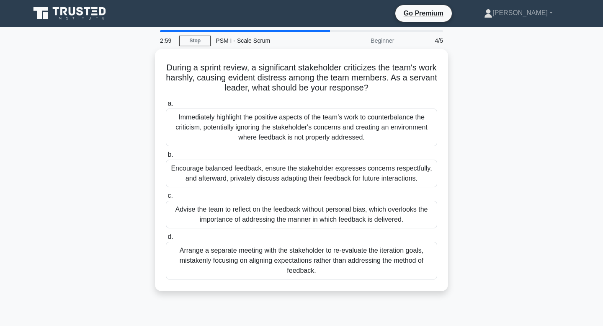
click at [333, 182] on div "Encourage balanced feedback, ensure the stakeholder expresses concerns respectf…" at bounding box center [301, 173] width 271 height 28
click at [166, 157] on input "b. Encourage balanced feedback, ensure the stakeholder expresses concerns respe…" at bounding box center [166, 154] width 0 height 5
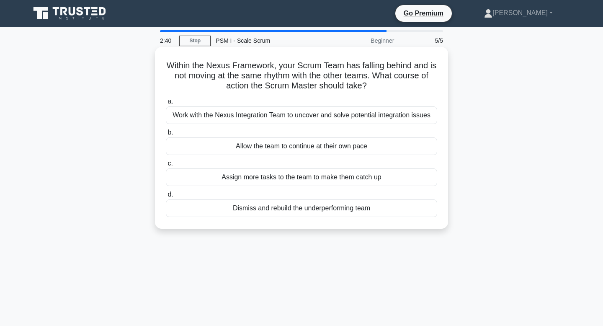
click at [357, 120] on div "Work with the Nexus Integration Team to uncover and solve potential integration…" at bounding box center [301, 115] width 271 height 18
click at [166, 104] on input "a. Work with the Nexus Integration Team to uncover and solve potential integrat…" at bounding box center [166, 101] width 0 height 5
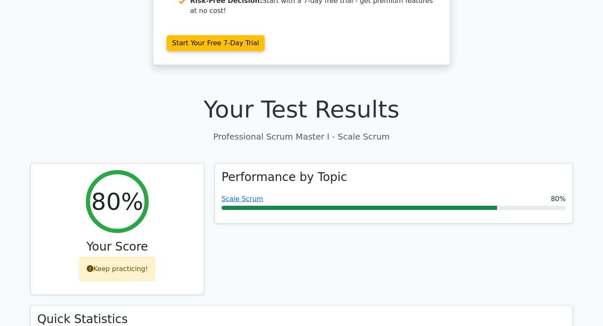
scroll to position [205, 0]
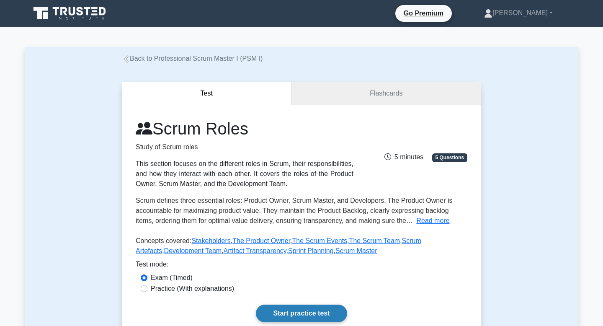
click at [304, 310] on link "Start practice test" at bounding box center [301, 313] width 91 height 18
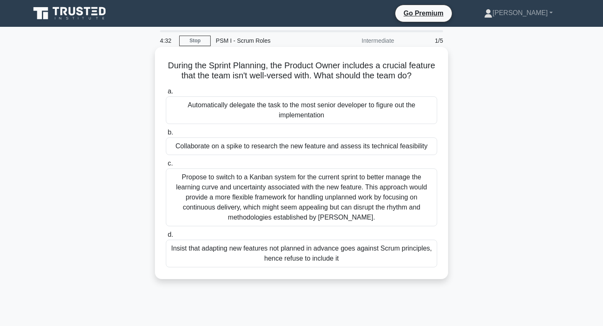
click at [304, 152] on div "Collaborate on a spike to research the new feature and assess its technical fea…" at bounding box center [301, 146] width 271 height 18
click at [166, 135] on input "b. Collaborate on a spike to research the new feature and assess its technical …" at bounding box center [166, 132] width 0 height 5
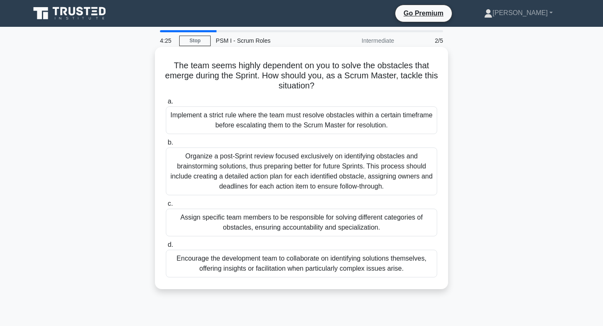
click at [305, 270] on div "Encourage the development team to collaborate on identifying solutions themselv…" at bounding box center [301, 263] width 271 height 28
click at [166, 247] on input "d. Encourage the development team to collaborate on identifying solutions thems…" at bounding box center [166, 244] width 0 height 5
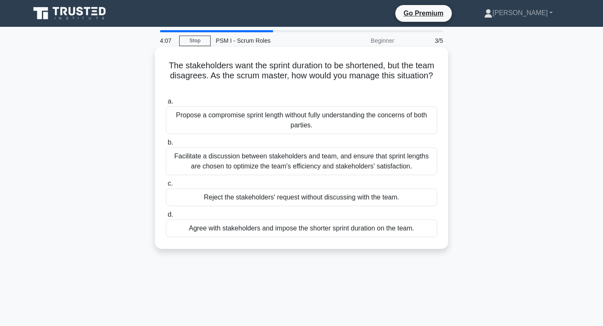
click at [328, 172] on div "Facilitate a discussion between stakeholders and team, and ensure that sprint l…" at bounding box center [301, 161] width 271 height 28
click at [166, 145] on input "b. Facilitate a discussion between stakeholders and team, and ensure that sprin…" at bounding box center [166, 142] width 0 height 5
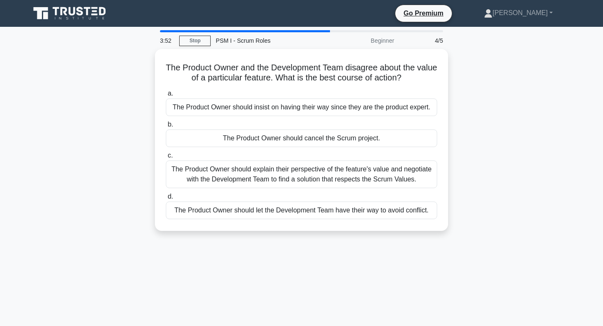
click at [328, 172] on div "The Product Owner should explain their perspective of the feature's value and n…" at bounding box center [301, 174] width 271 height 28
click at [166, 158] on input "c. The Product Owner should explain their perspective of the feature's value an…" at bounding box center [166, 155] width 0 height 5
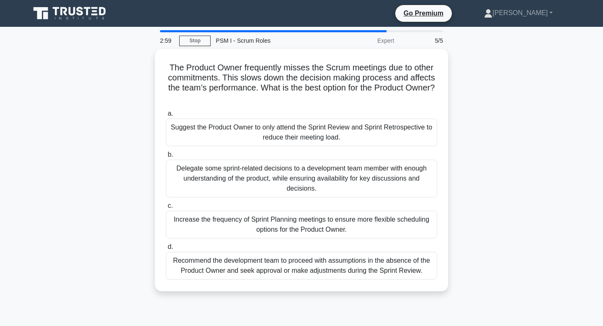
click at [328, 172] on div "Delegate some sprint-related decisions to a development team member with enough…" at bounding box center [301, 178] width 271 height 38
click at [166, 157] on input "b. Delegate some sprint-related decisions to a development team member with eno…" at bounding box center [166, 154] width 0 height 5
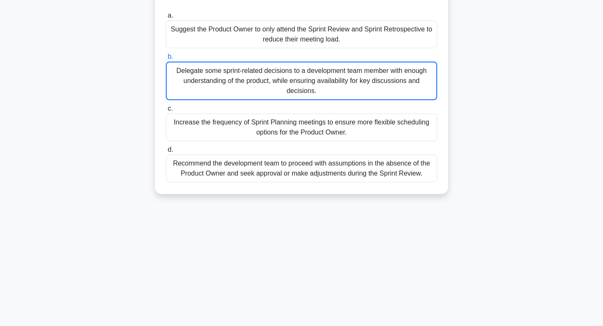
scroll to position [126, 0]
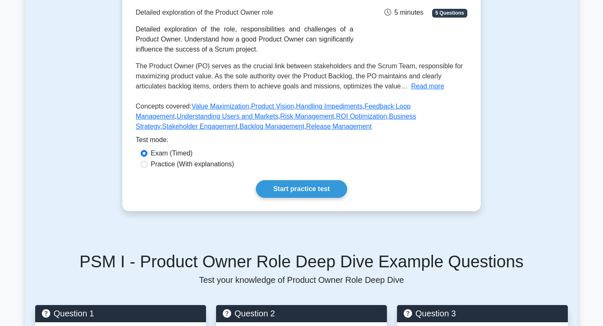
scroll to position [161, 0]
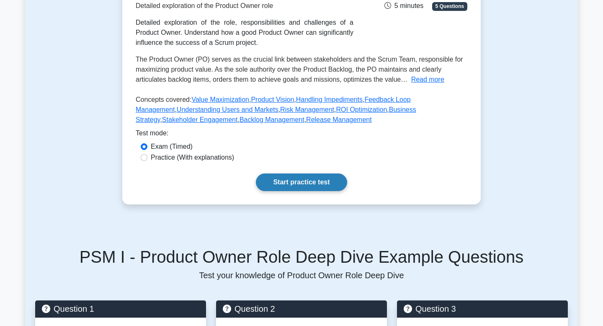
click at [282, 182] on link "Start practice test" at bounding box center [301, 182] width 91 height 18
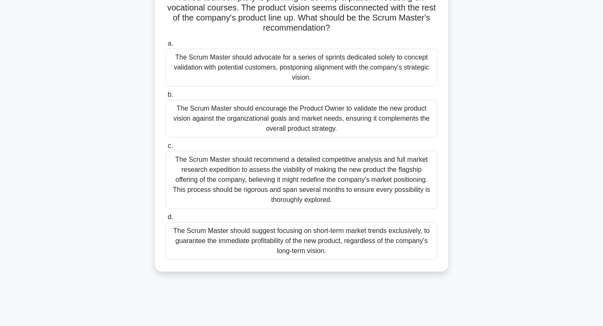
scroll to position [59, 0]
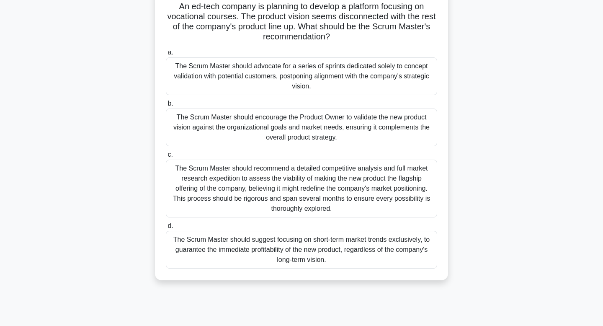
click at [283, 126] on div "The Scrum Master should encourage the Product Owner to validate the new product…" at bounding box center [301, 127] width 271 height 38
click at [166, 106] on input "b. The Scrum Master should encourage the Product Owner to validate the new prod…" at bounding box center [166, 103] width 0 height 5
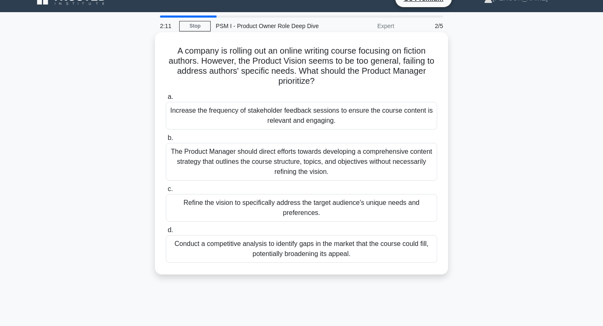
scroll to position [21, 0]
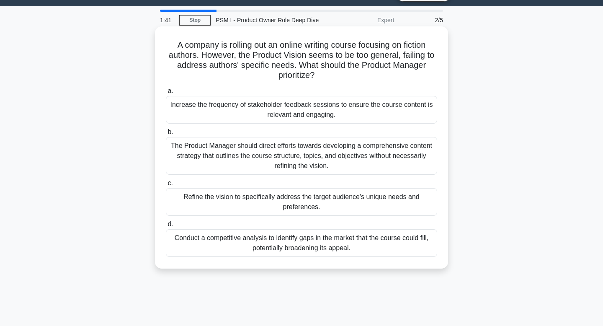
click at [335, 157] on div "The Product Manager should direct efforts towards developing a comprehensive co…" at bounding box center [301, 156] width 271 height 38
click at [166, 135] on input "b. The Product Manager should direct efforts towards developing a comprehensive…" at bounding box center [166, 131] width 0 height 5
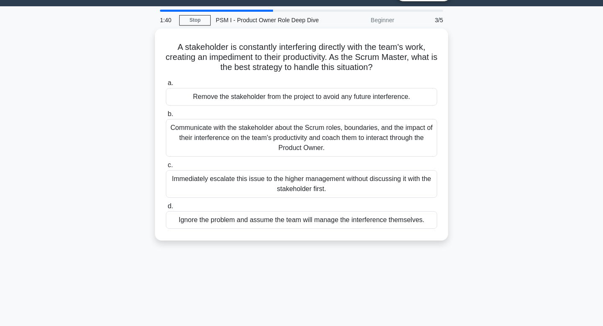
scroll to position [0, 0]
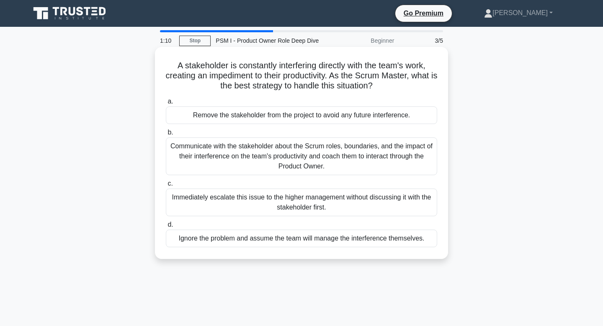
click at [264, 167] on div "Communicate with the stakeholder about the Scrum roles, boundaries, and the imp…" at bounding box center [301, 156] width 271 height 38
click at [166, 135] on input "b. Communicate with the stakeholder about the Scrum roles, boundaries, and the …" at bounding box center [166, 132] width 0 height 5
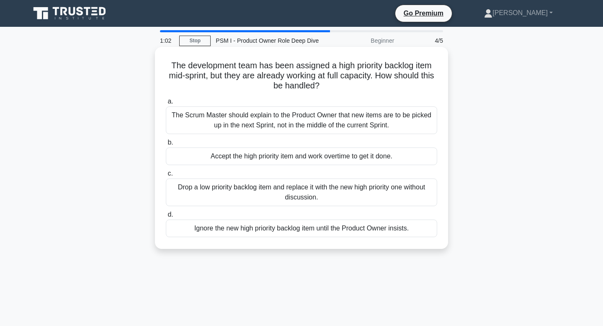
click at [280, 127] on div "The Scrum Master should explain to the Product Owner that new items are to be p…" at bounding box center [301, 120] width 271 height 28
click at [166, 104] on input "a. The Scrum Master should explain to the Product Owner that new items are to b…" at bounding box center [166, 101] width 0 height 5
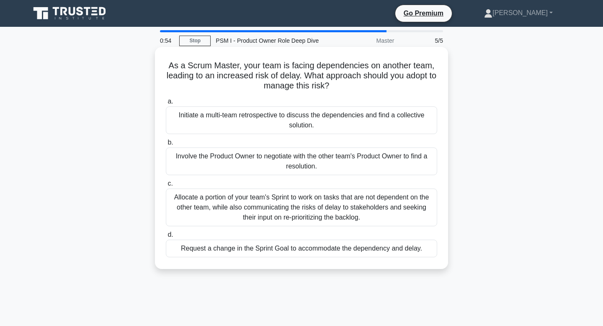
click at [296, 170] on div "Involve the Product Owner to negotiate with the other team's Product Owner to f…" at bounding box center [301, 161] width 271 height 28
click at [166, 145] on input "b. Involve the Product Owner to negotiate with the other team's Product Owner t…" at bounding box center [166, 142] width 0 height 5
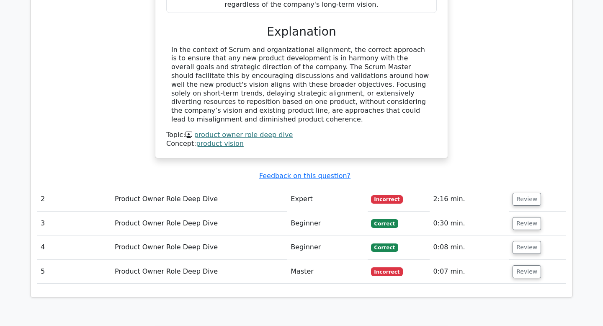
scroll to position [944, 0]
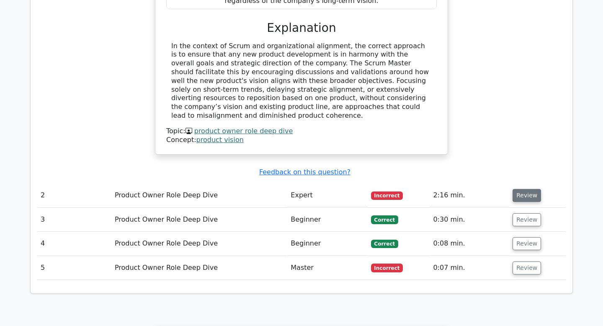
click at [519, 189] on button "Review" at bounding box center [526, 195] width 28 height 13
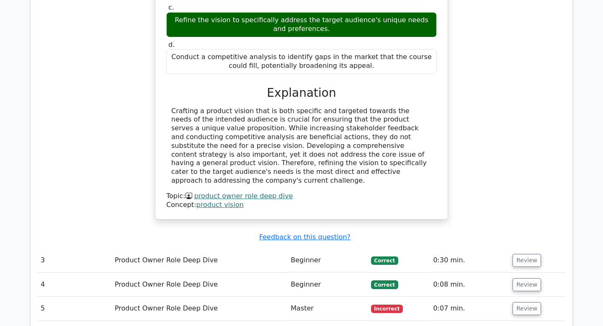
scroll to position [1290, 0]
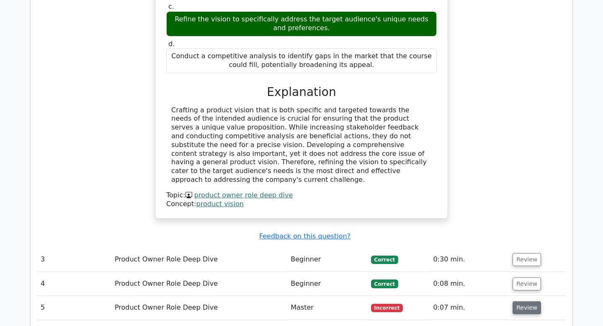
click at [515, 301] on button "Review" at bounding box center [526, 307] width 28 height 13
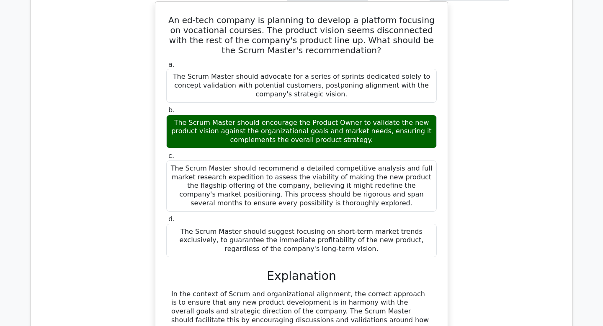
scroll to position [699, 0]
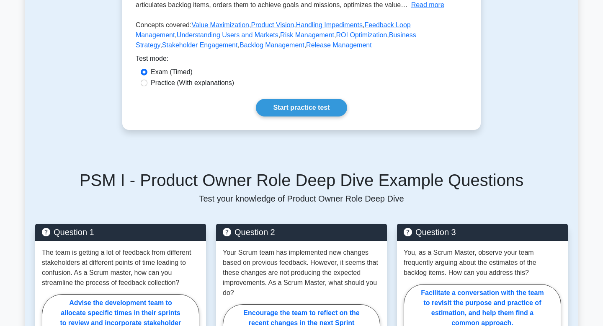
scroll to position [239, 0]
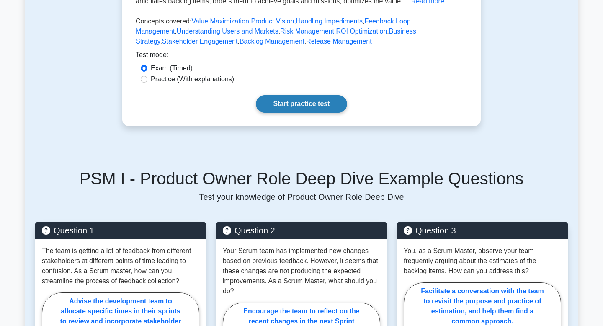
click at [310, 103] on link "Start practice test" at bounding box center [301, 104] width 91 height 18
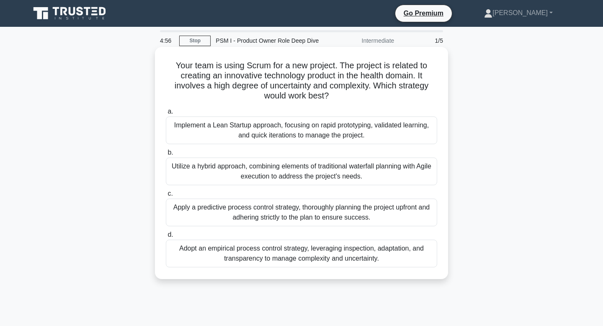
drag, startPoint x: 277, startPoint y: 64, endPoint x: 354, endPoint y: 93, distance: 82.2
click at [355, 94] on h5 "Your team is using Scrum for a new project. The project is related to creating …" at bounding box center [301, 80] width 273 height 41
click at [318, 264] on div "Adopt an empirical process control strategy, leveraging inspection, adaptation,…" at bounding box center [301, 253] width 271 height 28
click at [166, 237] on input "d. Adopt an empirical process control strategy, leveraging inspection, adaptati…" at bounding box center [166, 234] width 0 height 5
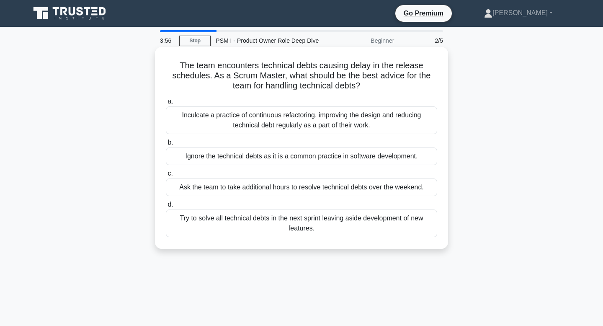
click at [261, 119] on div "Inculcate a practice of continuous refactoring, improving the design and reduci…" at bounding box center [301, 120] width 271 height 28
click at [166, 104] on input "a. Inculcate a practice of continuous refactoring, improving the design and red…" at bounding box center [166, 101] width 0 height 5
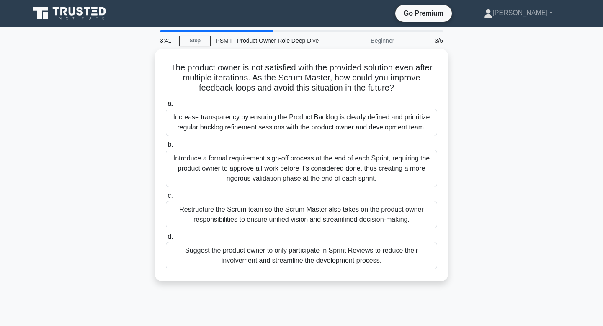
click at [261, 119] on div "Increase transparency by ensuring the Product Backlog is clearly defined and pr…" at bounding box center [301, 122] width 271 height 28
click at [166, 106] on input "a. Increase transparency by ensuring the Product Backlog is clearly defined and…" at bounding box center [166, 103] width 0 height 5
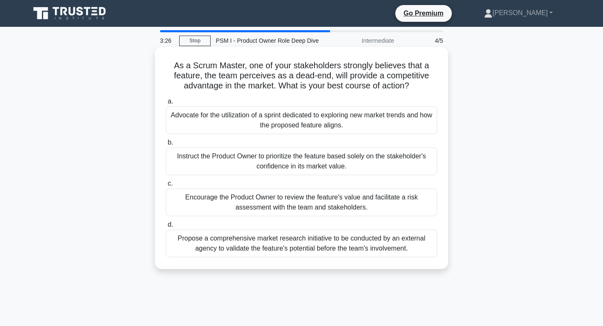
click at [272, 168] on div "Instruct the Product Owner to prioritize the feature based solely on the stakeh…" at bounding box center [301, 161] width 271 height 28
click at [166, 145] on input "b. Instruct the Product Owner to prioritize the feature based solely on the sta…" at bounding box center [166, 142] width 0 height 5
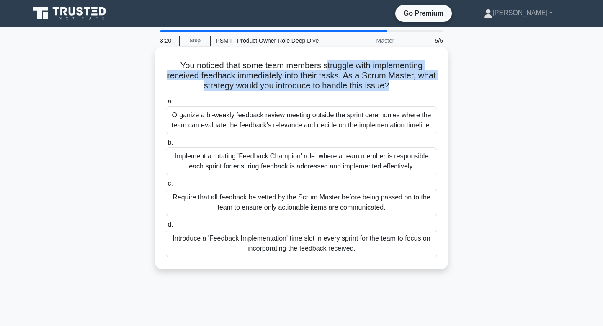
drag, startPoint x: 325, startPoint y: 67, endPoint x: 367, endPoint y: 96, distance: 50.9
click at [367, 96] on div "You noticed that some team members struggle with implementing received feedback…" at bounding box center [301, 157] width 286 height 215
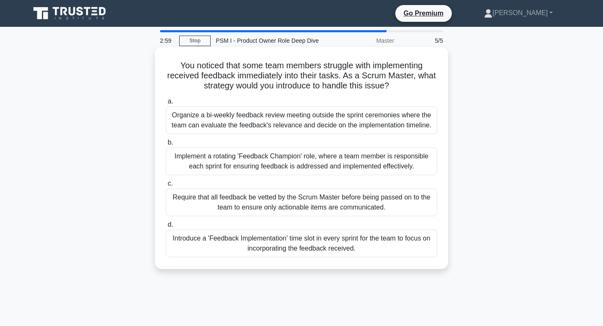
click at [374, 243] on div "Introduce a 'Feedback Implementation' time slot in every sprint for the team to…" at bounding box center [301, 243] width 271 height 28
click at [166, 227] on input "d. Introduce a 'Feedback Implementation' time slot in every sprint for the team…" at bounding box center [166, 224] width 0 height 5
